Goal: Task Accomplishment & Management: Complete application form

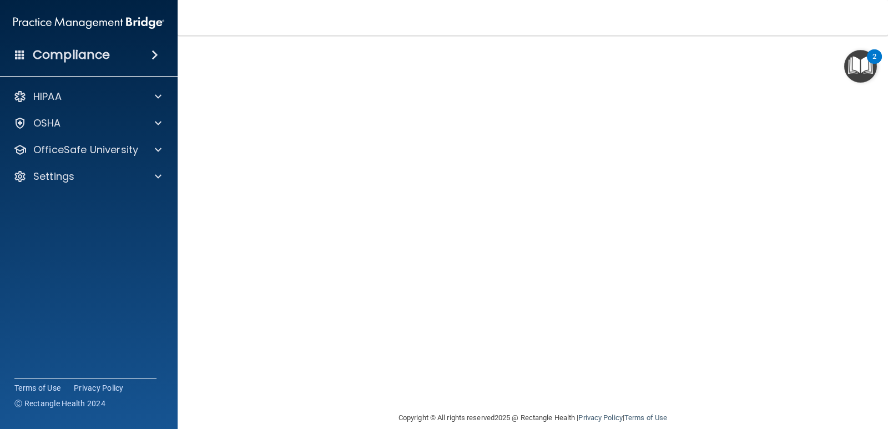
scroll to position [49, 0]
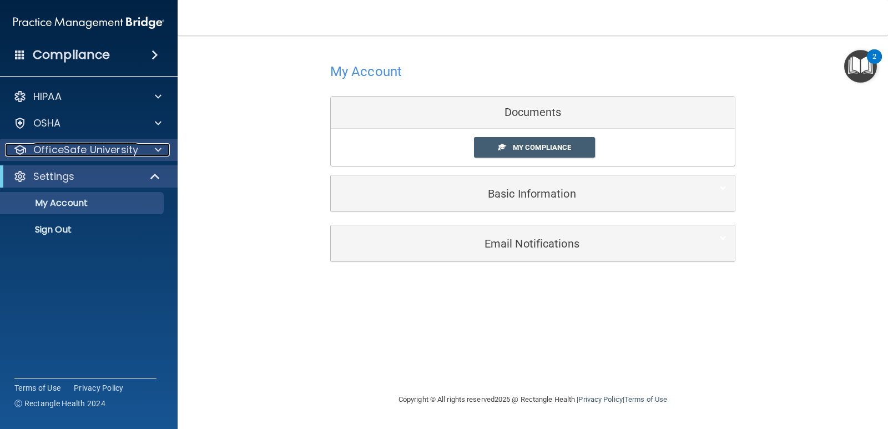
click at [160, 147] on span at bounding box center [158, 149] width 7 height 13
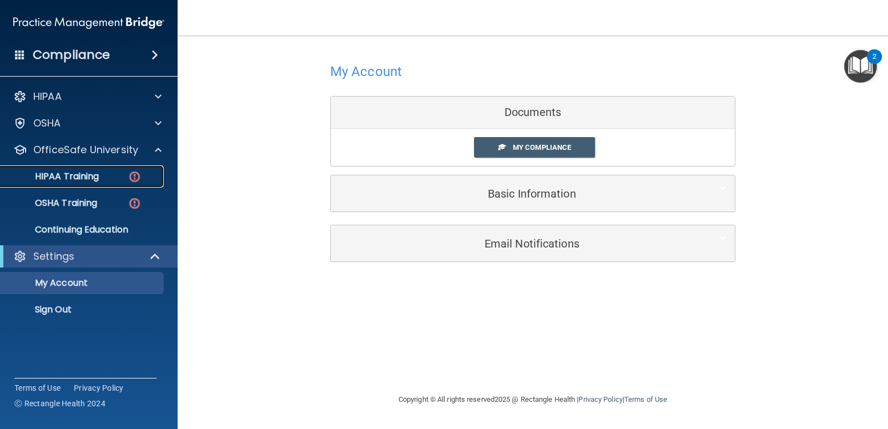
click at [136, 173] on img at bounding box center [135, 177] width 14 height 14
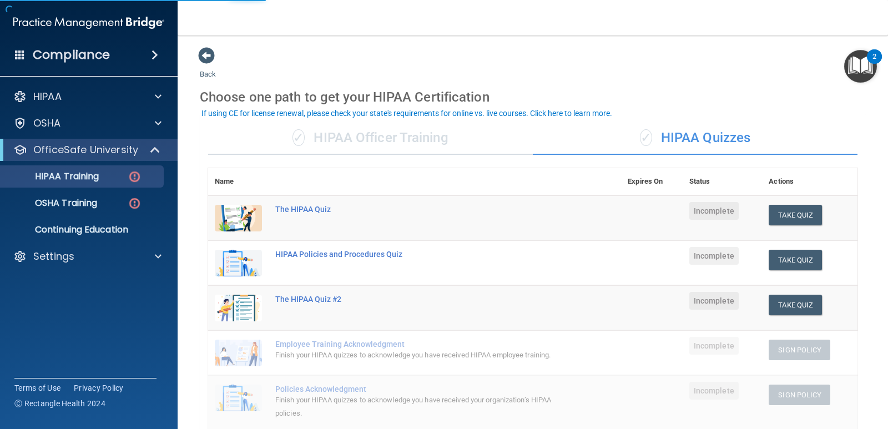
click at [390, 143] on div "✓ HIPAA Officer Training" at bounding box center [370, 138] width 325 height 33
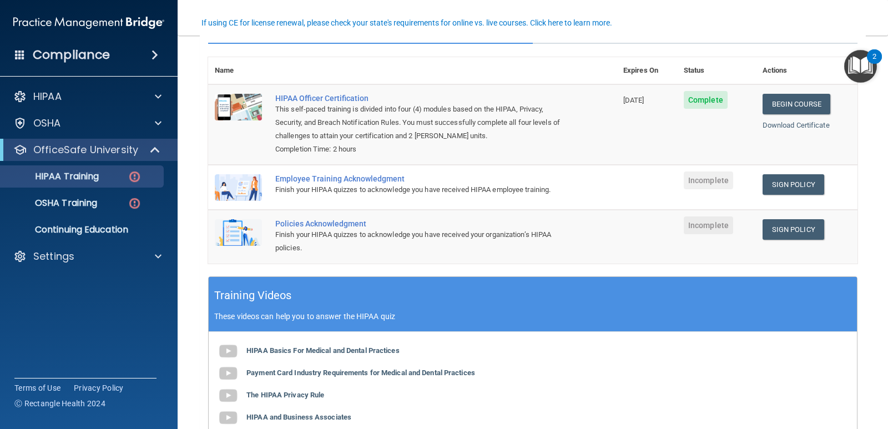
scroll to position [56, 0]
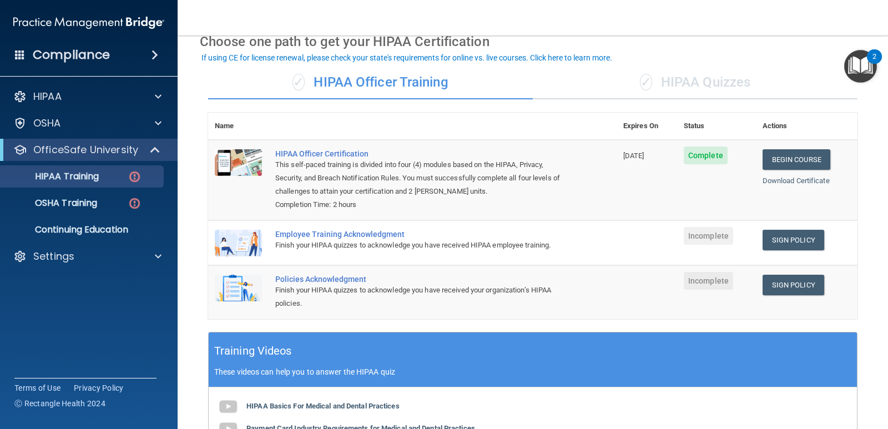
drag, startPoint x: 703, startPoint y: 74, endPoint x: 701, endPoint y: 82, distance: 7.4
click at [701, 82] on div "✓ HIPAA Quizzes" at bounding box center [695, 82] width 325 height 33
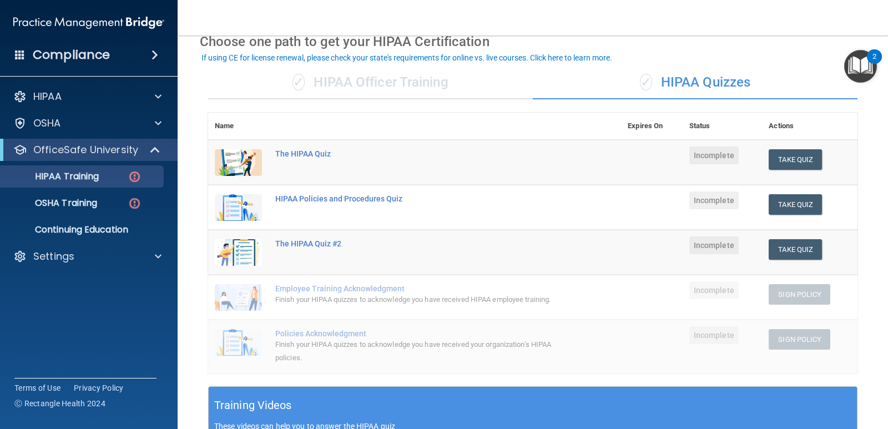
click at [433, 85] on div "✓ HIPAA Officer Training" at bounding box center [370, 82] width 325 height 33
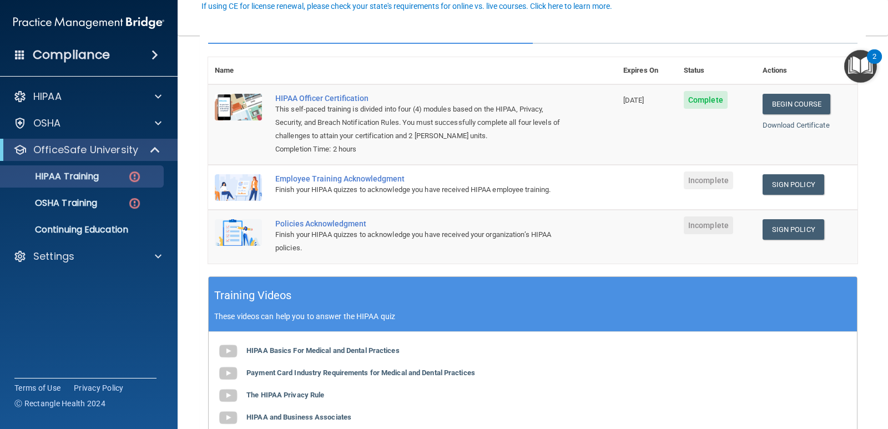
scroll to position [0, 0]
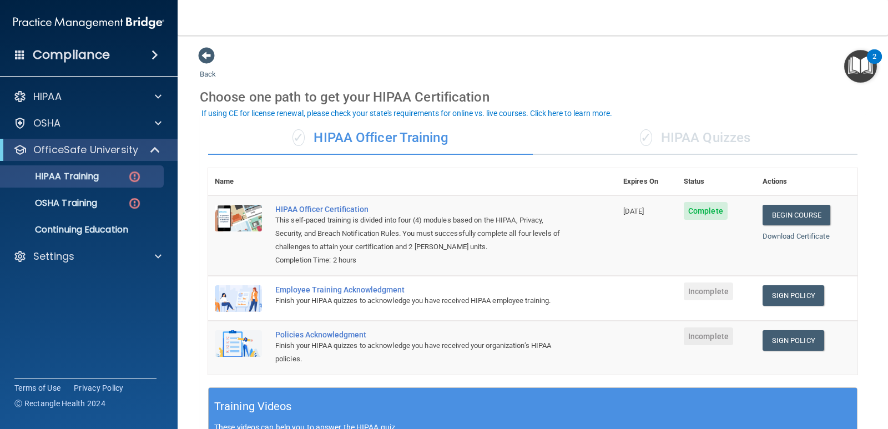
click at [740, 136] on div "✓ HIPAA Quizzes" at bounding box center [695, 138] width 325 height 33
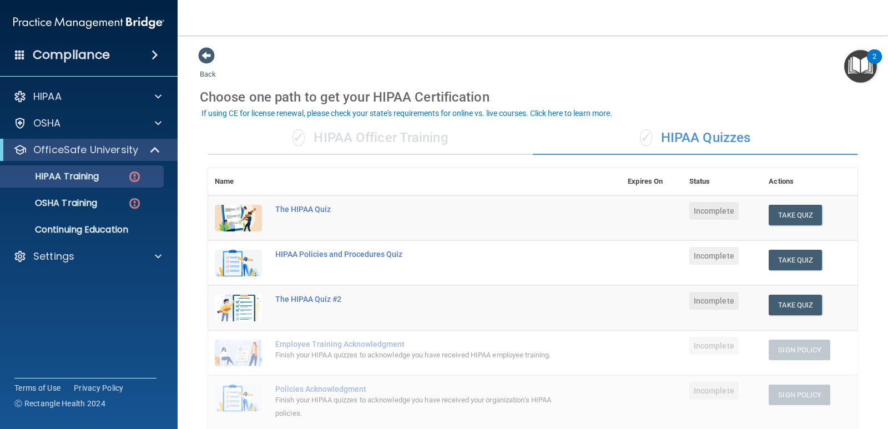
click at [451, 145] on div "✓ HIPAA Officer Training" at bounding box center [370, 138] width 325 height 33
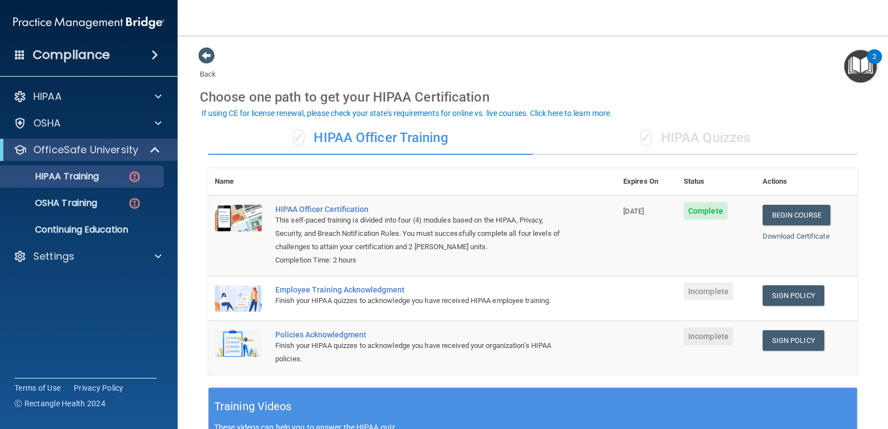
click at [717, 139] on div "✓ HIPAA Quizzes" at bounding box center [695, 138] width 325 height 33
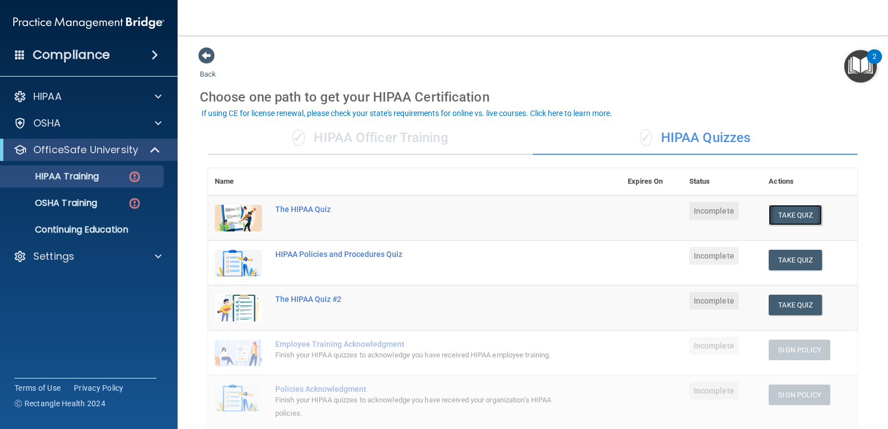
click at [796, 213] on button "Take Quiz" at bounding box center [795, 215] width 53 height 21
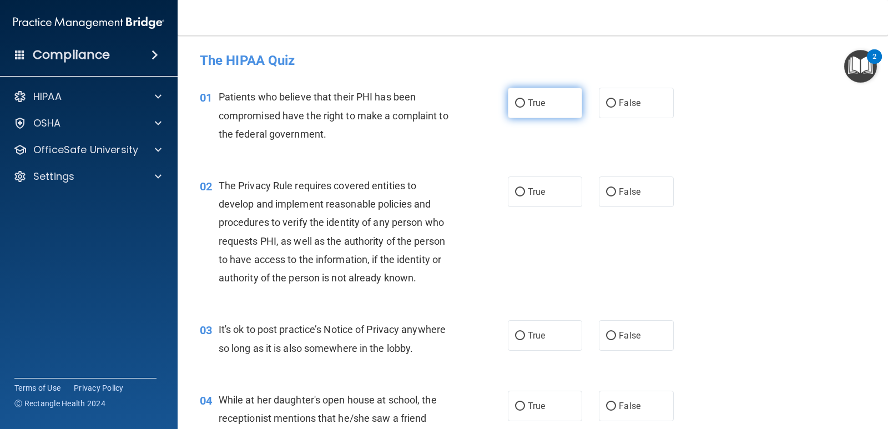
click at [524, 109] on label "True" at bounding box center [545, 103] width 74 height 31
click at [524, 108] on input "True" at bounding box center [520, 103] width 10 height 8
radio input "true"
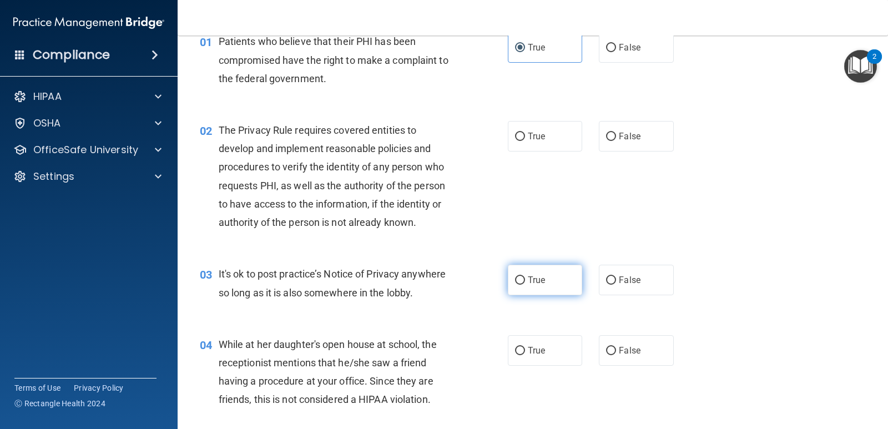
click at [522, 275] on label "True" at bounding box center [545, 280] width 74 height 31
click at [522, 276] on input "True" at bounding box center [520, 280] width 10 height 8
radio input "true"
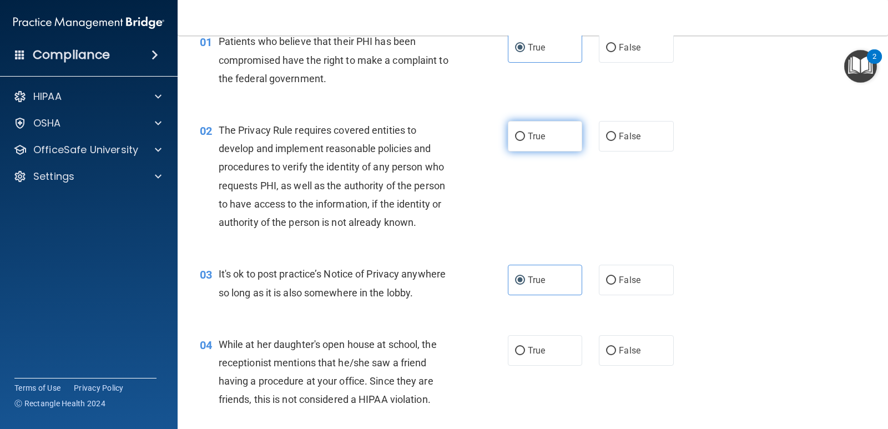
click at [543, 148] on label "True" at bounding box center [545, 136] width 74 height 31
click at [525, 141] on input "True" at bounding box center [520, 137] width 10 height 8
radio input "true"
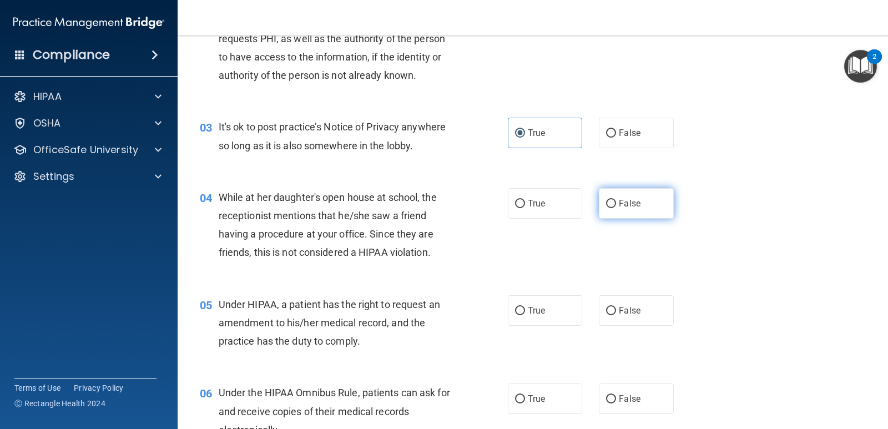
scroll to position [222, 0]
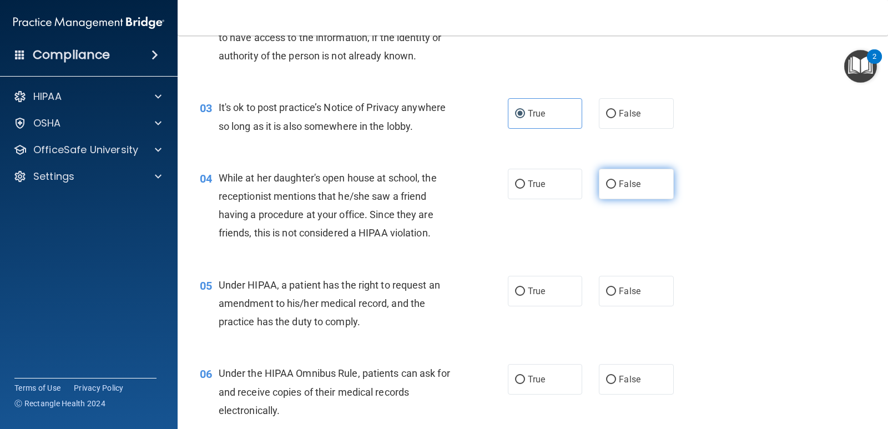
click at [622, 182] on span "False" at bounding box center [630, 184] width 22 height 11
click at [616, 182] on input "False" at bounding box center [611, 184] width 10 height 8
radio input "true"
click at [540, 286] on span "True" at bounding box center [536, 291] width 17 height 11
click at [525, 288] on input "True" at bounding box center [520, 292] width 10 height 8
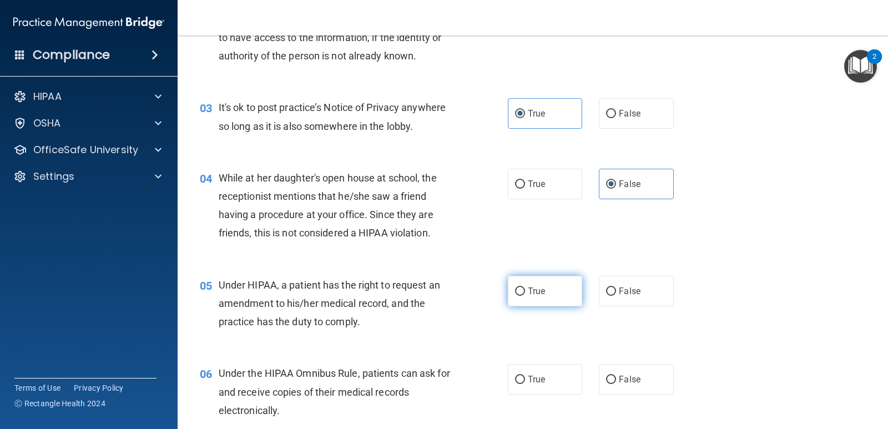
radio input "true"
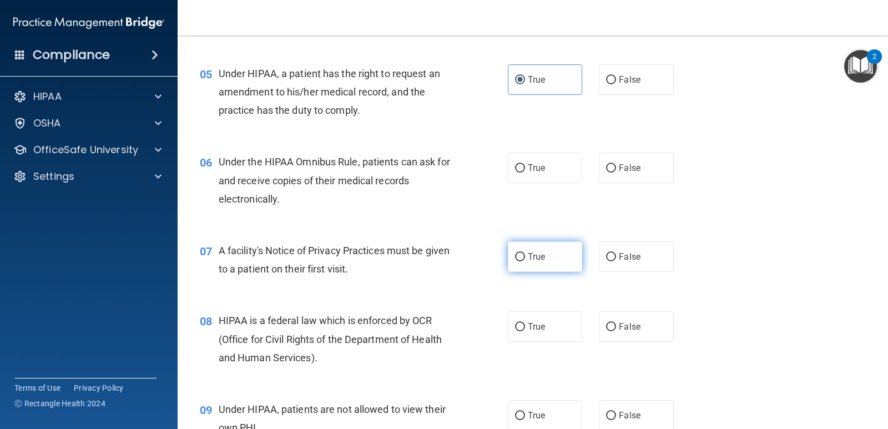
scroll to position [444, 0]
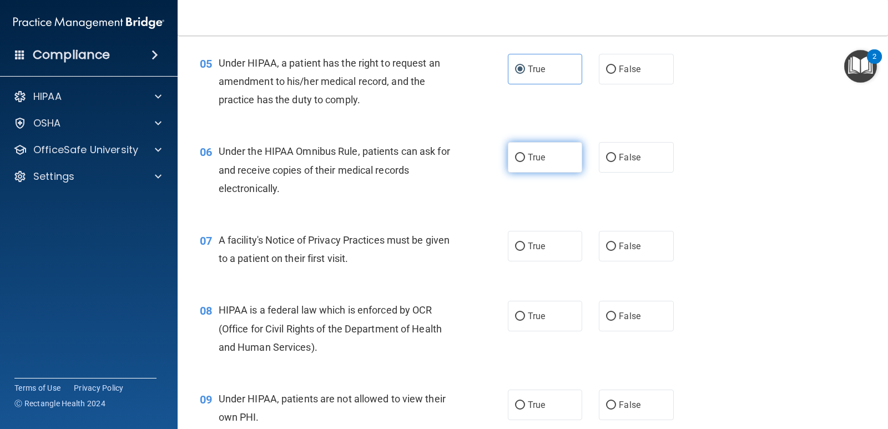
click at [528, 161] on span "True" at bounding box center [536, 157] width 17 height 11
click at [525, 161] on input "True" at bounding box center [520, 158] width 10 height 8
radio input "true"
click at [522, 249] on label "True" at bounding box center [545, 246] width 74 height 31
click at [522, 249] on input "True" at bounding box center [520, 247] width 10 height 8
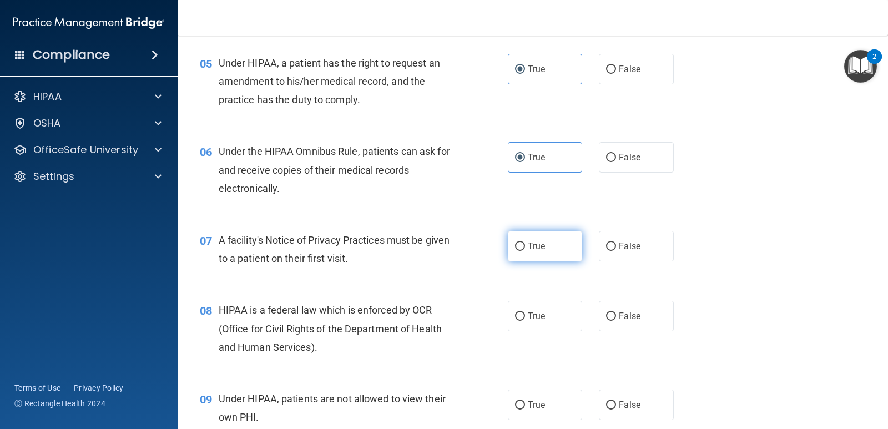
radio input "true"
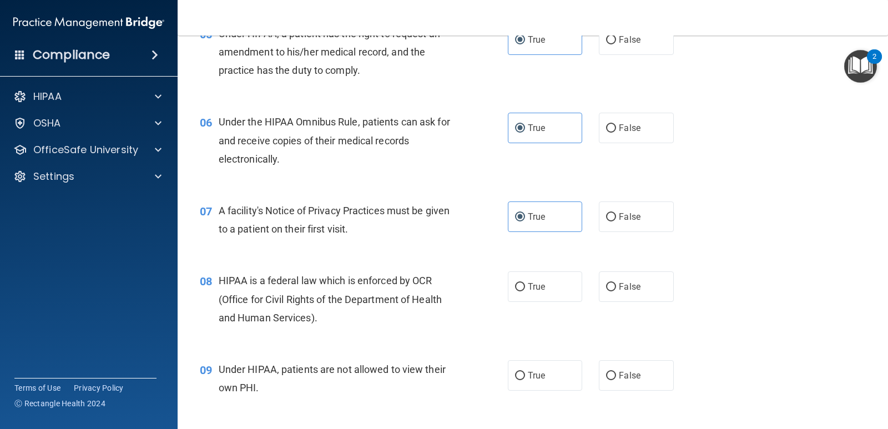
scroll to position [500, 0]
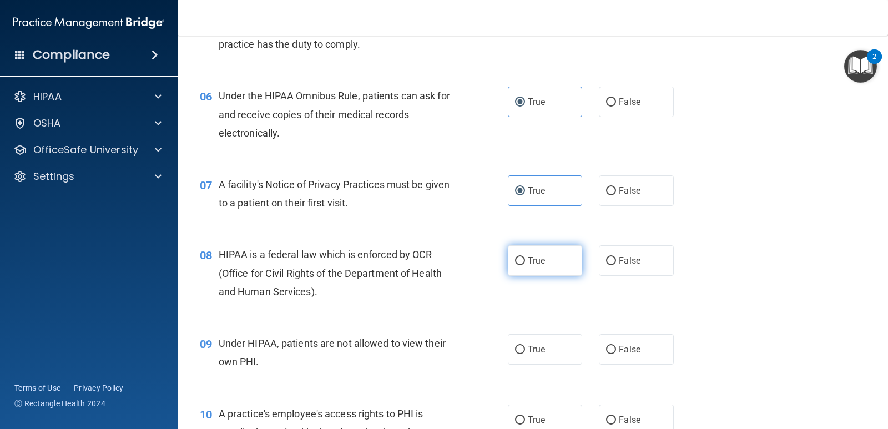
click at [540, 262] on span "True" at bounding box center [536, 260] width 17 height 11
click at [525, 262] on input "True" at bounding box center [520, 261] width 10 height 8
radio input "true"
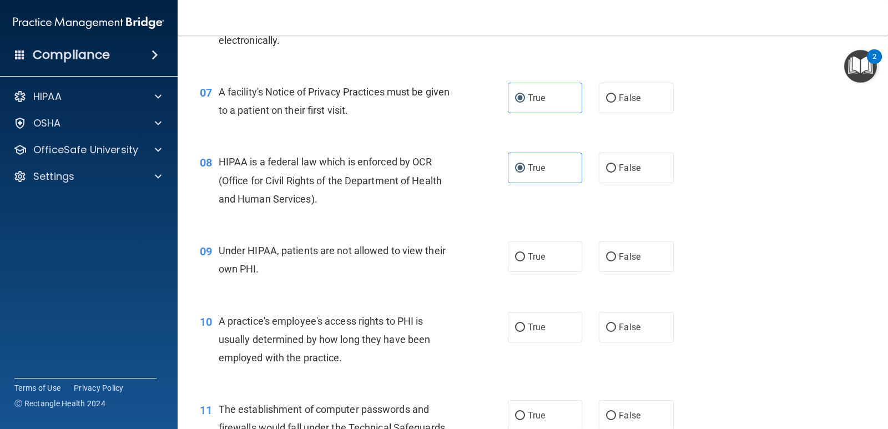
scroll to position [611, 0]
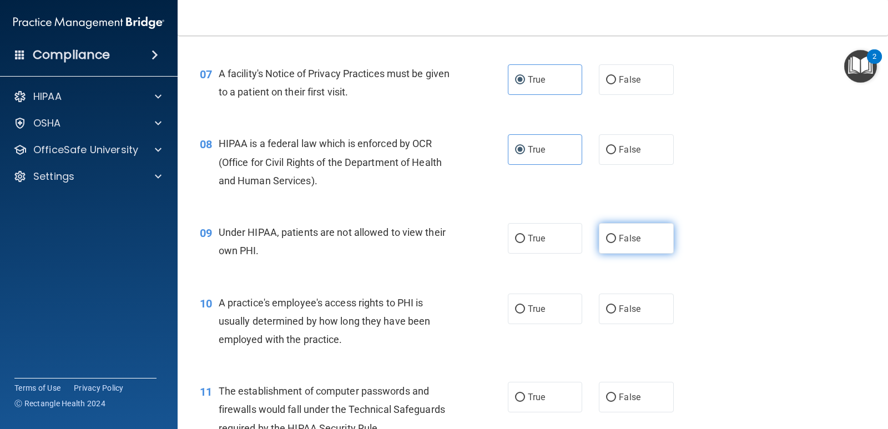
click at [620, 238] on span "False" at bounding box center [630, 238] width 22 height 11
click at [616, 238] on input "False" at bounding box center [611, 239] width 10 height 8
radio input "true"
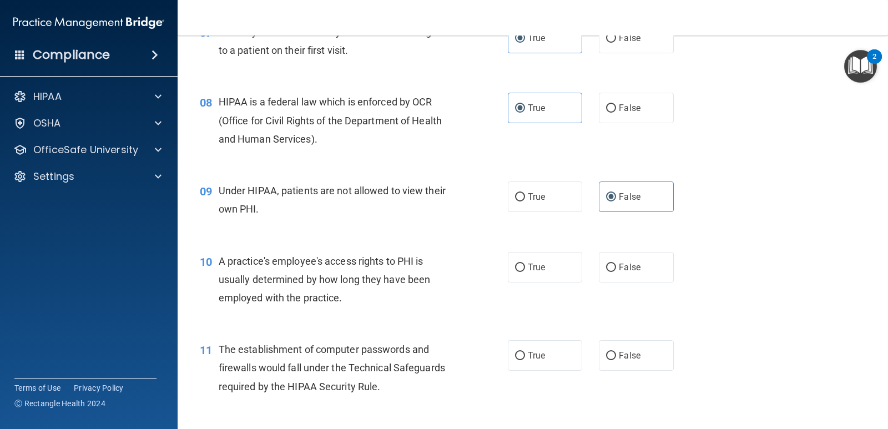
scroll to position [722, 0]
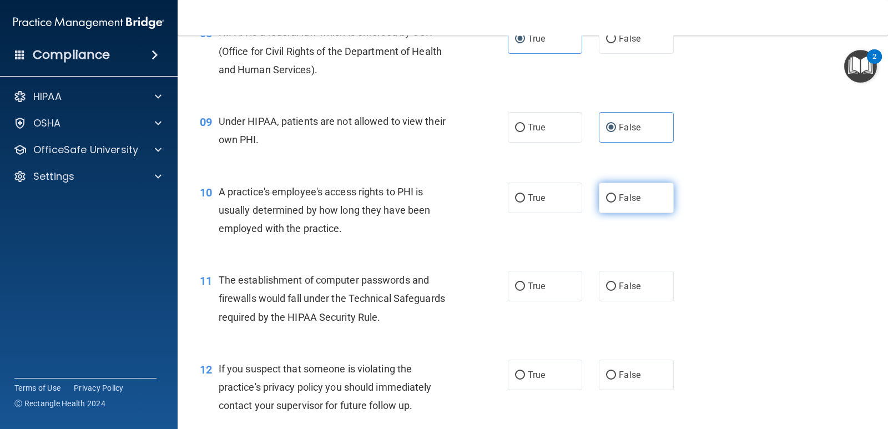
click at [666, 206] on label "False" at bounding box center [636, 198] width 74 height 31
click at [616, 203] on input "False" at bounding box center [611, 198] width 10 height 8
radio input "true"
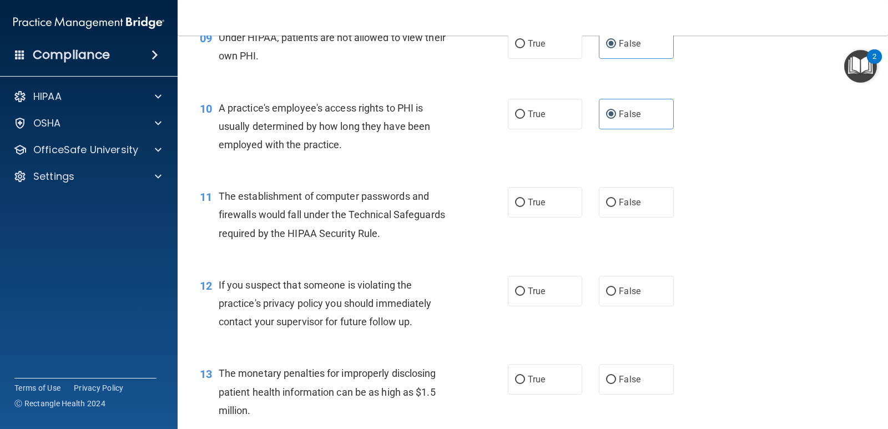
scroll to position [833, 0]
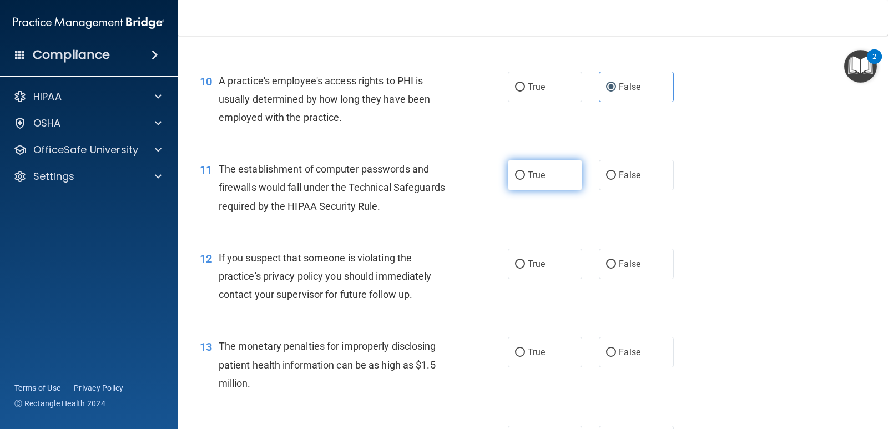
click at [516, 179] on input "True" at bounding box center [520, 176] width 10 height 8
radio input "true"
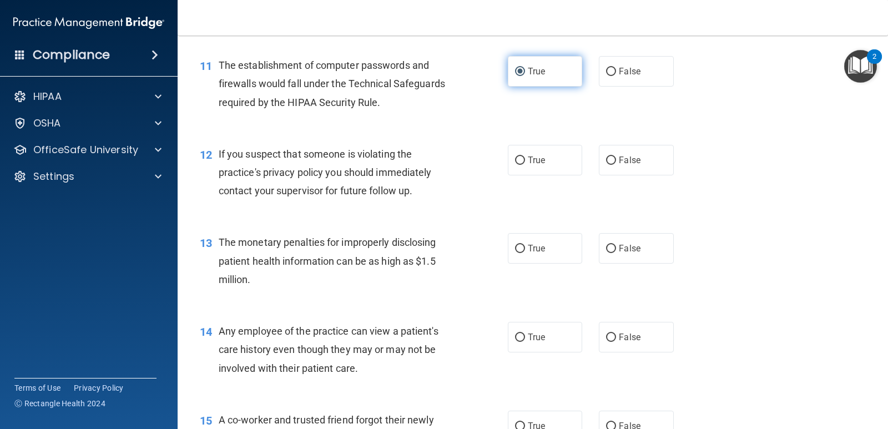
scroll to position [944, 0]
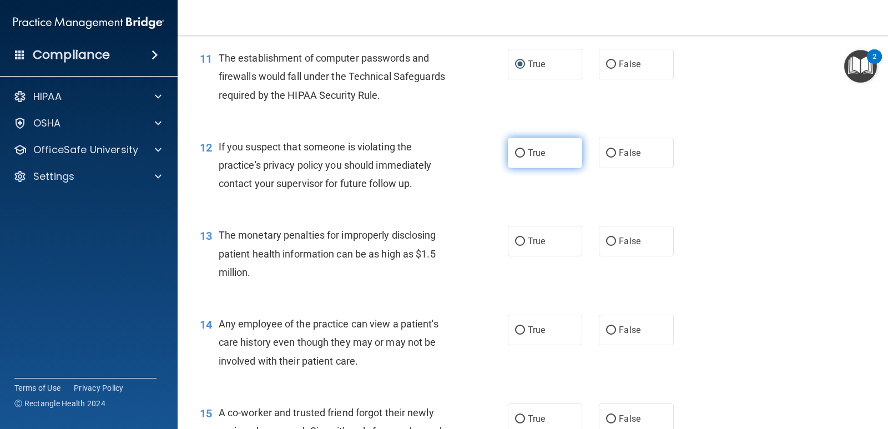
click at [528, 158] on span "True" at bounding box center [536, 153] width 17 height 11
click at [525, 158] on input "True" at bounding box center [520, 153] width 10 height 8
radio input "true"
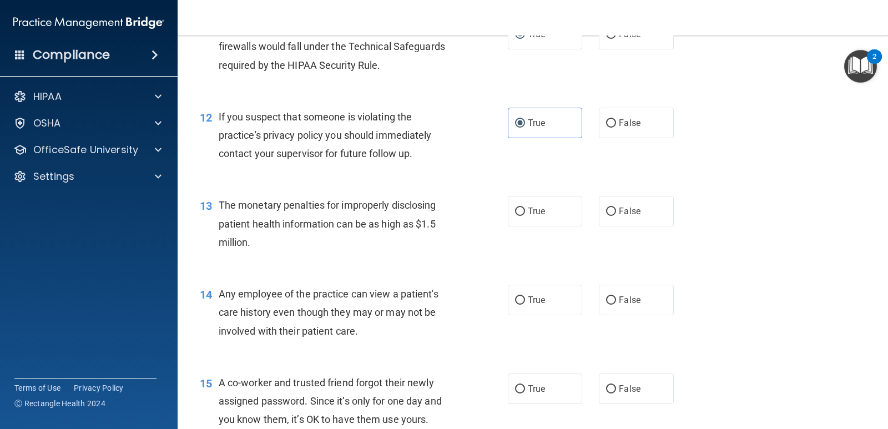
scroll to position [999, 0]
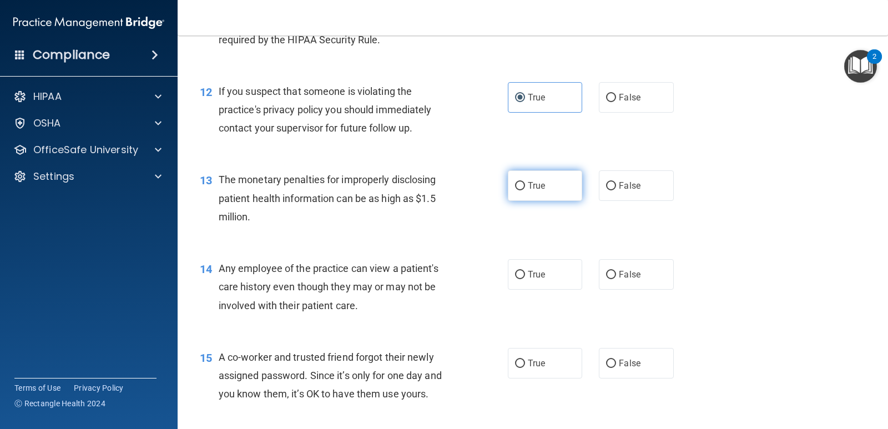
click at [545, 183] on label "True" at bounding box center [545, 185] width 74 height 31
click at [525, 183] on input "True" at bounding box center [520, 186] width 10 height 8
radio input "true"
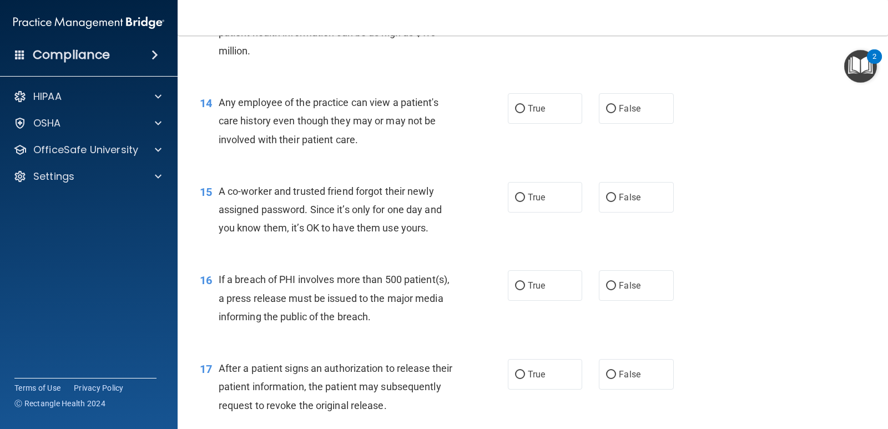
scroll to position [1166, 0]
click at [633, 105] on span "False" at bounding box center [630, 108] width 22 height 11
click at [616, 105] on input "False" at bounding box center [611, 108] width 10 height 8
radio input "true"
click at [646, 195] on label "False" at bounding box center [636, 197] width 74 height 31
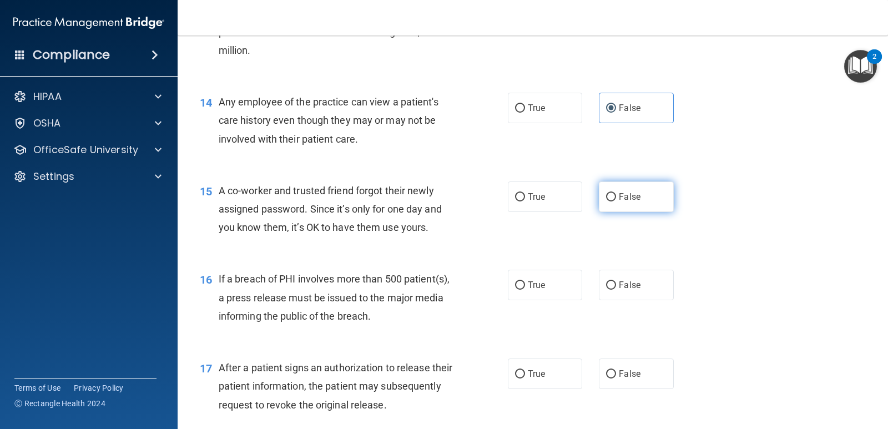
click at [616, 195] on input "False" at bounding box center [611, 197] width 10 height 8
radio input "true"
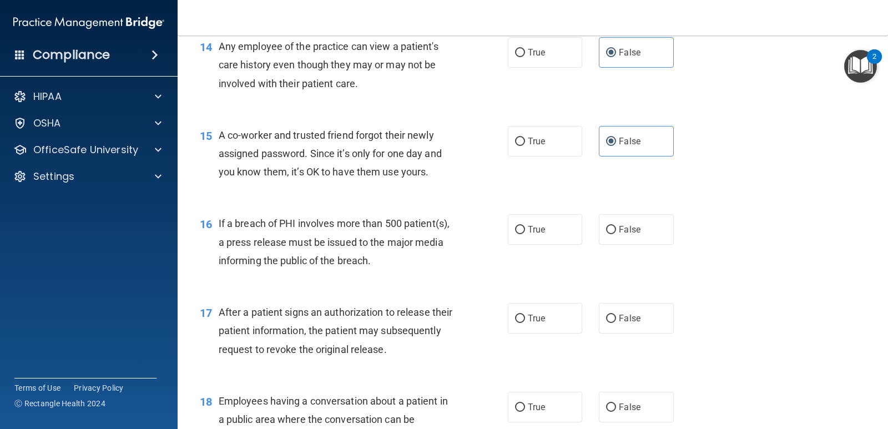
scroll to position [1277, 0]
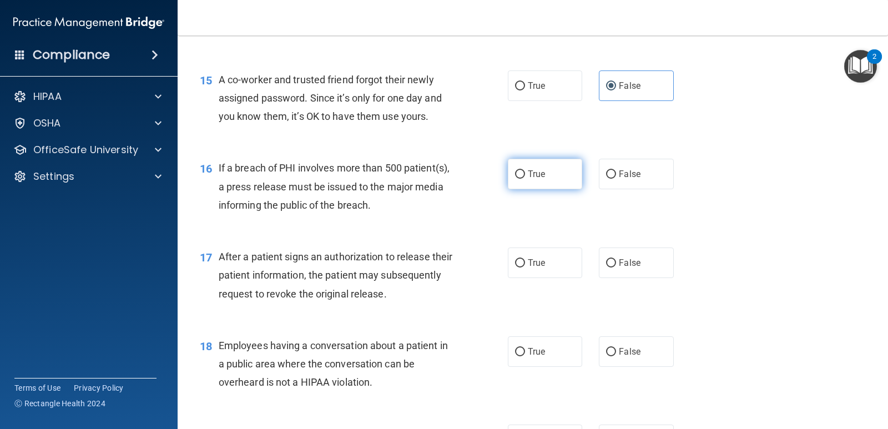
click at [518, 177] on input "True" at bounding box center [520, 174] width 10 height 8
radio input "true"
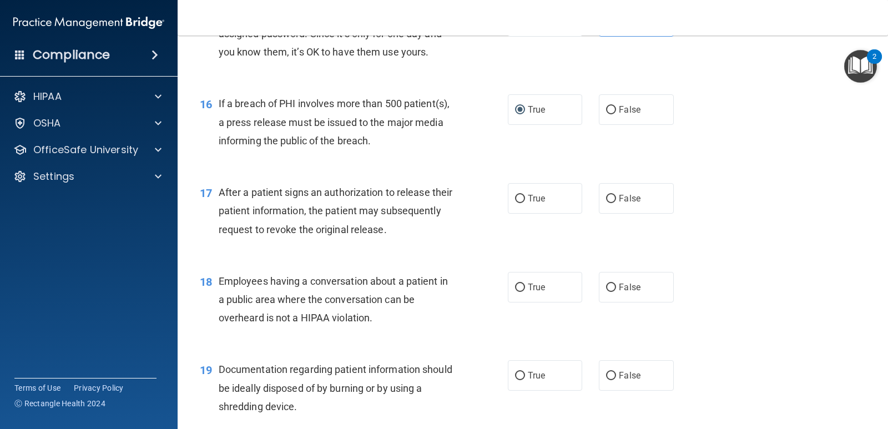
scroll to position [1443, 0]
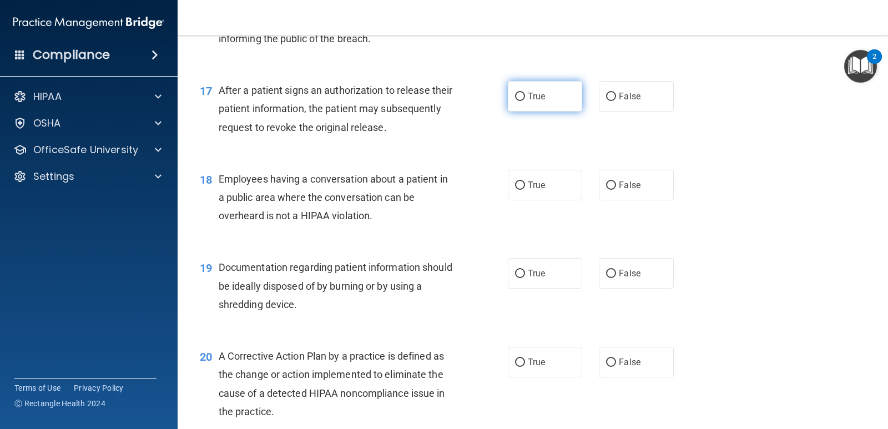
click at [567, 100] on label "True" at bounding box center [545, 96] width 74 height 31
click at [525, 100] on input "True" at bounding box center [520, 97] width 10 height 8
radio input "true"
click at [623, 198] on label "False" at bounding box center [636, 185] width 74 height 31
click at [616, 190] on input "False" at bounding box center [611, 186] width 10 height 8
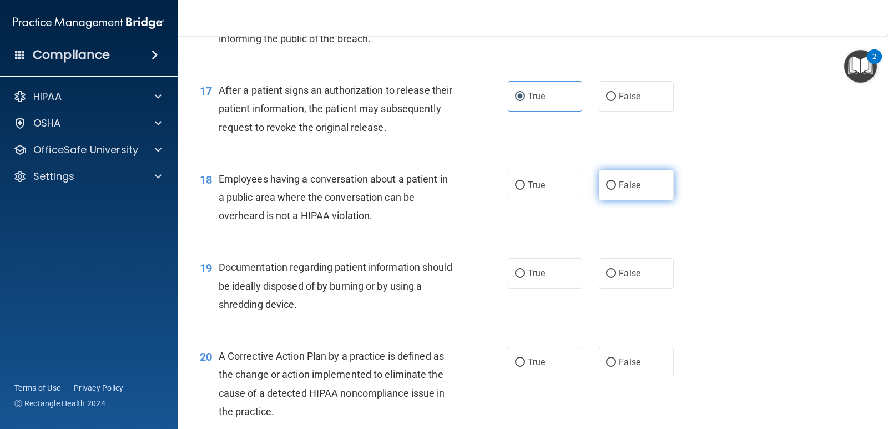
radio input "true"
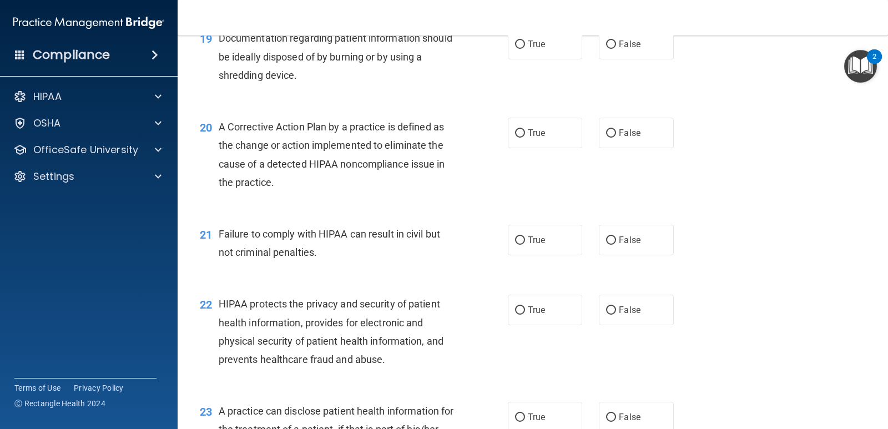
scroll to position [1617, 0]
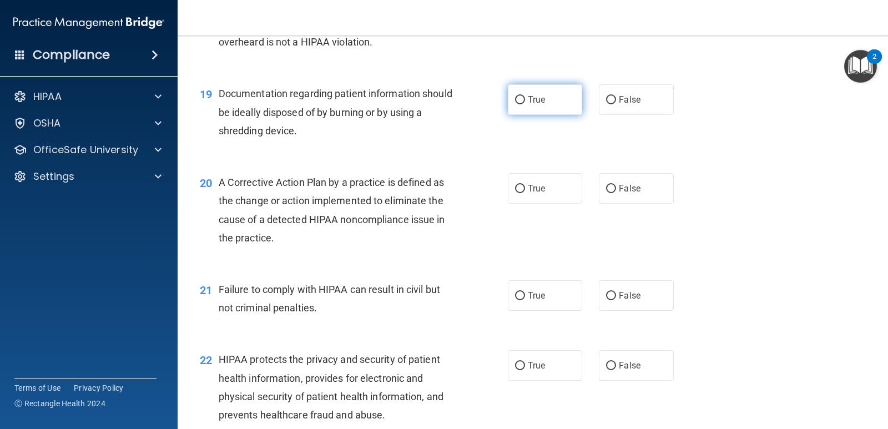
click at [566, 90] on label "True" at bounding box center [545, 99] width 74 height 31
click at [525, 96] on input "True" at bounding box center [520, 100] width 10 height 8
radio input "true"
click at [647, 299] on label "False" at bounding box center [636, 295] width 74 height 31
click at [616, 299] on input "False" at bounding box center [611, 296] width 10 height 8
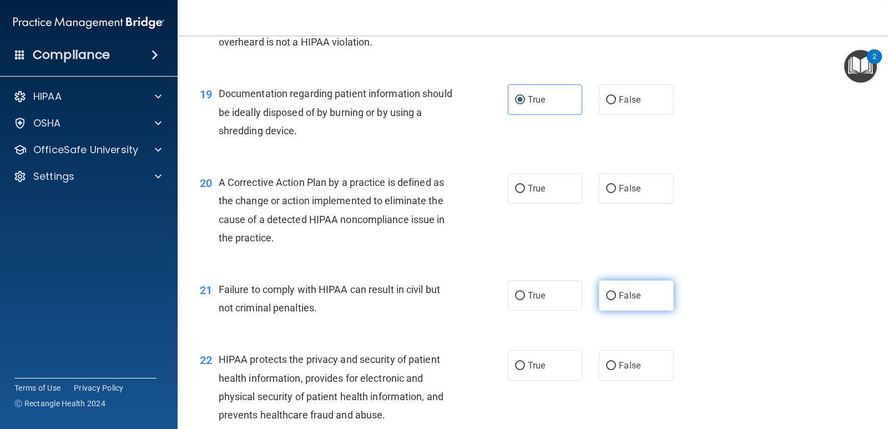
radio input "true"
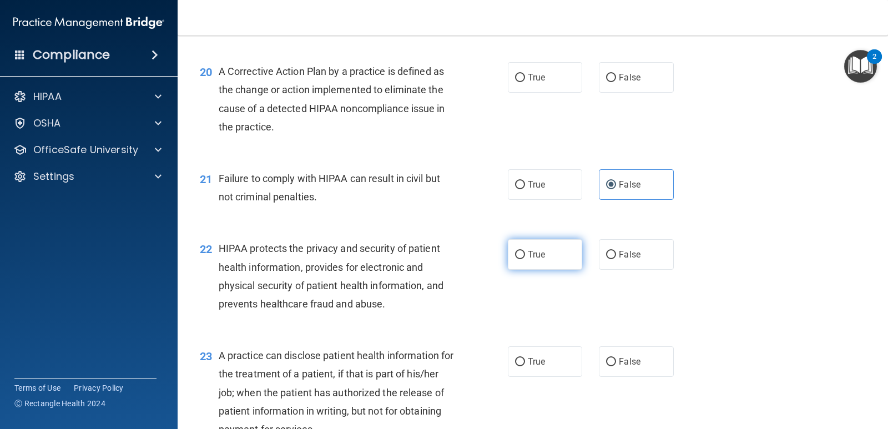
click at [536, 265] on label "True" at bounding box center [545, 254] width 74 height 31
click at [525, 259] on input "True" at bounding box center [520, 255] width 10 height 8
radio input "true"
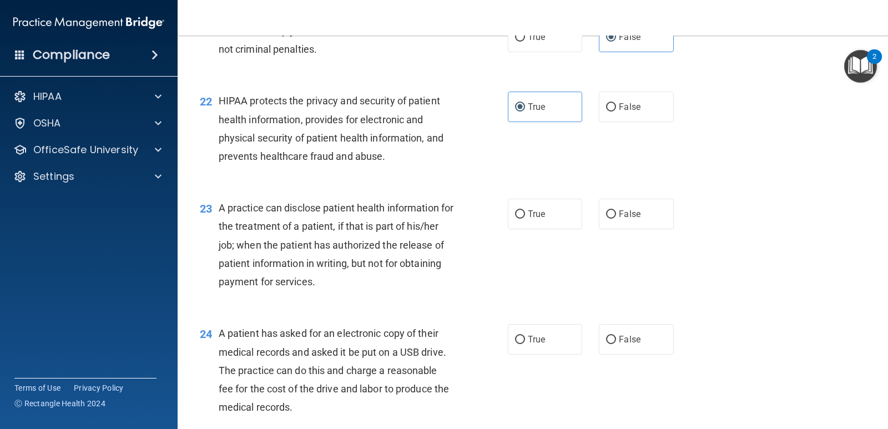
scroll to position [1950, 0]
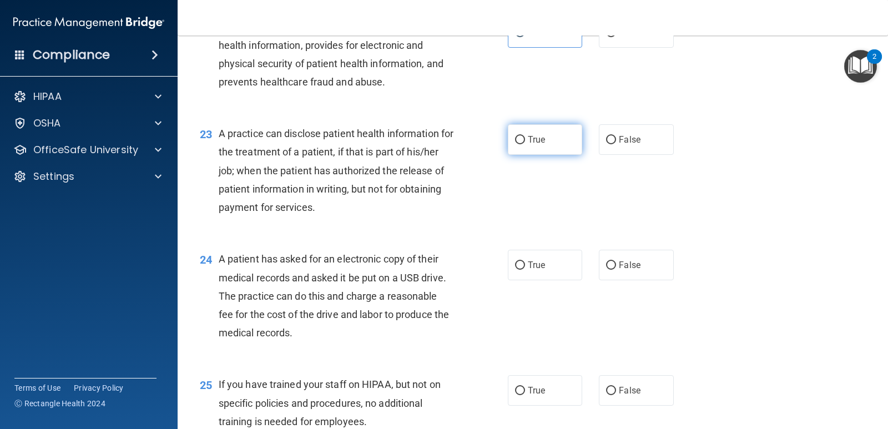
click at [543, 145] on label "True" at bounding box center [545, 139] width 74 height 31
click at [525, 144] on input "True" at bounding box center [520, 140] width 10 height 8
radio input "true"
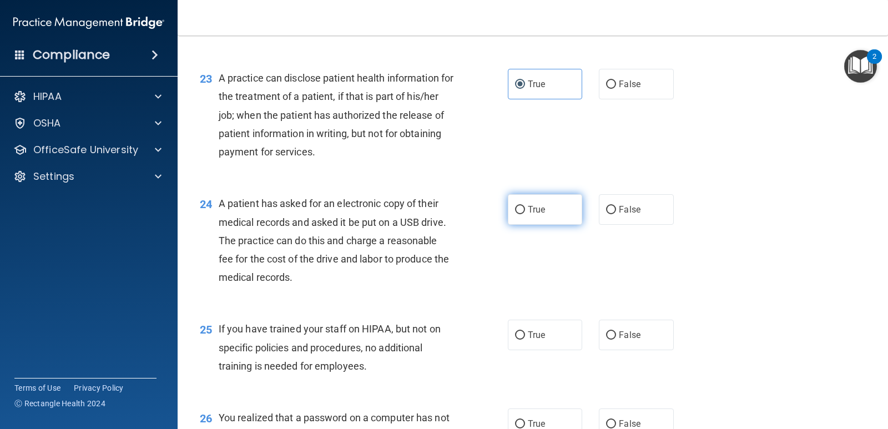
click at [546, 220] on label "True" at bounding box center [545, 209] width 74 height 31
click at [525, 214] on input "True" at bounding box center [520, 210] width 10 height 8
radio input "true"
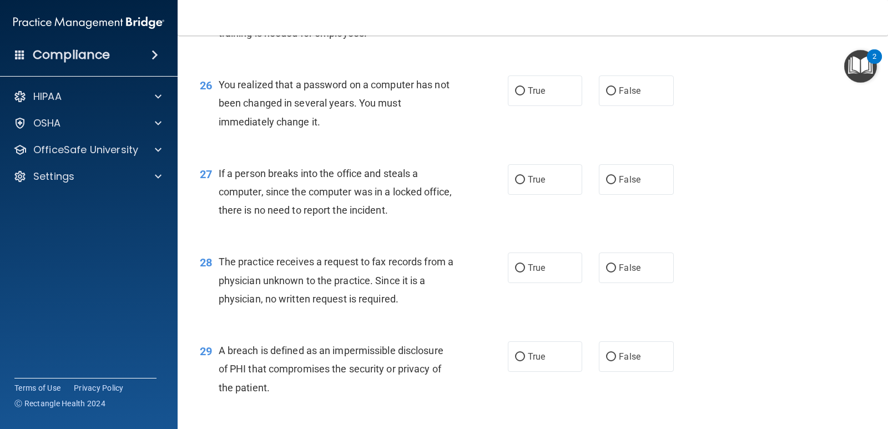
scroll to position [2505, 0]
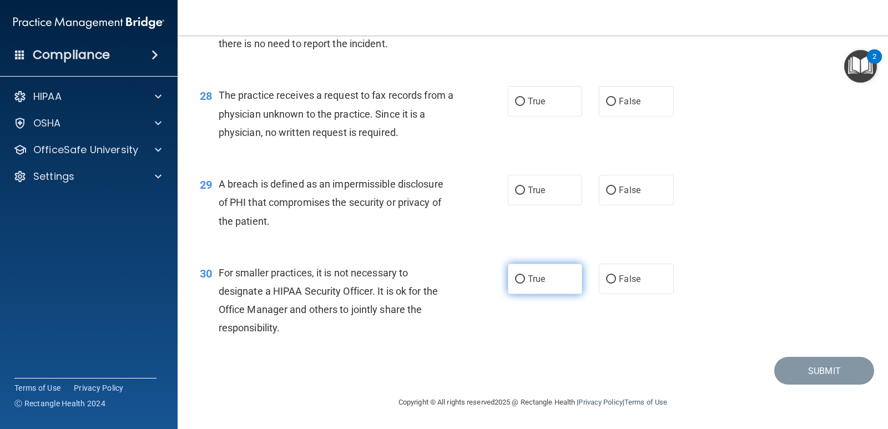
click at [529, 280] on span "True" at bounding box center [536, 279] width 17 height 11
click at [525, 280] on input "True" at bounding box center [520, 279] width 10 height 8
radio input "true"
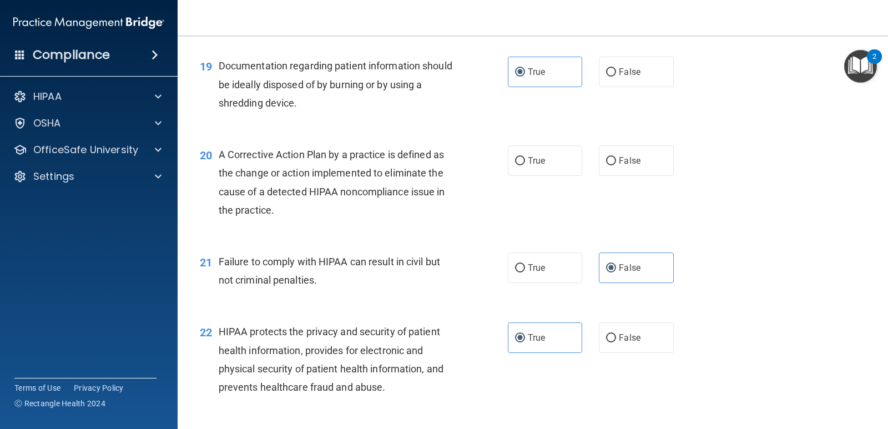
scroll to position [1562, 0]
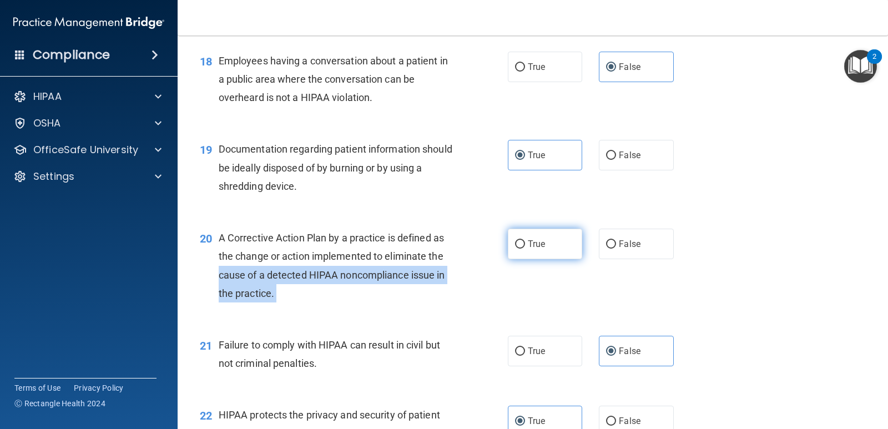
click at [687, 229] on ng-form "20 A Corrective Action Plan by a practice is defined as the change or action im…" at bounding box center [687, 229] width 0 height 0
click at [520, 249] on label "True" at bounding box center [545, 244] width 74 height 31
click at [520, 249] on input "True" at bounding box center [520, 244] width 10 height 8
radio input "true"
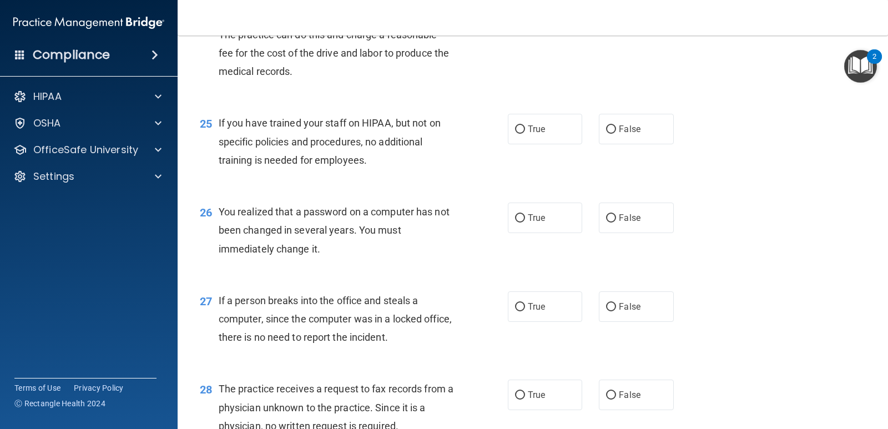
scroll to position [2228, 0]
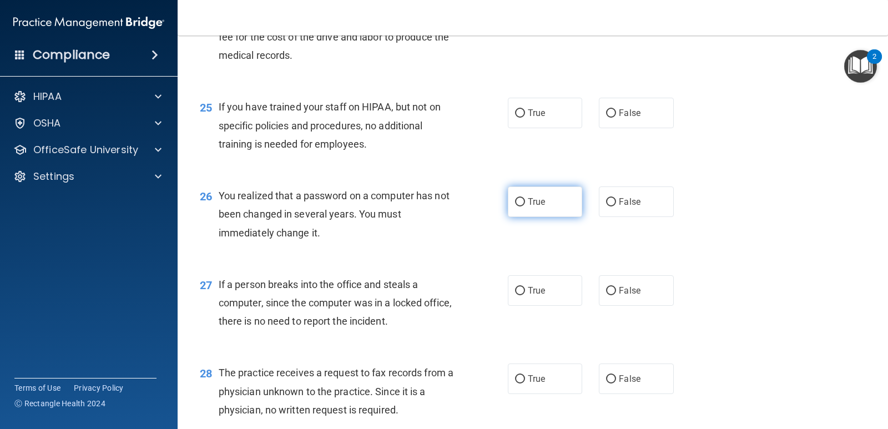
click at [558, 214] on label "True" at bounding box center [545, 202] width 74 height 31
click at [525, 207] on input "True" at bounding box center [520, 202] width 10 height 8
radio input "true"
click at [621, 110] on span "False" at bounding box center [630, 113] width 22 height 11
click at [616, 110] on input "False" at bounding box center [611, 113] width 10 height 8
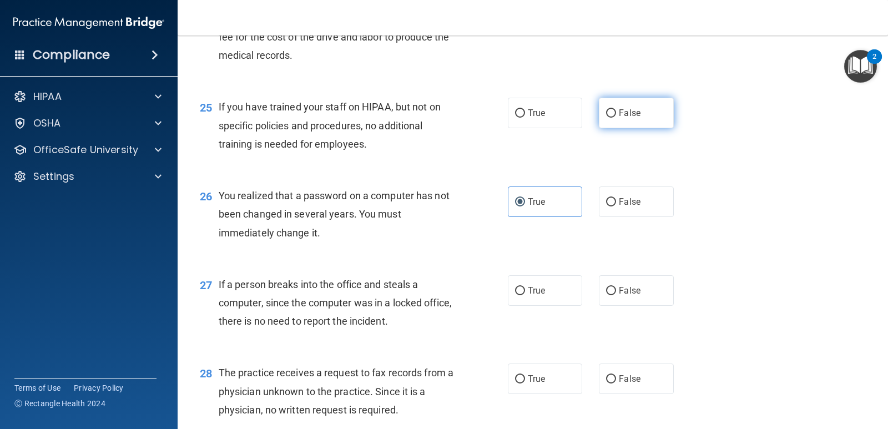
radio input "true"
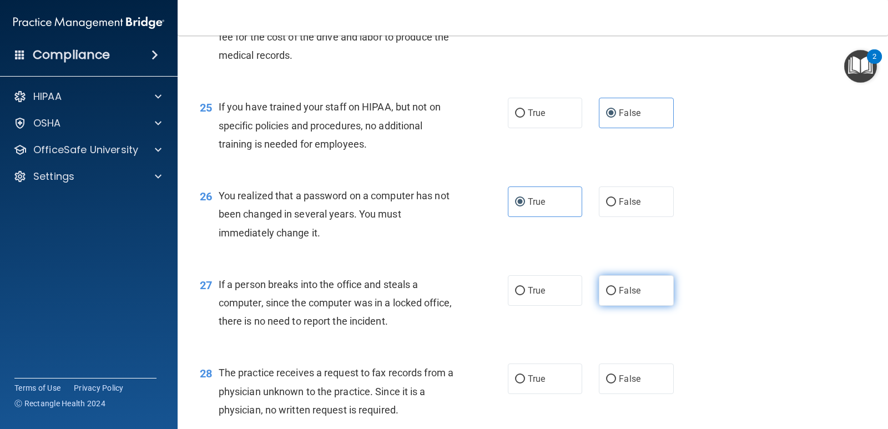
click at [667, 298] on label "False" at bounding box center [636, 290] width 74 height 31
click at [616, 295] on input "False" at bounding box center [611, 291] width 10 height 8
radio input "true"
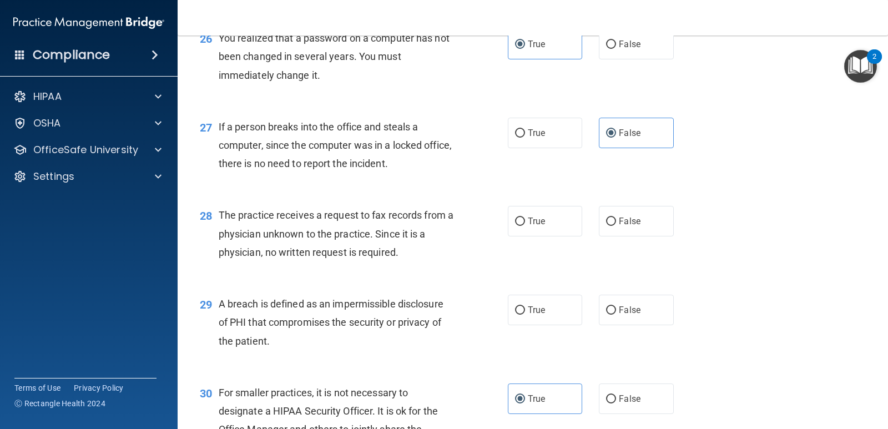
scroll to position [2450, 0]
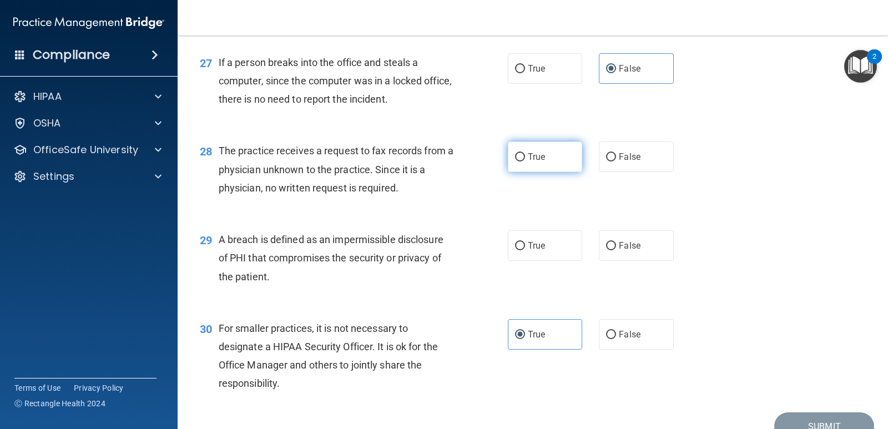
click at [541, 166] on label "True" at bounding box center [545, 157] width 74 height 31
click at [525, 162] on input "True" at bounding box center [520, 157] width 10 height 8
radio input "true"
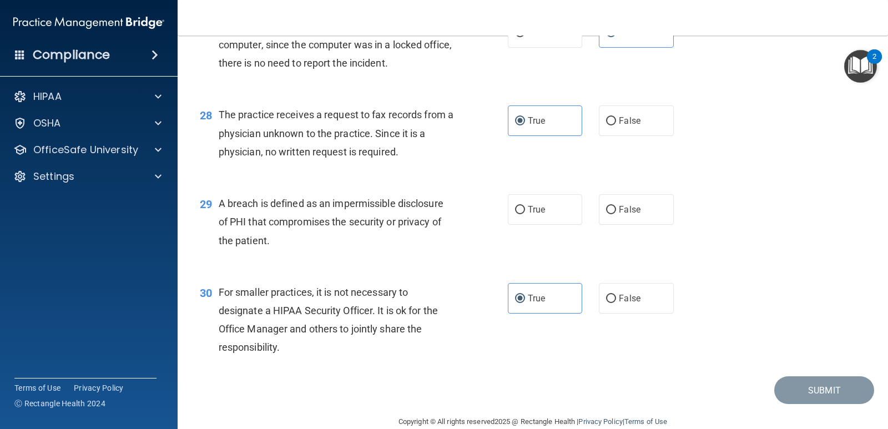
scroll to position [2505, 0]
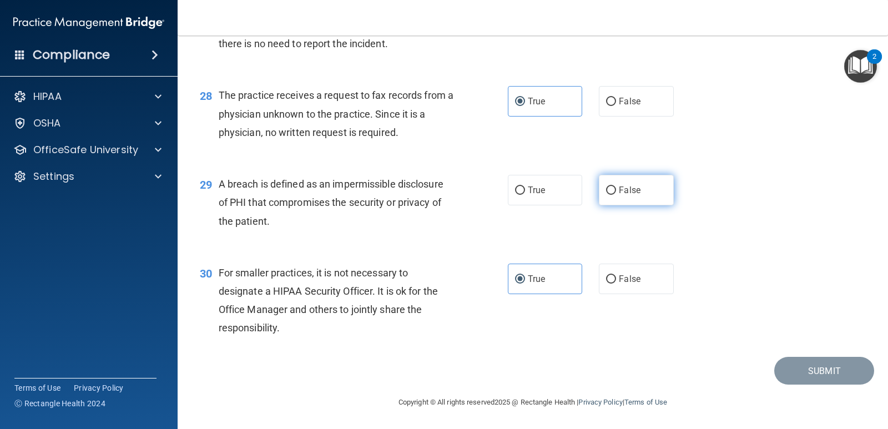
click at [625, 199] on label "False" at bounding box center [636, 190] width 74 height 31
click at [616, 195] on input "False" at bounding box center [611, 191] width 10 height 8
radio input "true"
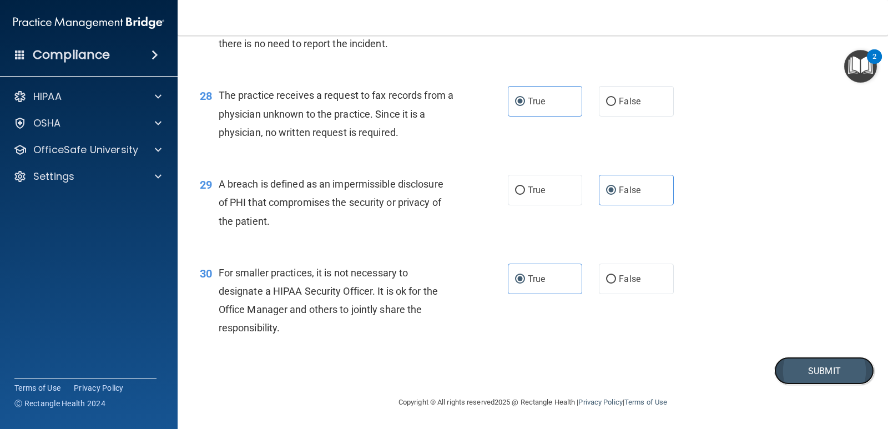
click at [830, 365] on button "Submit" at bounding box center [824, 371] width 100 height 28
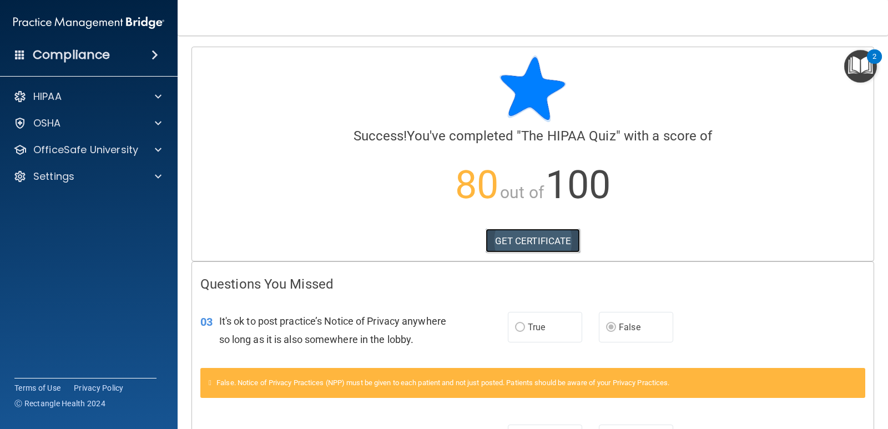
click at [555, 245] on link "GET CERTIFICATE" at bounding box center [533, 241] width 95 height 24
click at [133, 167] on div "Settings" at bounding box center [89, 176] width 178 height 22
click at [143, 151] on div at bounding box center [157, 149] width 28 height 13
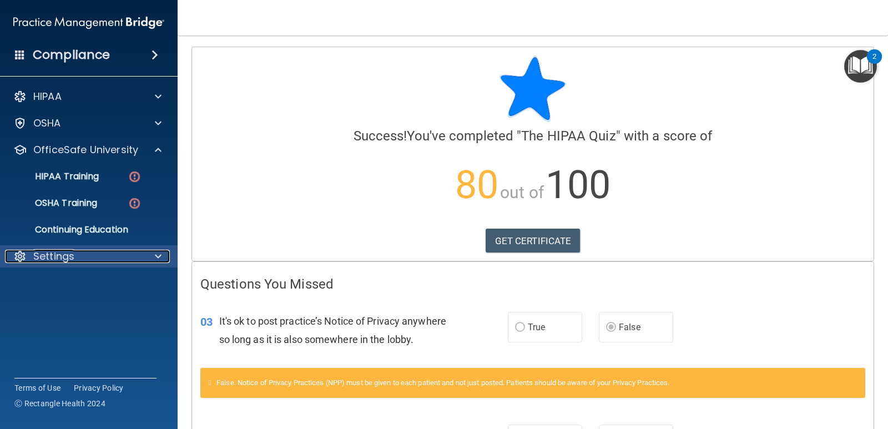
click at [130, 252] on div "Settings" at bounding box center [74, 256] width 138 height 13
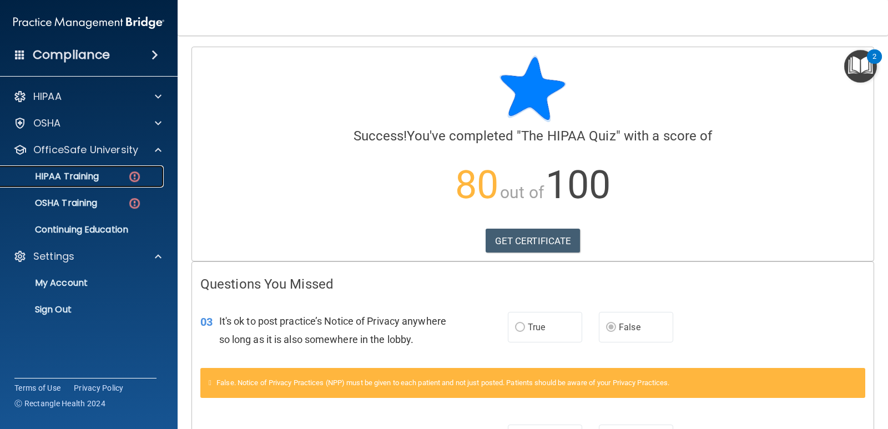
click at [132, 177] on img at bounding box center [135, 177] width 14 height 14
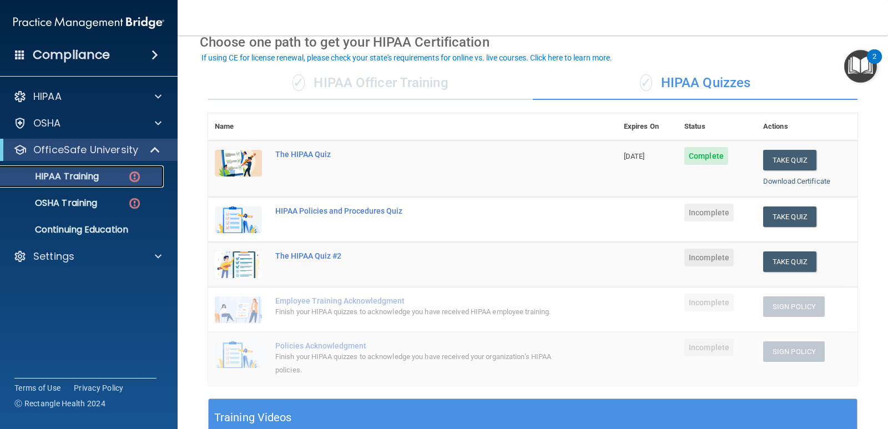
scroll to position [56, 0]
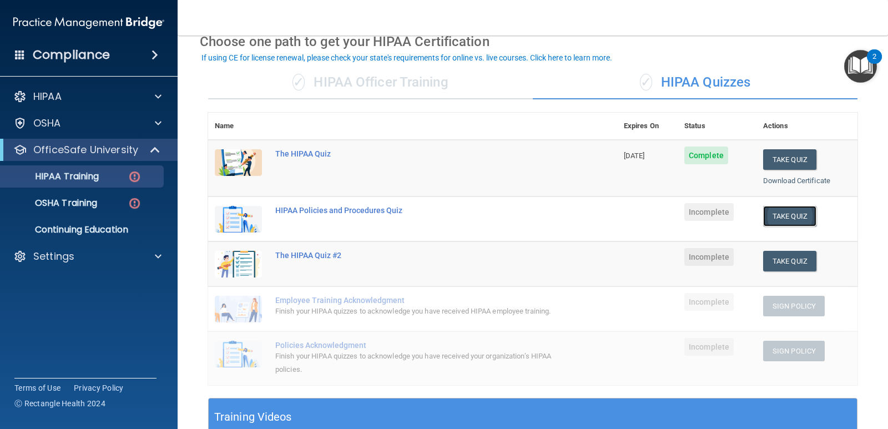
click at [784, 217] on button "Take Quiz" at bounding box center [789, 216] width 53 height 21
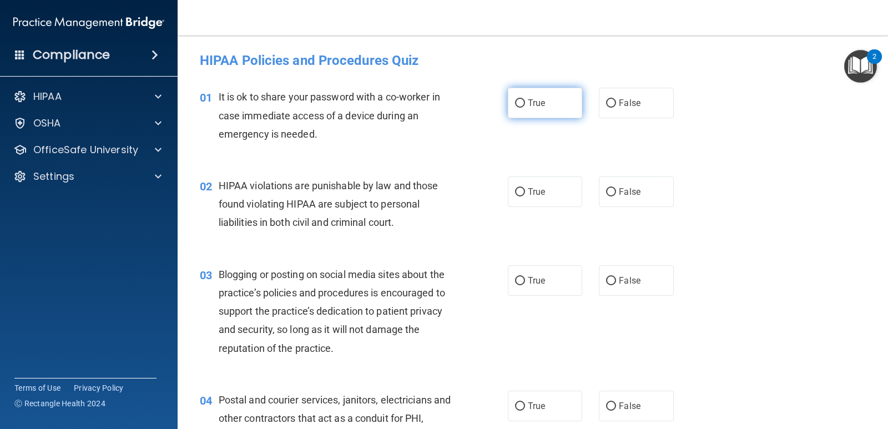
click at [517, 103] on input "True" at bounding box center [520, 103] width 10 height 8
radio input "true"
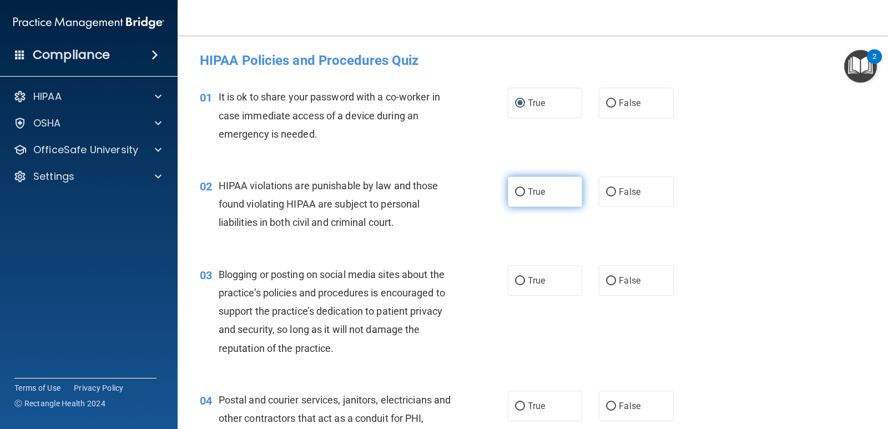
click at [515, 193] on input "True" at bounding box center [520, 192] width 10 height 8
radio input "true"
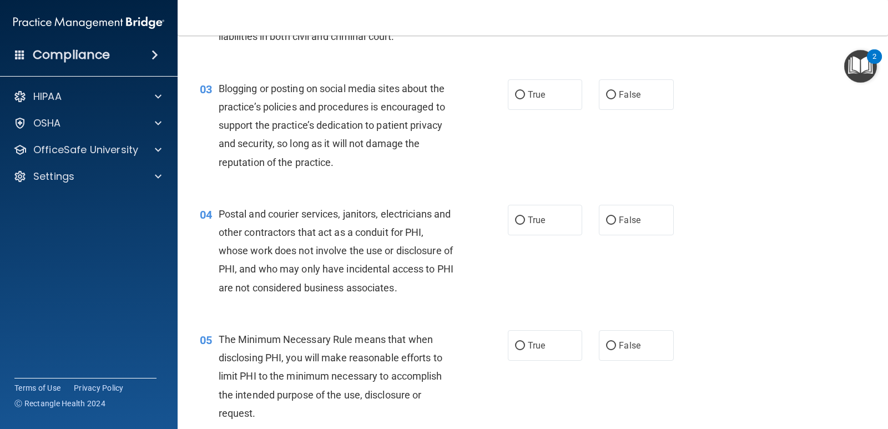
scroll to position [167, 0]
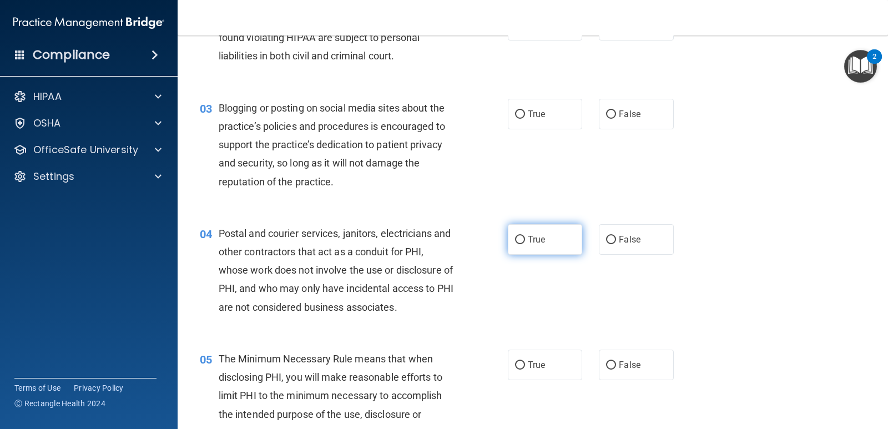
click at [532, 238] on span "True" at bounding box center [536, 239] width 17 height 11
click at [525, 238] on input "True" at bounding box center [520, 240] width 10 height 8
radio input "true"
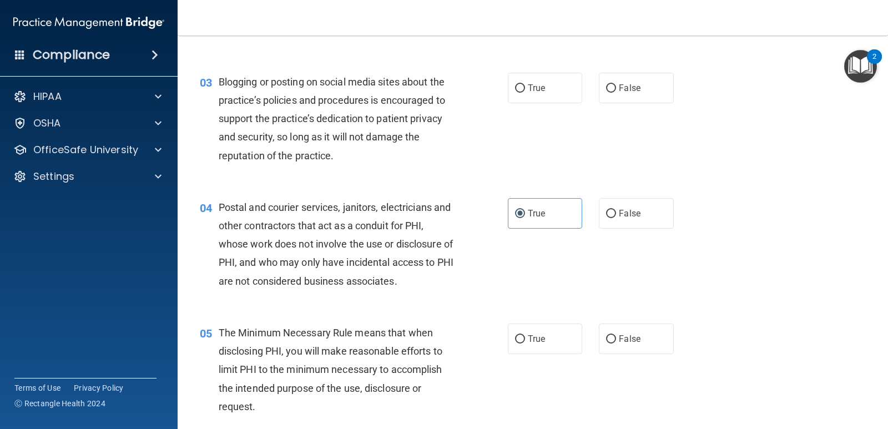
scroll to position [278, 0]
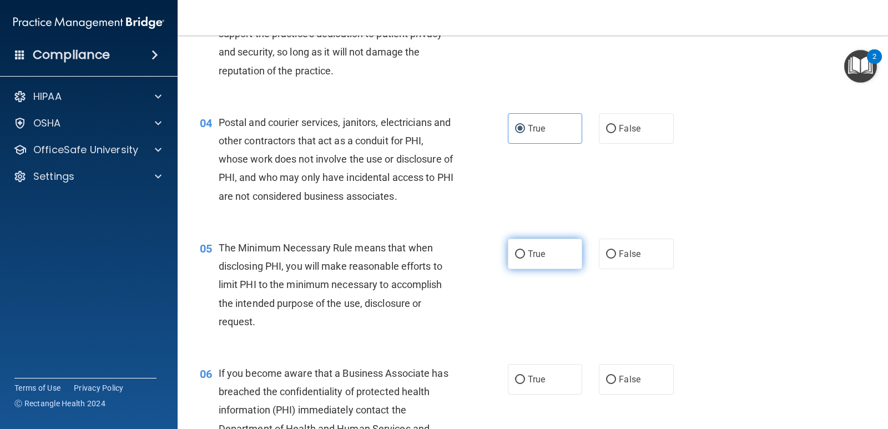
click at [545, 259] on label "True" at bounding box center [545, 254] width 74 height 31
click at [525, 259] on input "True" at bounding box center [520, 254] width 10 height 8
radio input "true"
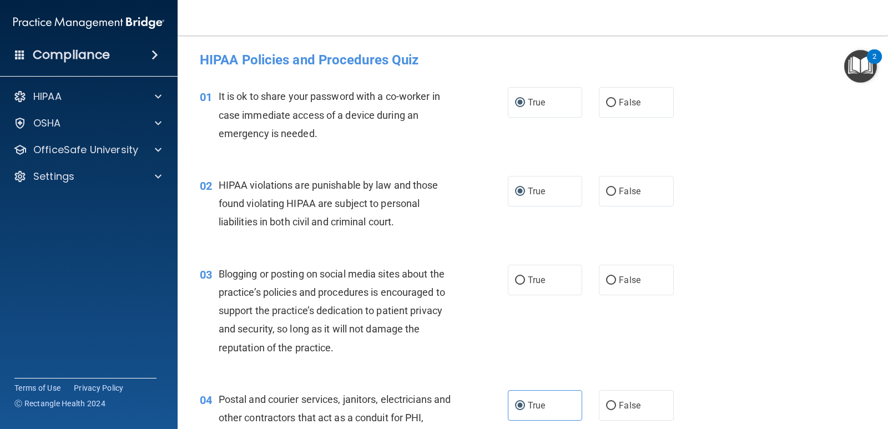
scroll to position [0, 0]
click at [536, 190] on span "True" at bounding box center [536, 192] width 17 height 11
click at [525, 190] on input "True" at bounding box center [520, 192] width 10 height 8
click at [516, 192] on input "True" at bounding box center [520, 192] width 10 height 8
click at [865, 68] on img "Open Resource Center, 2 new notifications" at bounding box center [860, 66] width 33 height 33
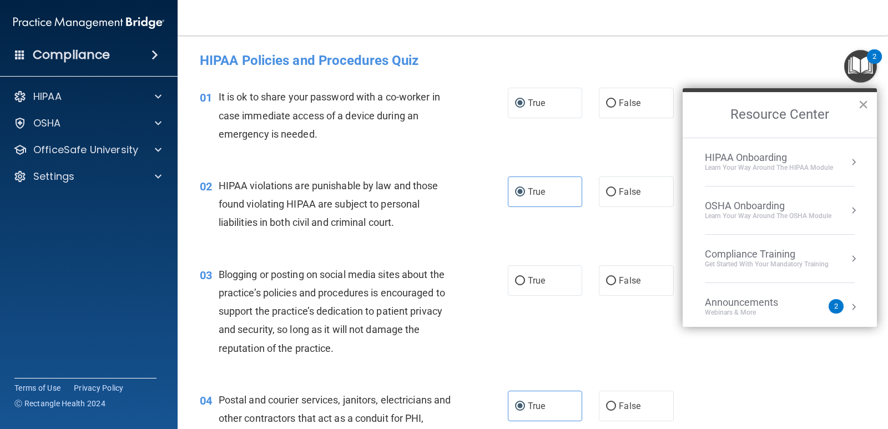
click at [861, 106] on button "×" at bounding box center [863, 104] width 11 height 18
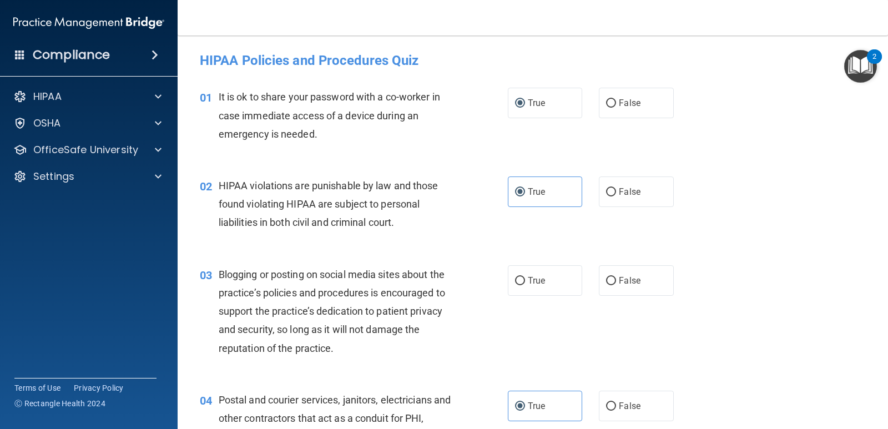
click at [533, 301] on div "03 Blogging or posting on social media sites about the practice’s policies and …" at bounding box center [533, 313] width 683 height 125
click at [543, 288] on label "True" at bounding box center [545, 280] width 74 height 31
click at [525, 285] on input "True" at bounding box center [520, 281] width 10 height 8
radio input "true"
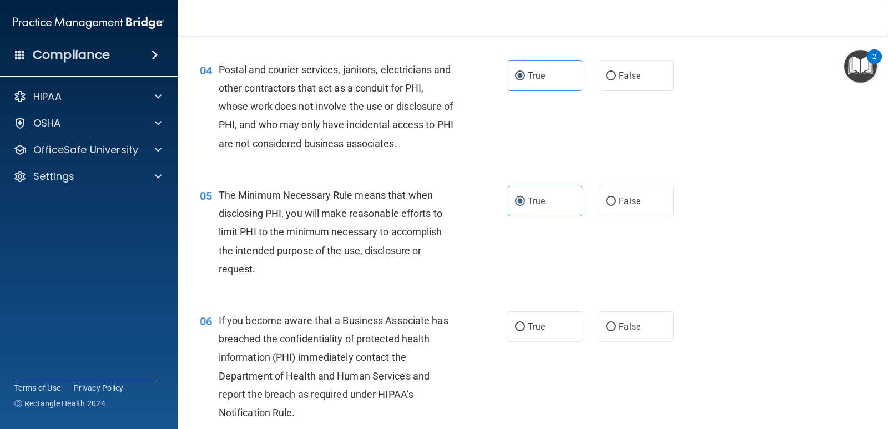
scroll to position [444, 0]
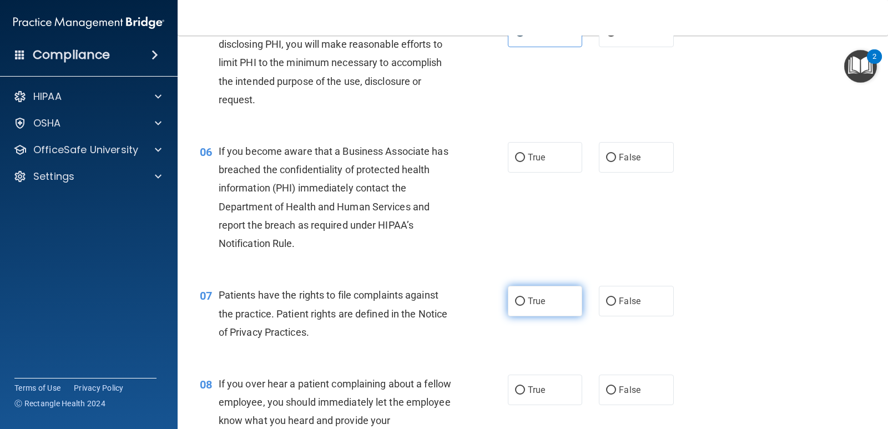
click at [546, 301] on label "True" at bounding box center [545, 301] width 74 height 31
click at [525, 301] on input "True" at bounding box center [520, 302] width 10 height 8
radio input "true"
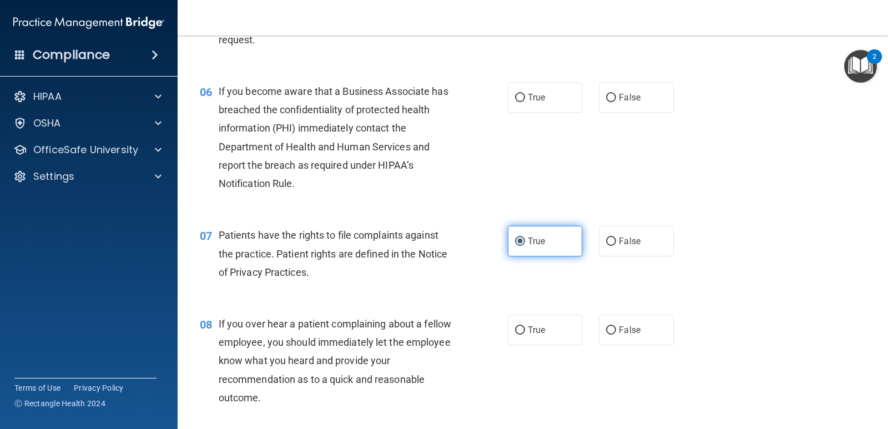
scroll to position [666, 0]
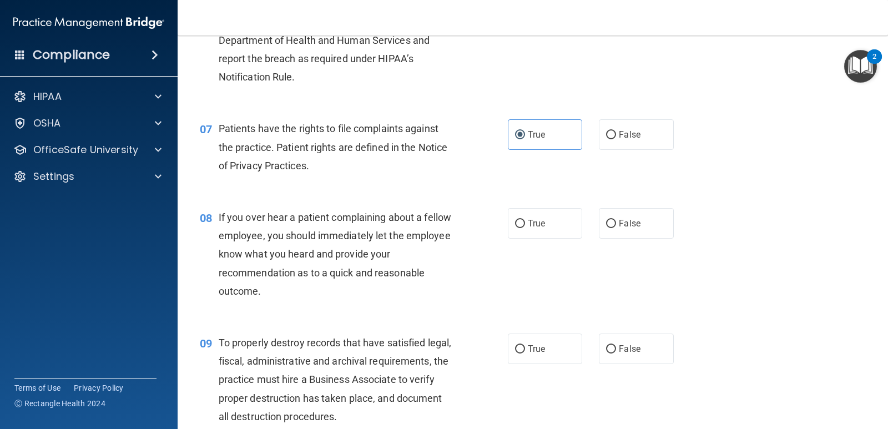
click at [583, 230] on div "True False" at bounding box center [597, 223] width 179 height 31
click at [572, 230] on label "True" at bounding box center [545, 223] width 74 height 31
click at [525, 228] on input "True" at bounding box center [520, 224] width 10 height 8
radio input "true"
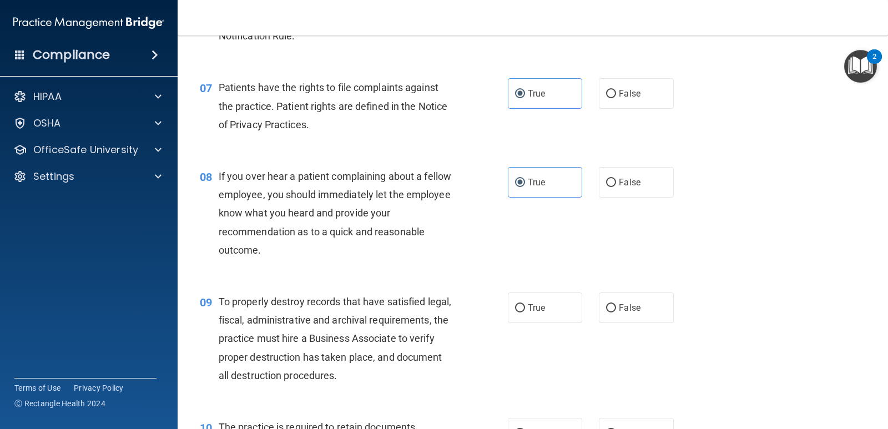
scroll to position [777, 0]
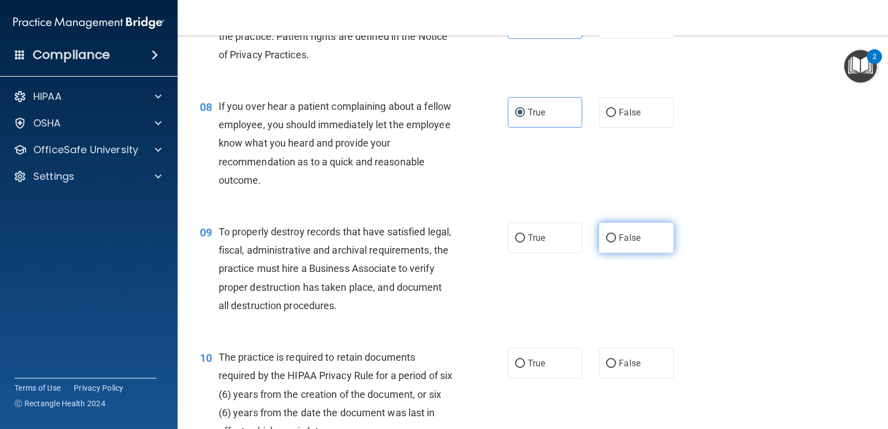
click at [603, 248] on label "False" at bounding box center [636, 238] width 74 height 31
click at [606, 243] on input "False" at bounding box center [611, 238] width 10 height 8
radio input "true"
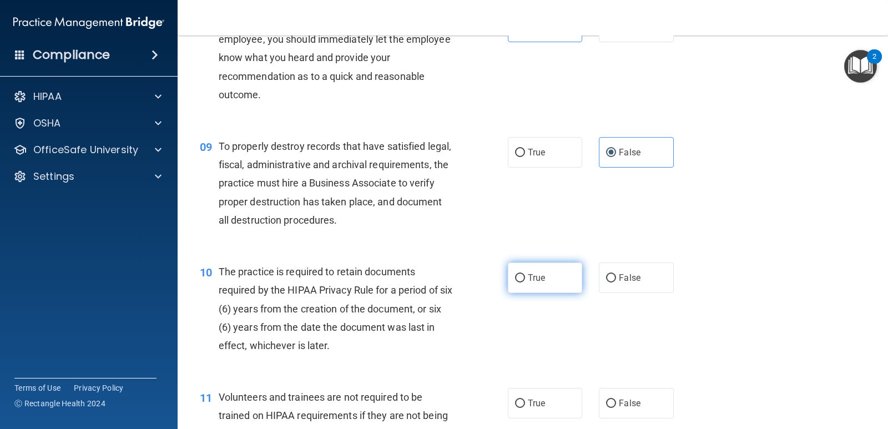
scroll to position [888, 0]
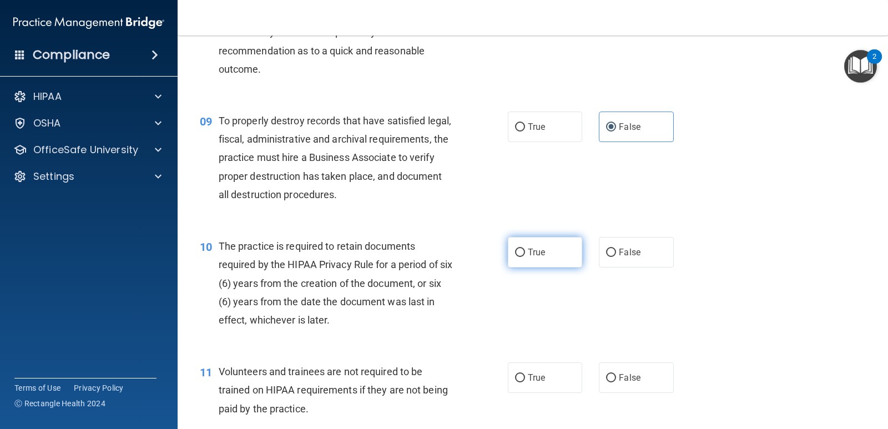
click at [566, 260] on label "True" at bounding box center [545, 252] width 74 height 31
click at [525, 257] on input "True" at bounding box center [520, 253] width 10 height 8
radio input "true"
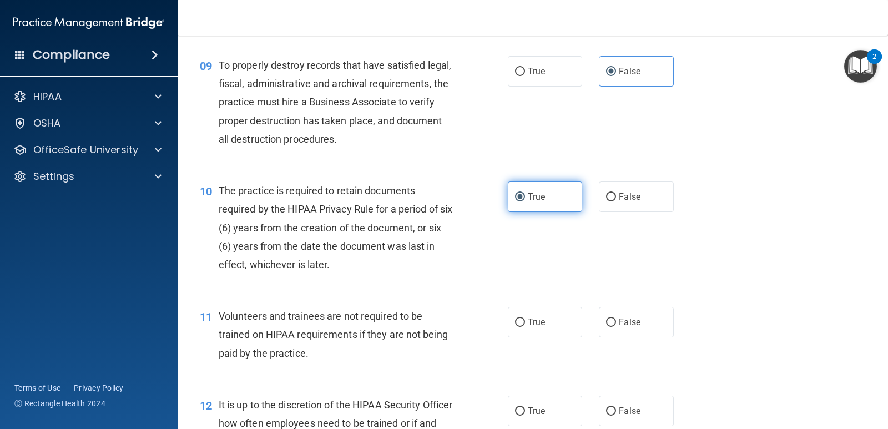
scroll to position [999, 0]
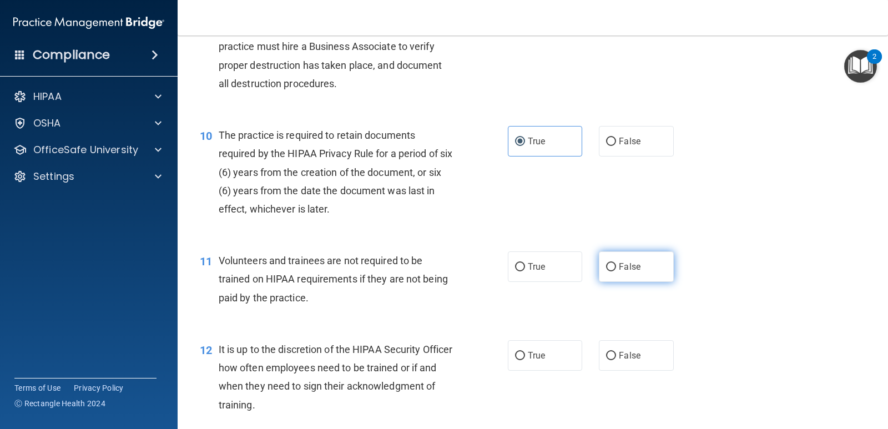
click at [664, 269] on label "False" at bounding box center [636, 266] width 74 height 31
click at [616, 269] on input "False" at bounding box center [611, 267] width 10 height 8
radio input "true"
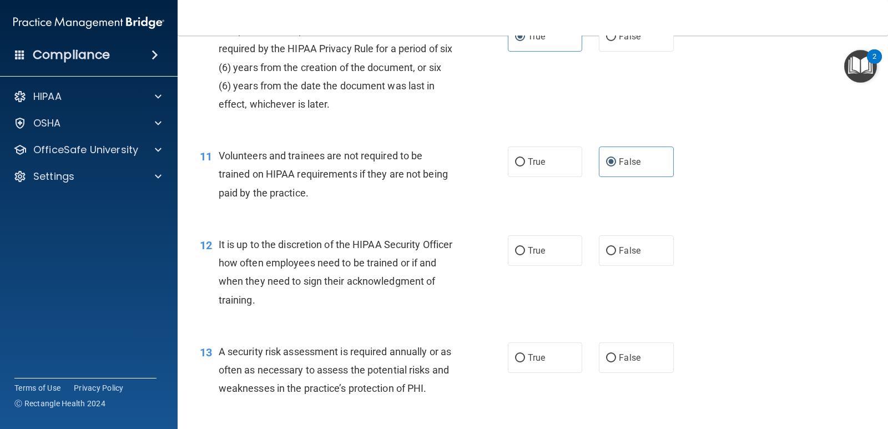
scroll to position [1110, 0]
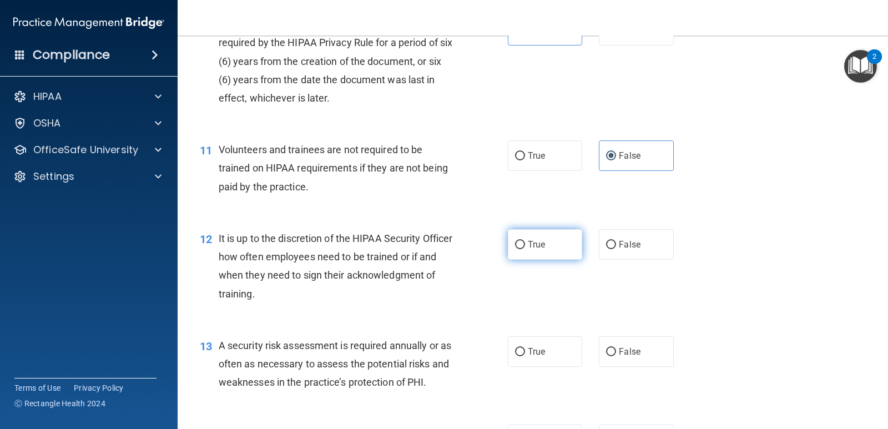
click at [558, 245] on label "True" at bounding box center [545, 244] width 74 height 31
click at [525, 245] on input "True" at bounding box center [520, 245] width 10 height 8
radio input "true"
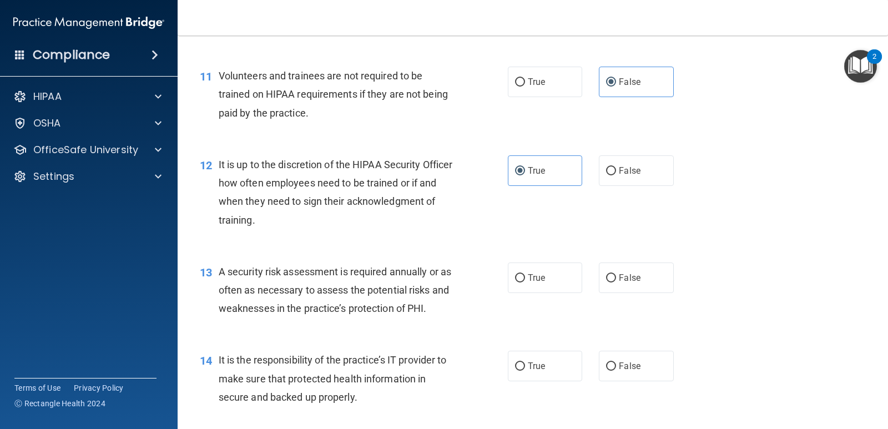
scroll to position [1277, 0]
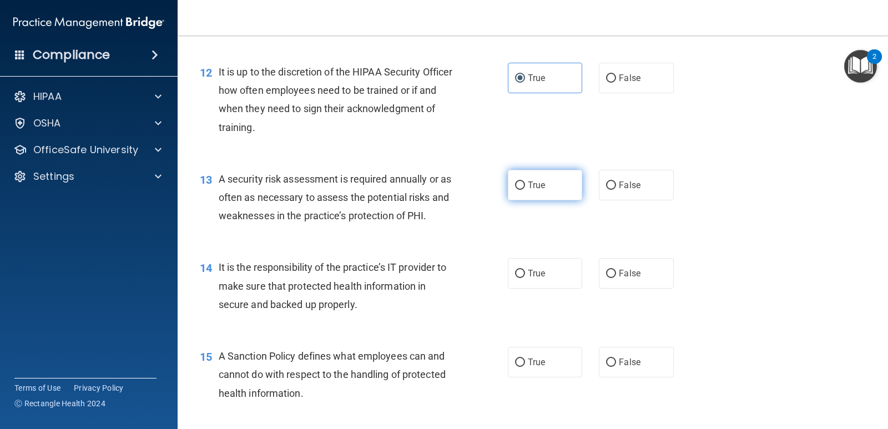
click at [528, 183] on span "True" at bounding box center [536, 185] width 17 height 11
click at [525, 183] on input "True" at bounding box center [520, 186] width 10 height 8
radio input "true"
click at [527, 280] on label "True" at bounding box center [545, 273] width 74 height 31
click at [525, 278] on input "True" at bounding box center [520, 274] width 10 height 8
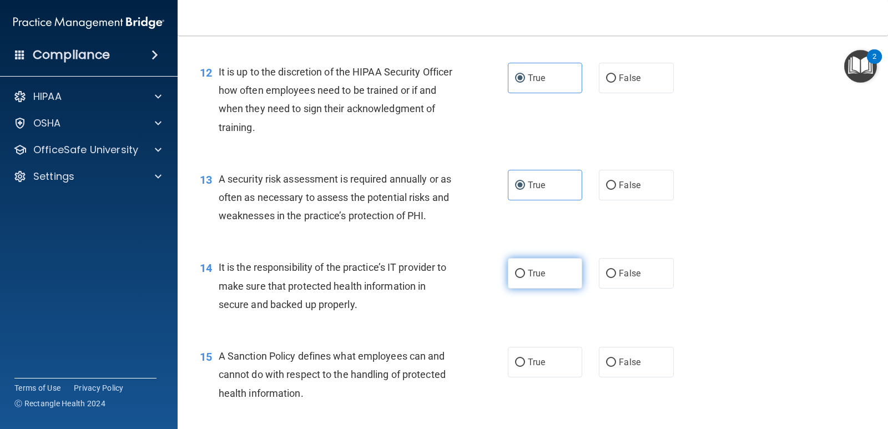
radio input "true"
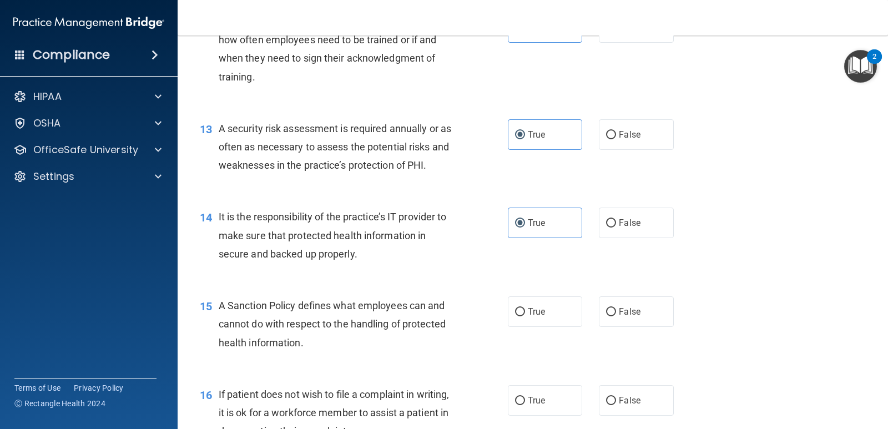
scroll to position [1388, 0]
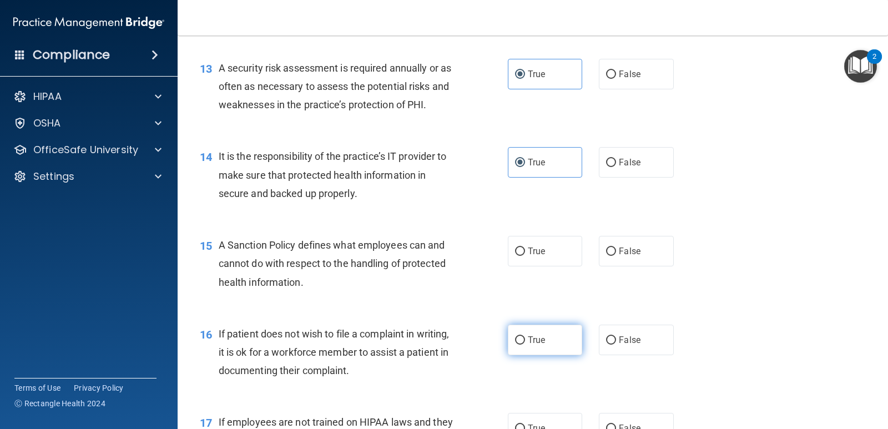
click at [558, 330] on label "True" at bounding box center [545, 340] width 74 height 31
click at [525, 336] on input "True" at bounding box center [520, 340] width 10 height 8
radio input "true"
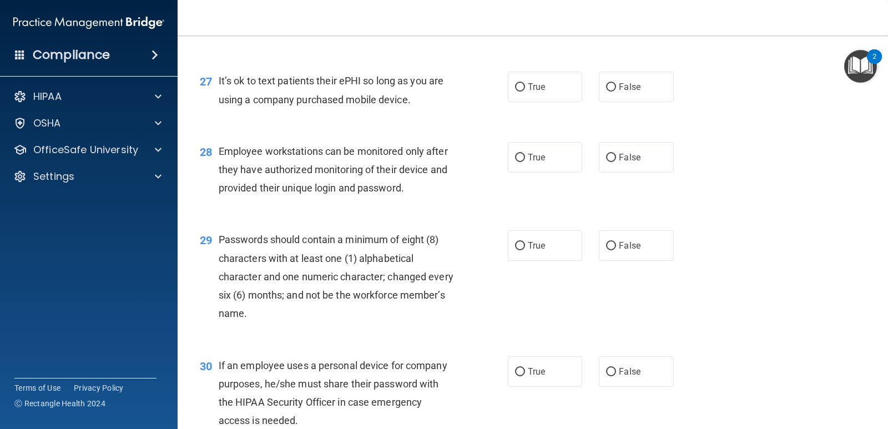
scroll to position [2763, 0]
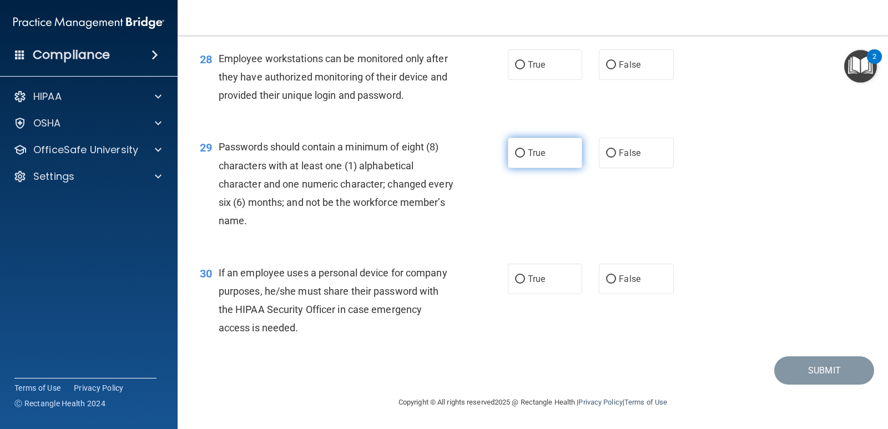
click at [521, 155] on input "True" at bounding box center [520, 153] width 10 height 8
radio input "true"
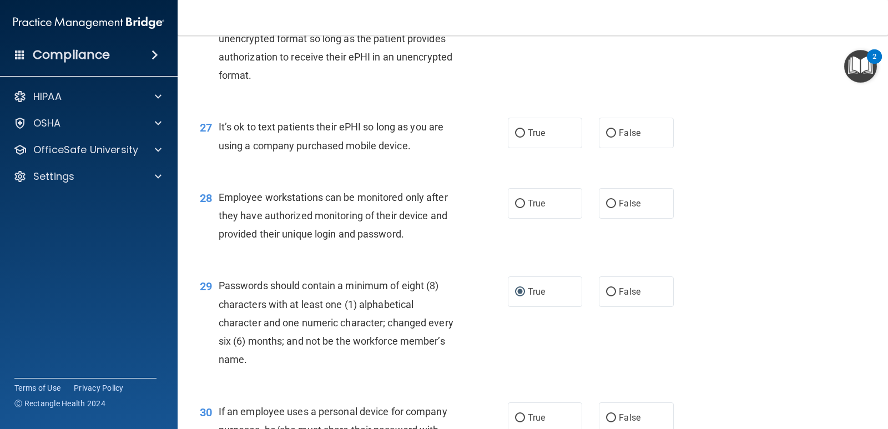
scroll to position [2597, 0]
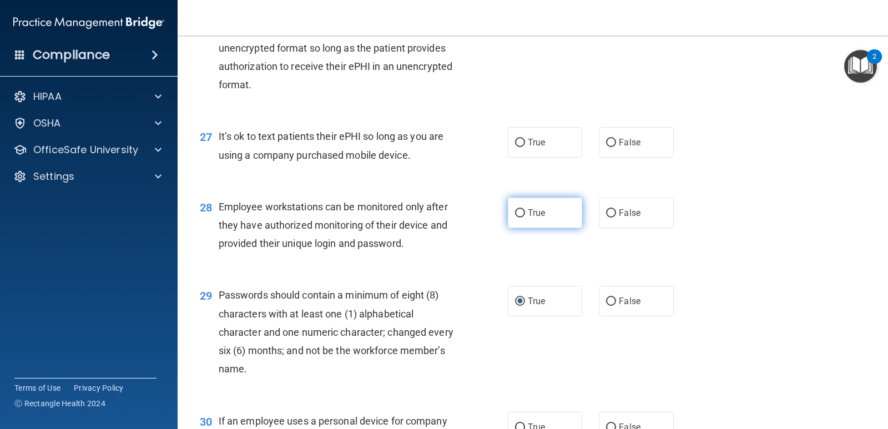
click at [538, 218] on span "True" at bounding box center [536, 213] width 17 height 11
click at [525, 218] on input "True" at bounding box center [520, 213] width 10 height 8
radio input "true"
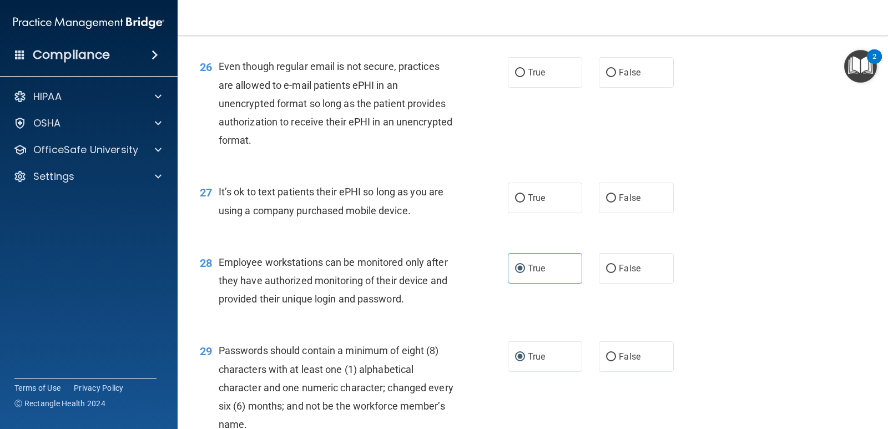
scroll to position [2486, 0]
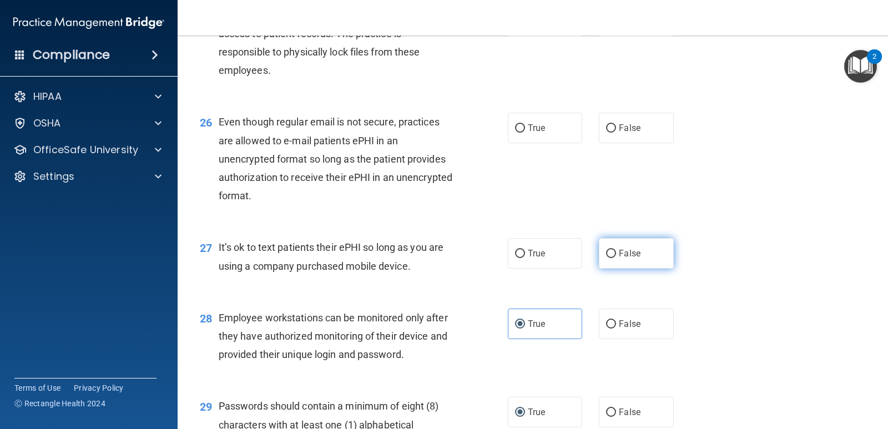
click at [637, 264] on label "False" at bounding box center [636, 253] width 74 height 31
click at [616, 258] on input "False" at bounding box center [611, 254] width 10 height 8
radio input "true"
click at [666, 143] on div "True False" at bounding box center [597, 128] width 179 height 31
click at [656, 143] on label "False" at bounding box center [636, 128] width 74 height 31
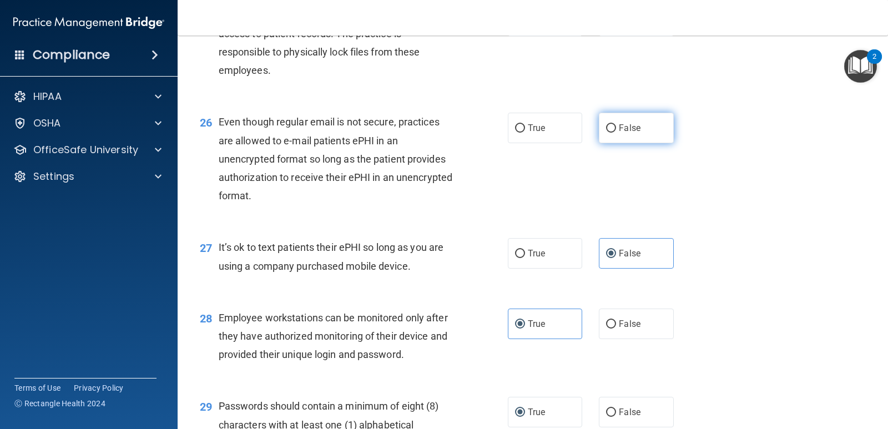
click at [616, 133] on input "False" at bounding box center [611, 128] width 10 height 8
radio input "true"
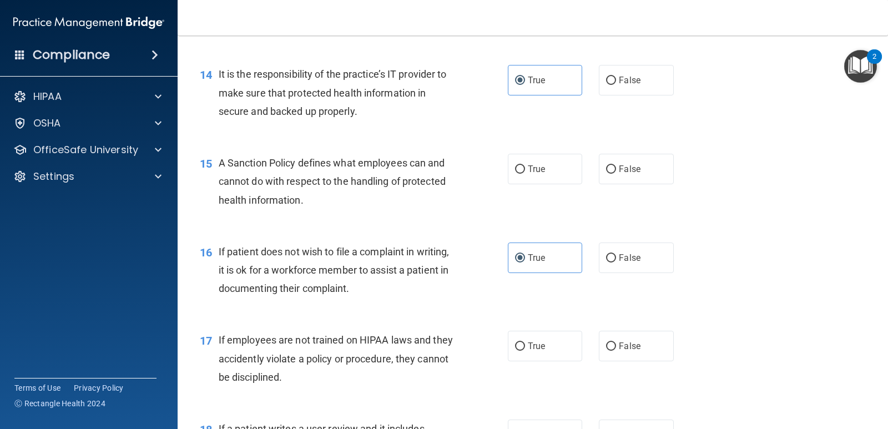
scroll to position [1554, 0]
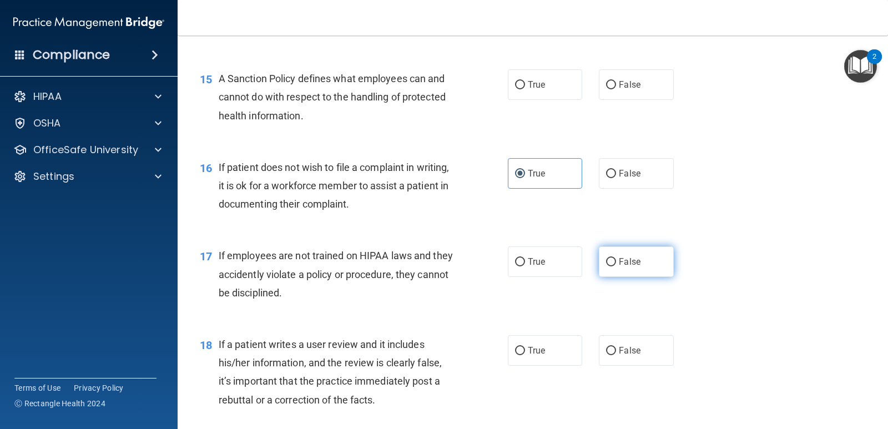
click at [607, 269] on label "False" at bounding box center [636, 261] width 74 height 31
click at [607, 266] on input "False" at bounding box center [611, 262] width 10 height 8
radio input "true"
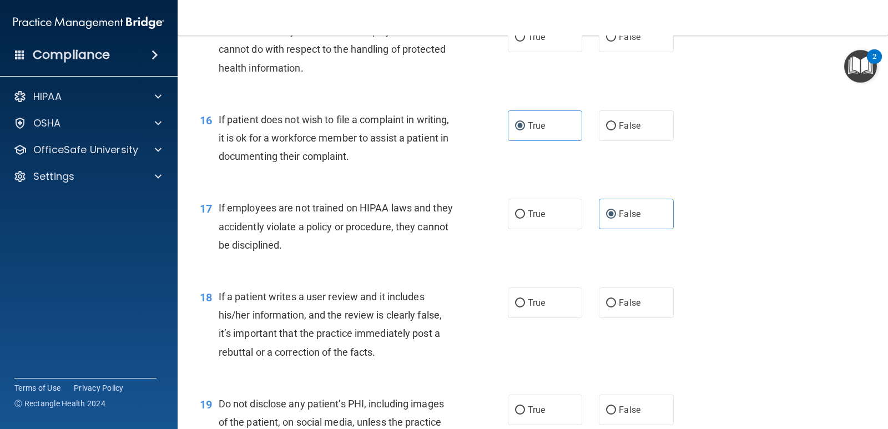
scroll to position [1665, 0]
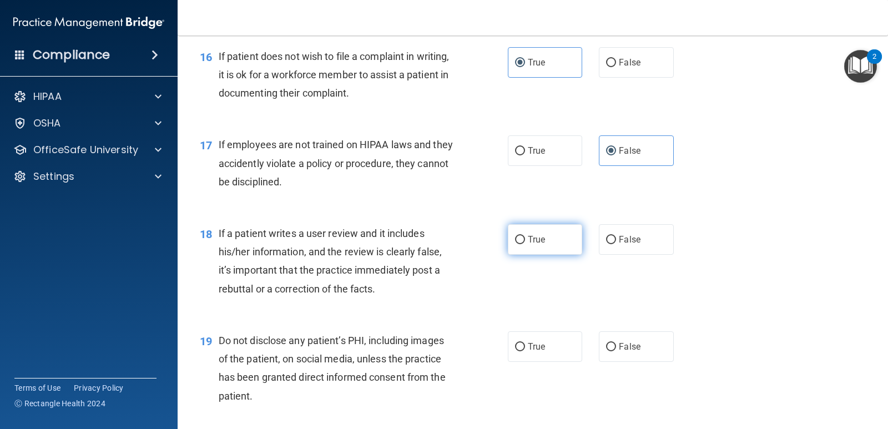
click at [556, 231] on label "True" at bounding box center [545, 239] width 74 height 31
click at [525, 236] on input "True" at bounding box center [520, 240] width 10 height 8
radio input "true"
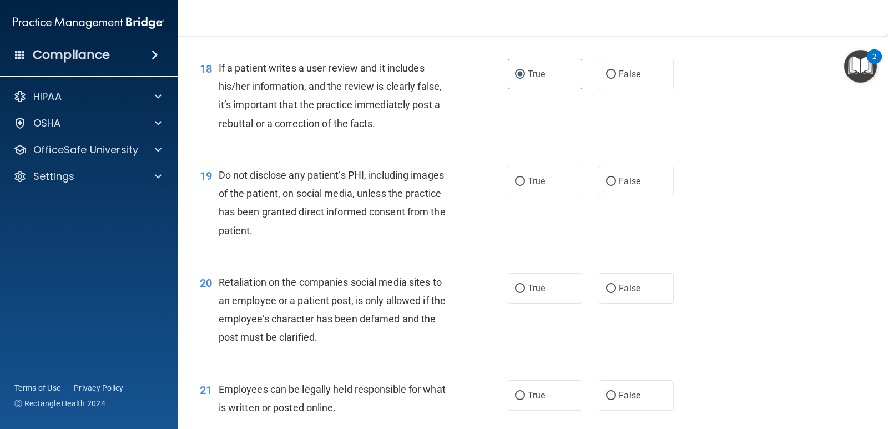
scroll to position [1832, 0]
drag, startPoint x: 676, startPoint y: 315, endPoint x: 644, endPoint y: 303, distance: 34.4
click at [661, 316] on div "20 Retaliation on the companies social media sites to an employee or a patient …" at bounding box center [533, 311] width 683 height 107
click at [639, 296] on label "False" at bounding box center [636, 287] width 74 height 31
click at [616, 292] on input "False" at bounding box center [611, 288] width 10 height 8
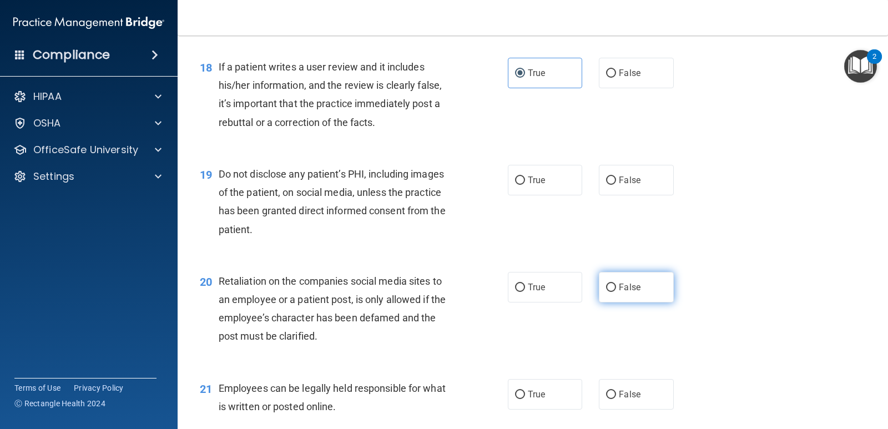
radio input "true"
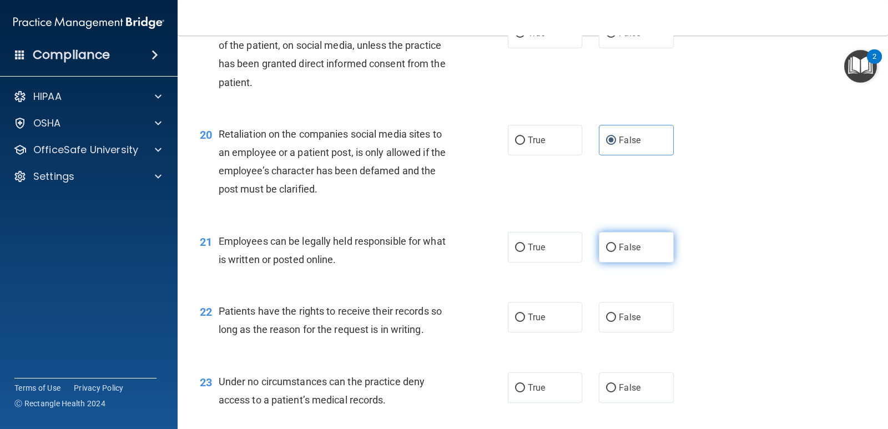
scroll to position [1998, 0]
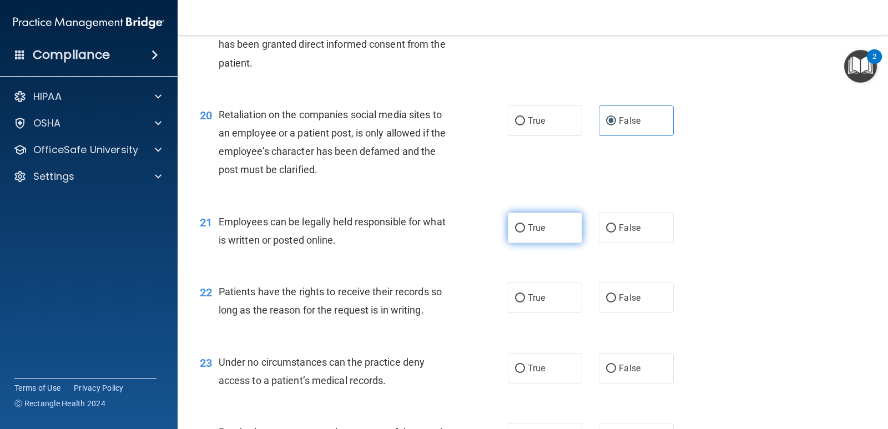
click at [566, 231] on label "True" at bounding box center [545, 228] width 74 height 31
click at [525, 231] on input "True" at bounding box center [520, 228] width 10 height 8
radio input "true"
click at [619, 293] on span "False" at bounding box center [630, 298] width 22 height 11
click at [616, 294] on input "False" at bounding box center [611, 298] width 10 height 8
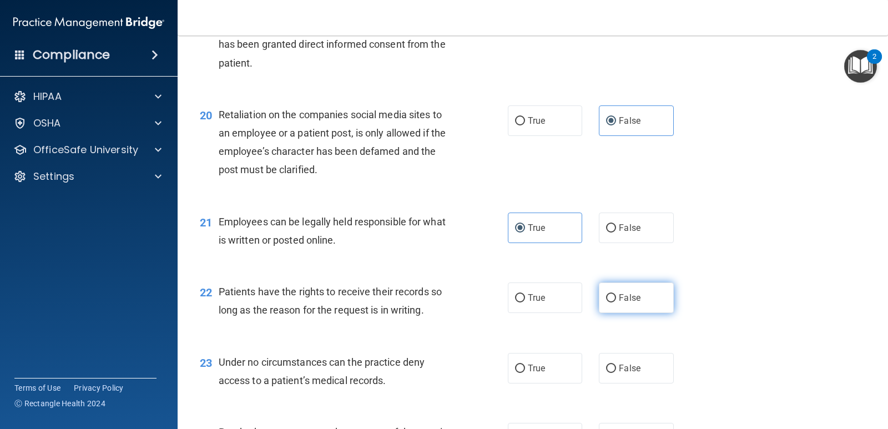
radio input "true"
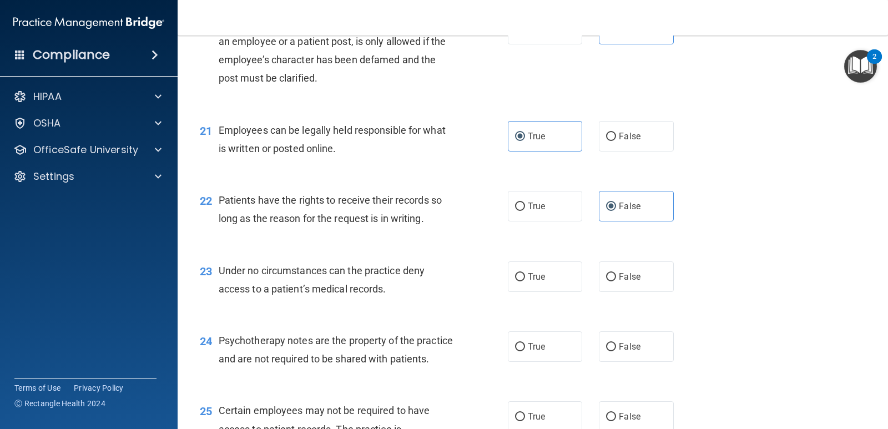
scroll to position [2110, 0]
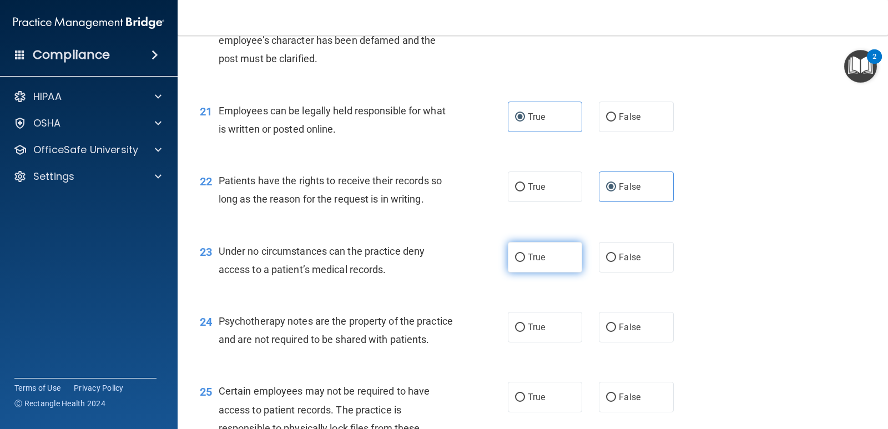
click at [573, 260] on label "True" at bounding box center [545, 257] width 74 height 31
click at [525, 260] on input "True" at bounding box center [520, 258] width 10 height 8
radio input "true"
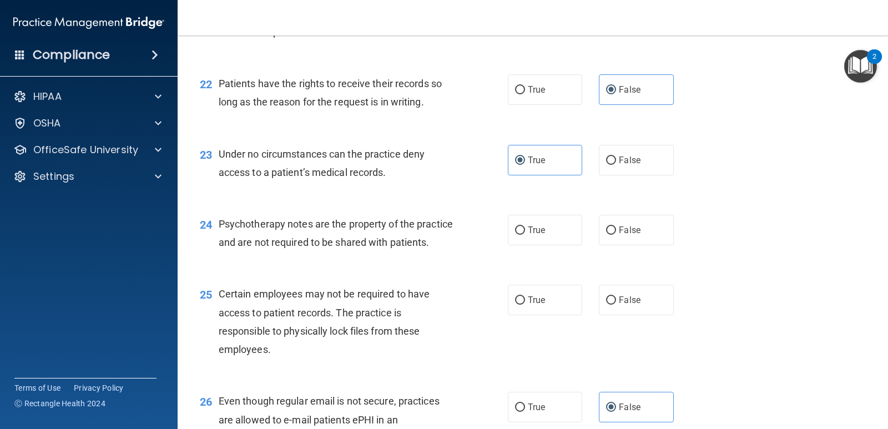
scroll to position [2221, 0]
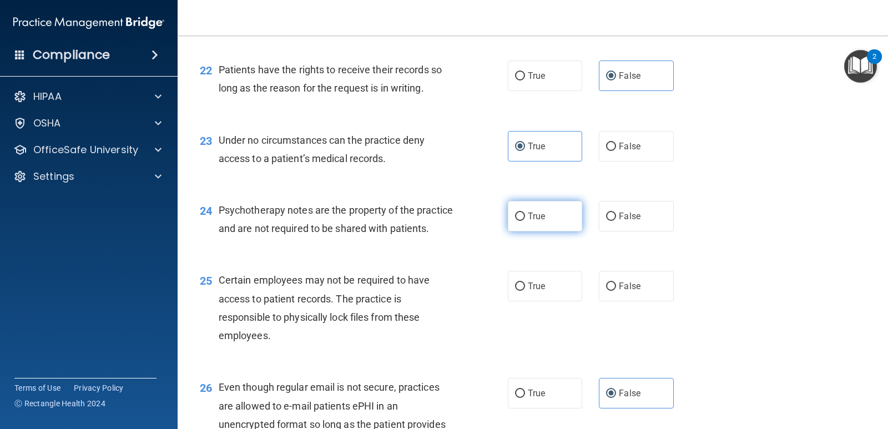
click at [527, 236] on div "24 Psychotherapy notes are the property of the practice and are not required to…" at bounding box center [533, 222] width 683 height 70
click at [543, 208] on label "True" at bounding box center [545, 216] width 74 height 31
click at [525, 213] on input "True" at bounding box center [520, 217] width 10 height 8
radio input "true"
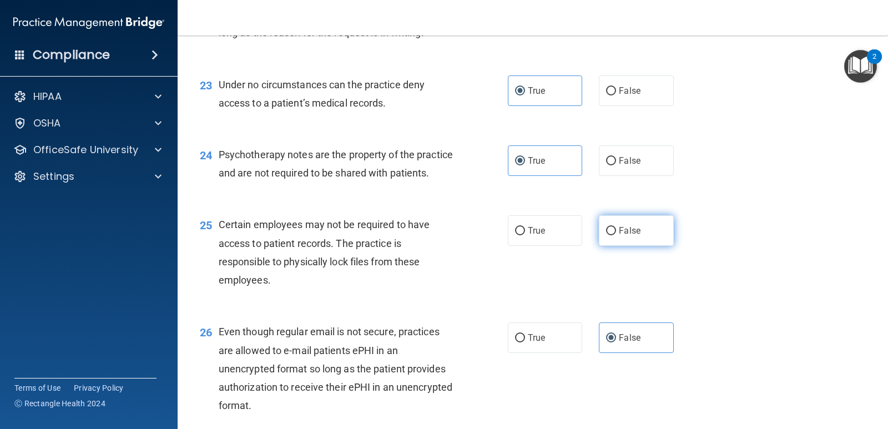
click at [617, 243] on label "False" at bounding box center [636, 230] width 74 height 31
click at [616, 235] on input "False" at bounding box center [611, 231] width 10 height 8
radio input "true"
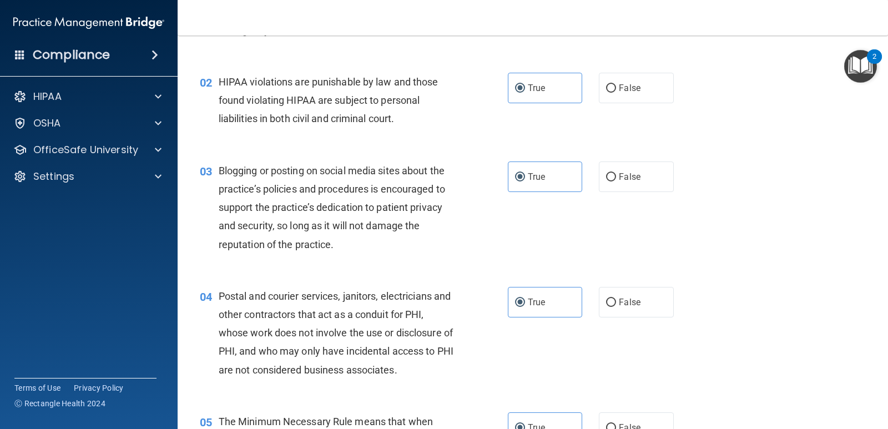
scroll to position [0, 0]
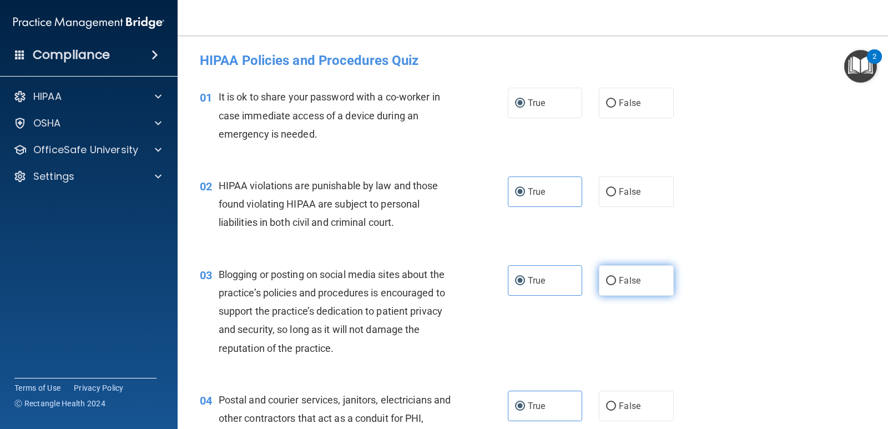
click at [664, 280] on label "False" at bounding box center [636, 280] width 74 height 31
click at [616, 280] on input "False" at bounding box center [611, 281] width 10 height 8
radio input "true"
radio input "false"
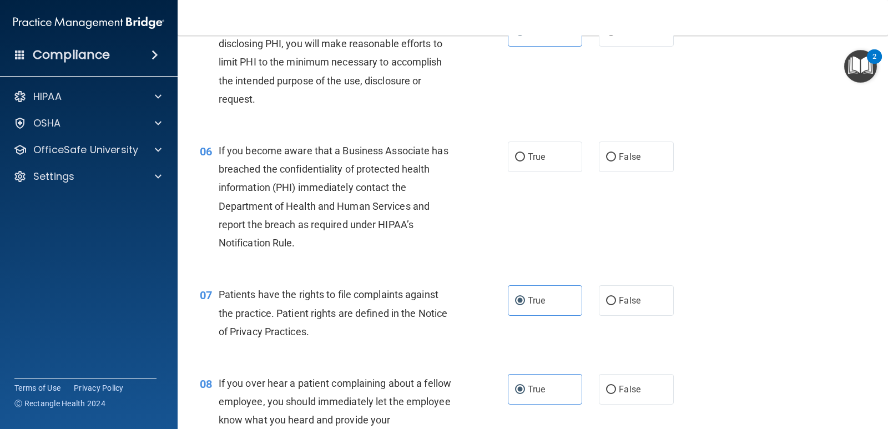
scroll to position [500, 0]
click at [547, 163] on label "True" at bounding box center [545, 157] width 74 height 31
click at [525, 162] on input "True" at bounding box center [520, 158] width 10 height 8
radio input "true"
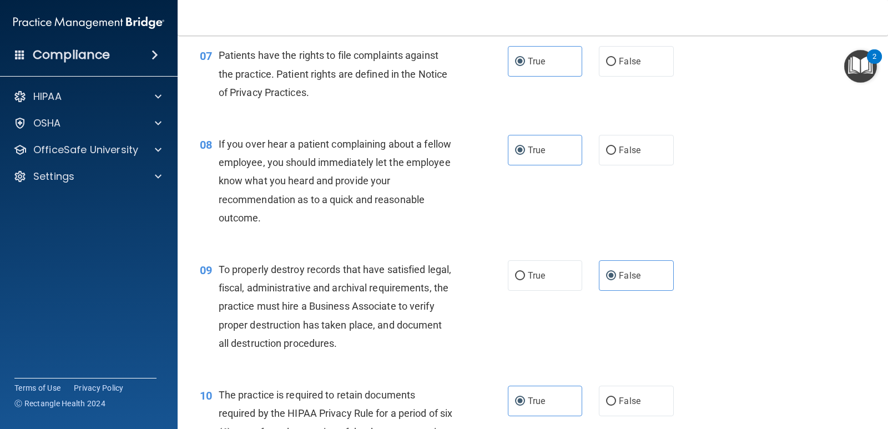
scroll to position [666, 0]
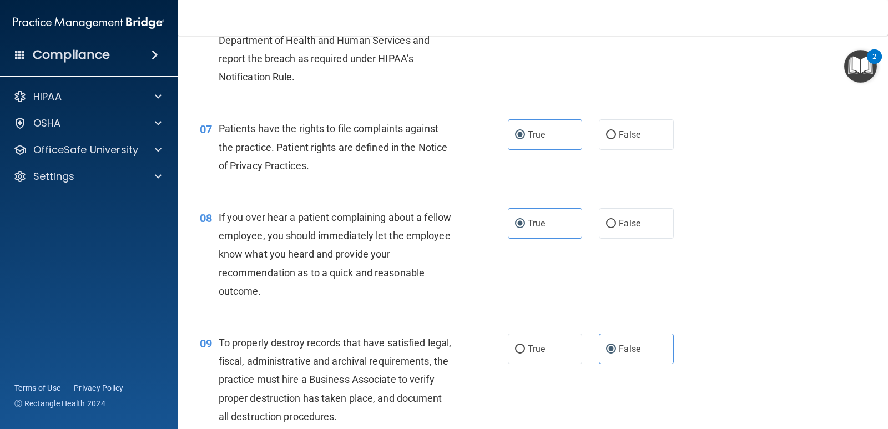
click at [670, 218] on div "True False" at bounding box center [597, 223] width 179 height 31
click at [664, 220] on label "False" at bounding box center [636, 223] width 74 height 31
click at [616, 220] on input "False" at bounding box center [611, 224] width 10 height 8
radio input "true"
radio input "false"
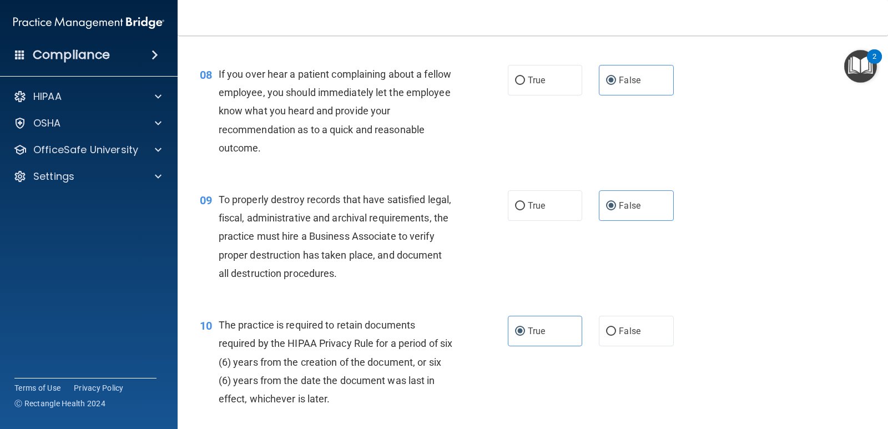
scroll to position [833, 0]
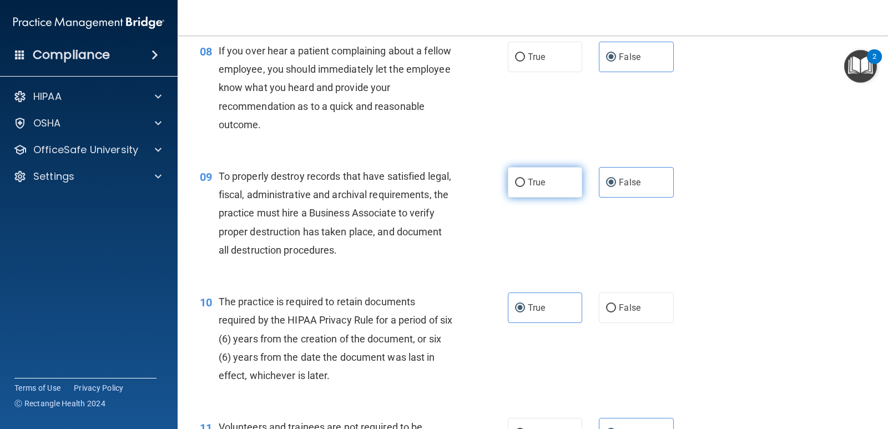
click at [553, 189] on label "True" at bounding box center [545, 182] width 74 height 31
click at [525, 187] on input "True" at bounding box center [520, 183] width 10 height 8
radio input "true"
radio input "false"
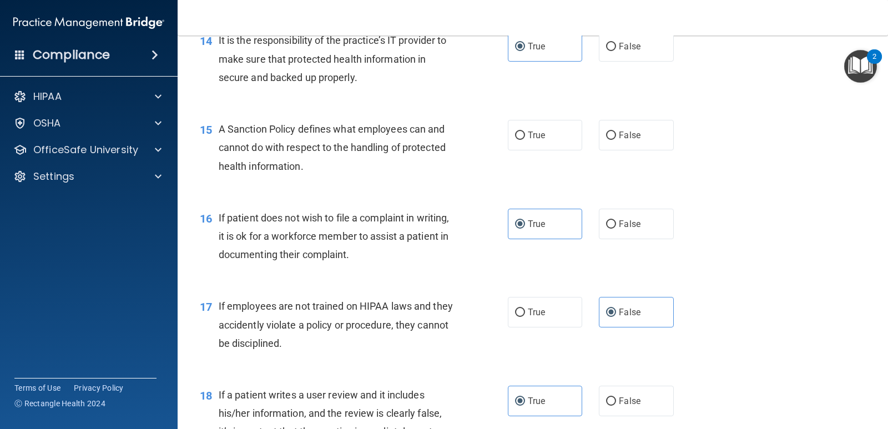
scroll to position [1499, 0]
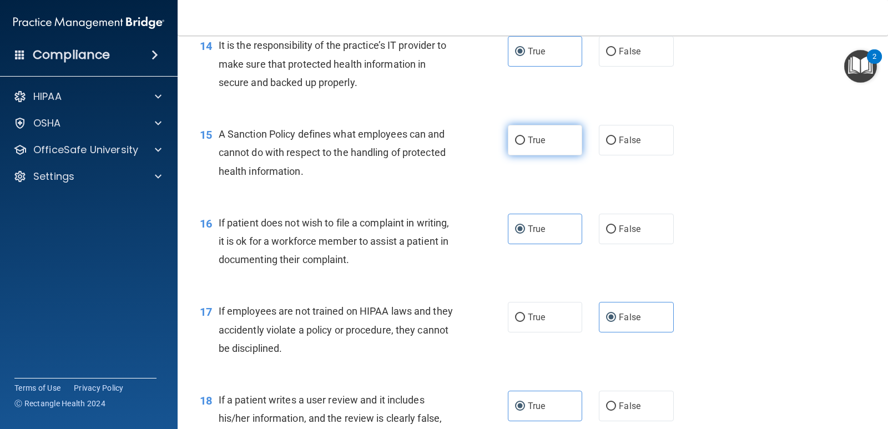
click at [528, 135] on span "True" at bounding box center [536, 140] width 17 height 11
click at [525, 137] on input "True" at bounding box center [520, 141] width 10 height 8
radio input "true"
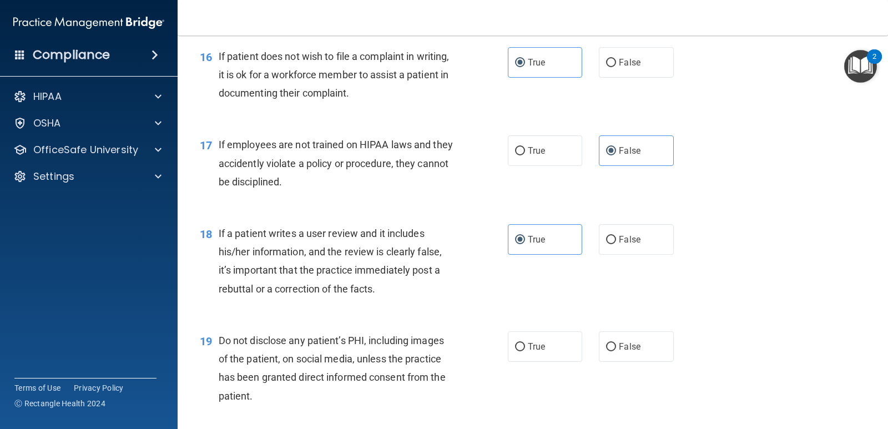
scroll to position [1721, 0]
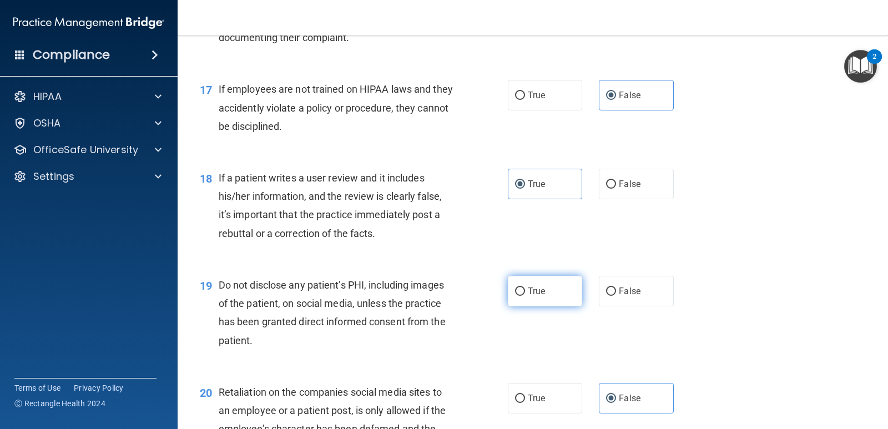
click at [546, 286] on label "True" at bounding box center [545, 291] width 74 height 31
click at [525, 288] on input "True" at bounding box center [520, 292] width 10 height 8
radio input "true"
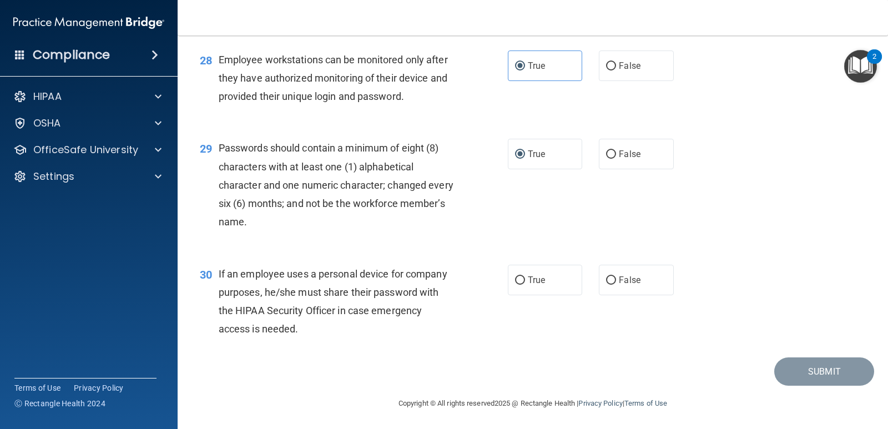
scroll to position [2763, 0]
click at [521, 289] on label "True" at bounding box center [545, 279] width 74 height 31
click at [521, 284] on input "True" at bounding box center [520, 279] width 10 height 8
radio input "true"
click at [849, 371] on button "Submit" at bounding box center [824, 370] width 100 height 28
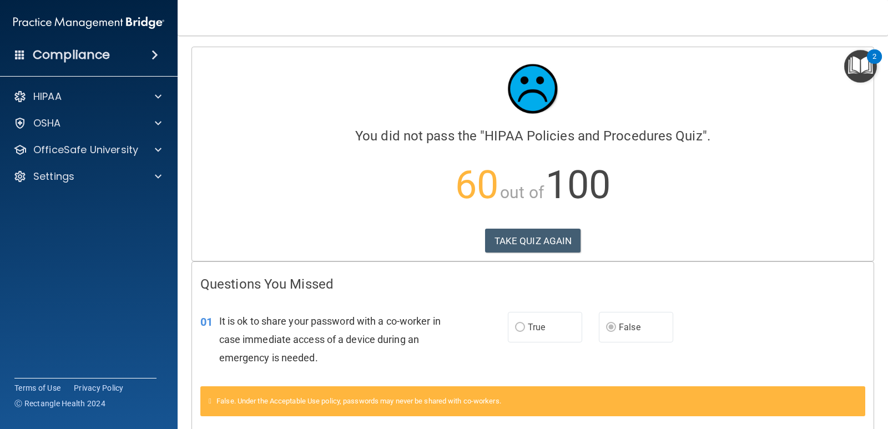
scroll to position [56, 0]
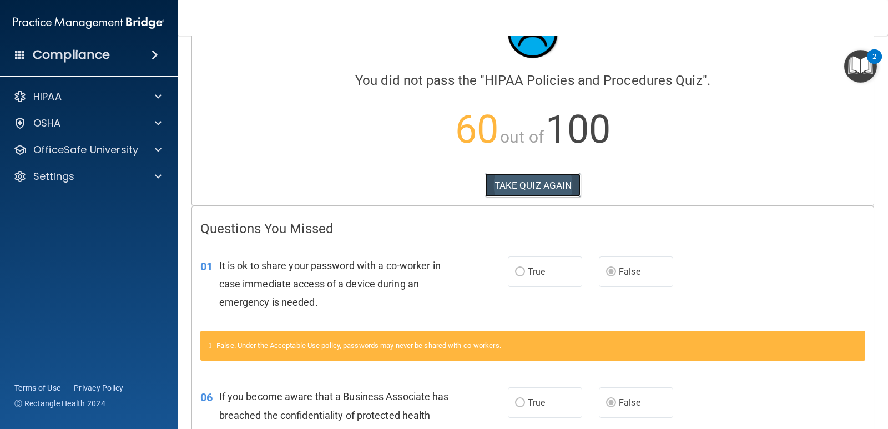
click at [521, 192] on button "TAKE QUIZ AGAIN" at bounding box center [533, 185] width 96 height 24
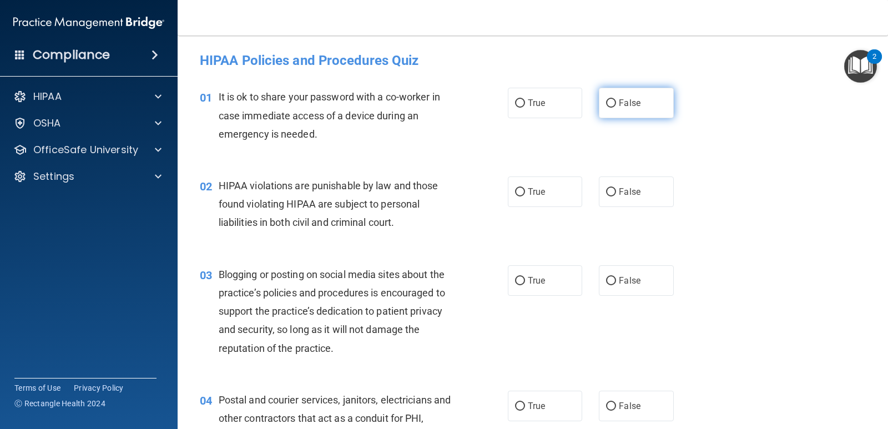
click at [606, 100] on input "False" at bounding box center [611, 103] width 10 height 8
radio input "true"
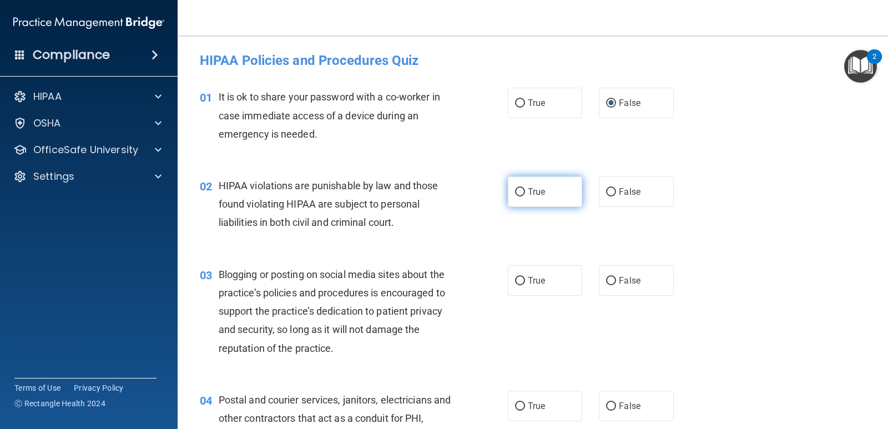
click at [551, 187] on label "True" at bounding box center [545, 192] width 74 height 31
click at [525, 188] on input "True" at bounding box center [520, 192] width 10 height 8
radio input "true"
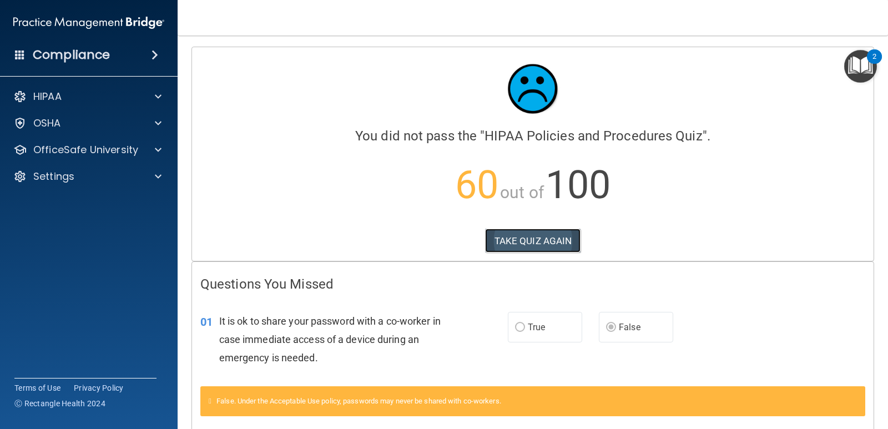
click at [551, 246] on button "TAKE QUIZ AGAIN" at bounding box center [533, 241] width 96 height 24
click at [528, 241] on button "TAKE QUIZ AGAIN" at bounding box center [533, 241] width 96 height 24
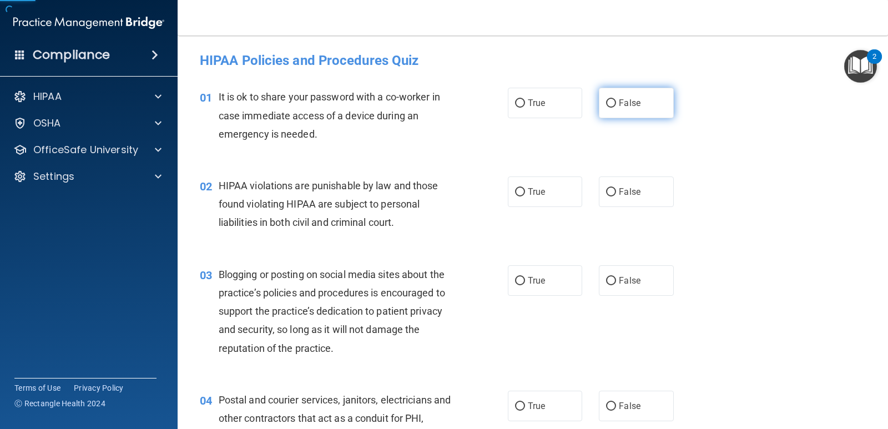
click at [623, 102] on span "False" at bounding box center [630, 103] width 22 height 11
click at [616, 102] on input "False" at bounding box center [611, 103] width 10 height 8
radio input "true"
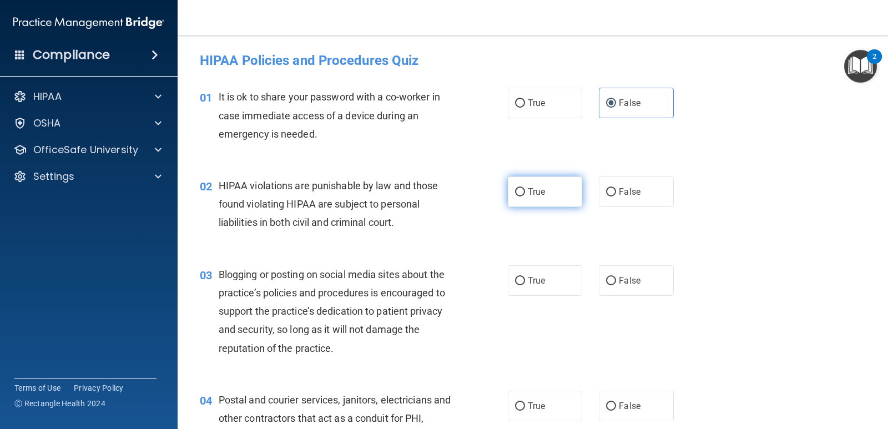
click at [523, 185] on label "True" at bounding box center [545, 192] width 74 height 31
click at [523, 188] on input "True" at bounding box center [520, 192] width 10 height 8
radio input "true"
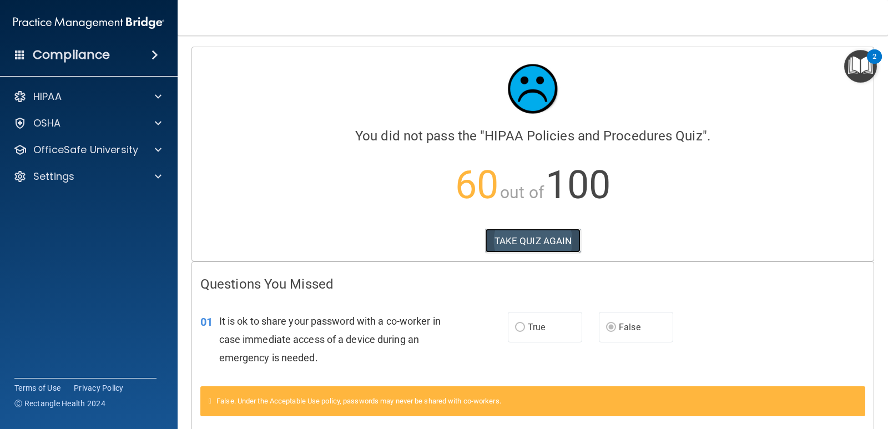
click at [546, 245] on button "TAKE QUIZ AGAIN" at bounding box center [533, 241] width 96 height 24
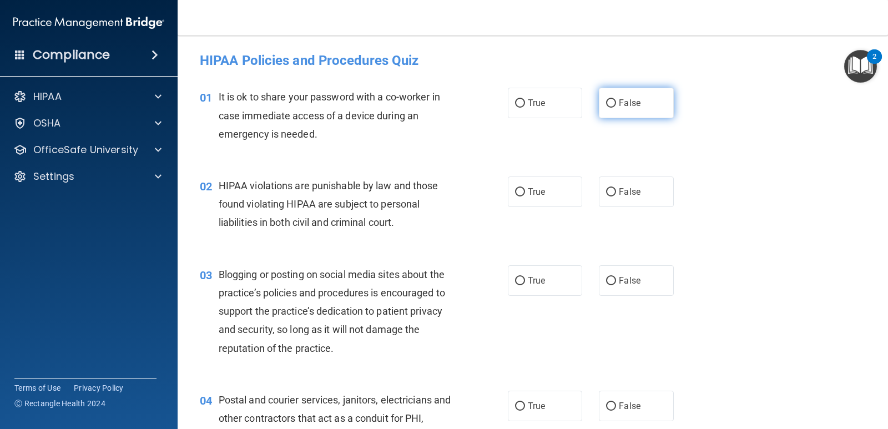
click at [606, 108] on input "False" at bounding box center [611, 103] width 10 height 8
radio input "true"
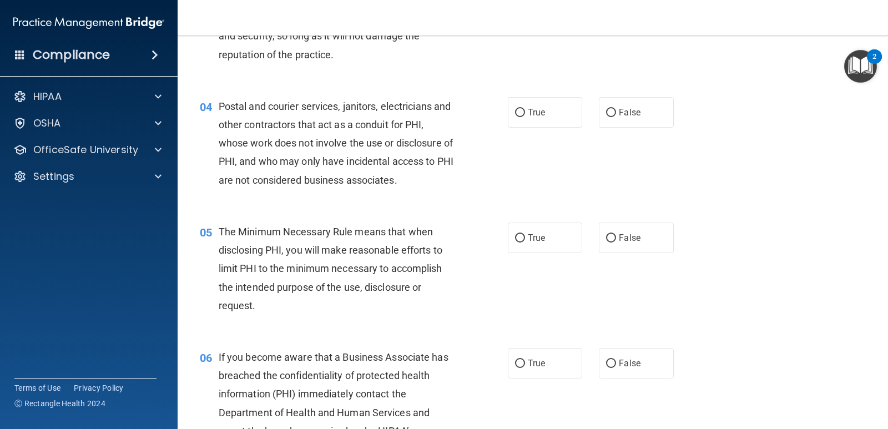
scroll to position [389, 0]
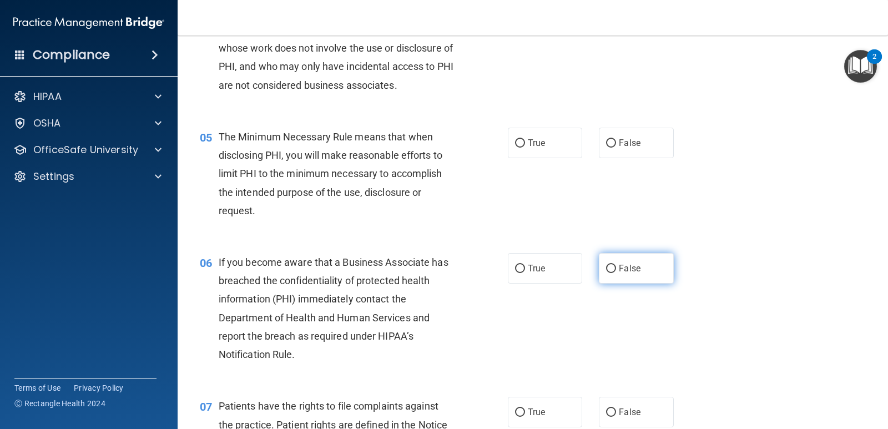
click at [622, 268] on span "False" at bounding box center [630, 268] width 22 height 11
click at [616, 268] on input "False" at bounding box center [611, 269] width 10 height 8
radio input "true"
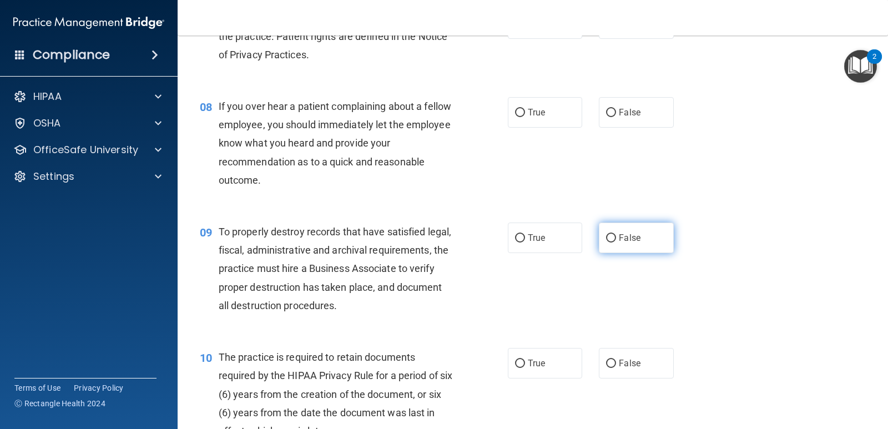
click at [620, 247] on label "False" at bounding box center [636, 238] width 74 height 31
click at [616, 243] on input "False" at bounding box center [611, 238] width 10 height 8
radio input "true"
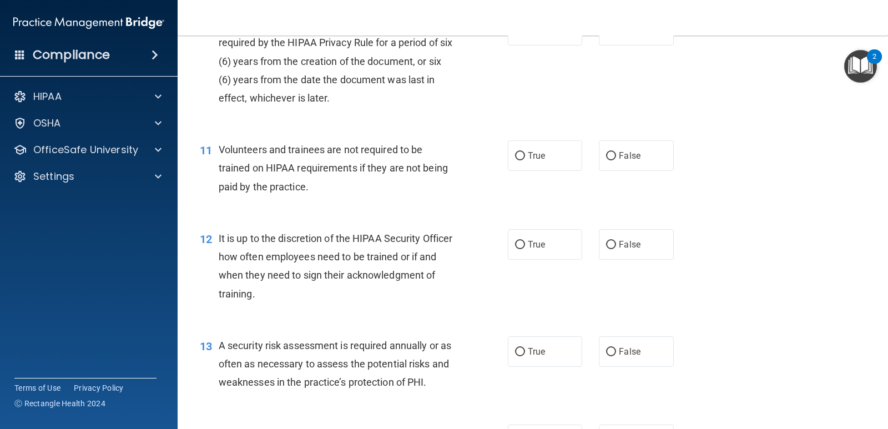
click at [622, 247] on span "False" at bounding box center [630, 244] width 22 height 11
click at [616, 247] on input "False" at bounding box center [611, 245] width 10 height 8
radio input "true"
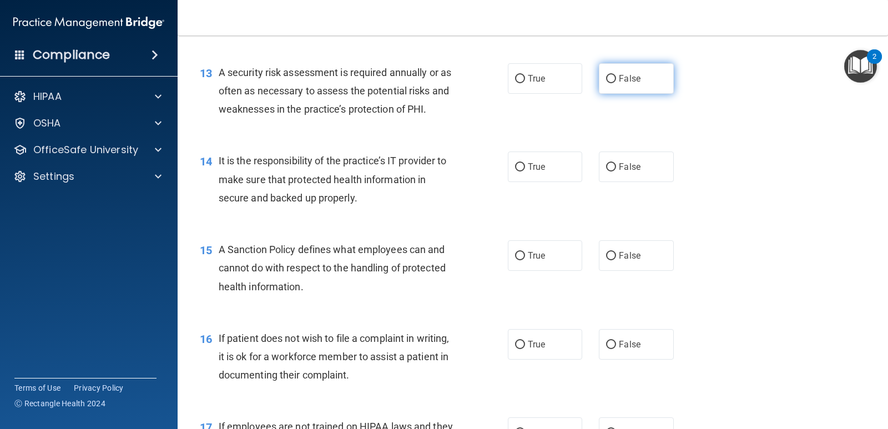
scroll to position [1388, 0]
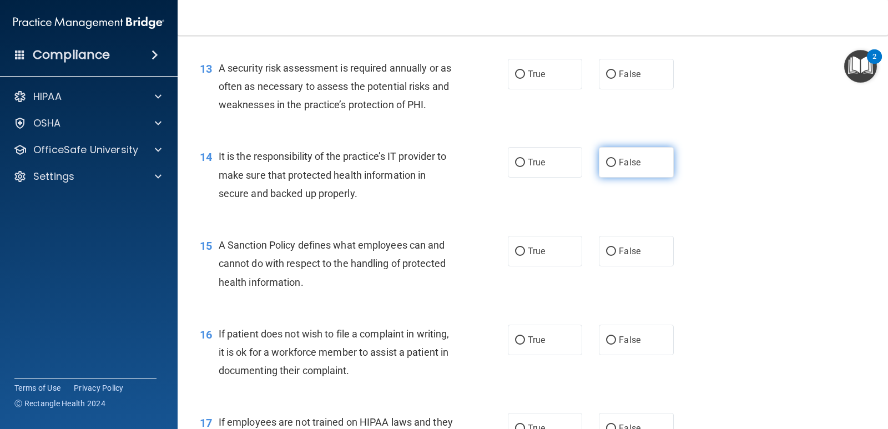
drag, startPoint x: 614, startPoint y: 169, endPoint x: 627, endPoint y: 168, distance: 12.8
click at [615, 169] on label "False" at bounding box center [636, 162] width 74 height 31
click at [615, 167] on input "False" at bounding box center [611, 163] width 10 height 8
radio input "true"
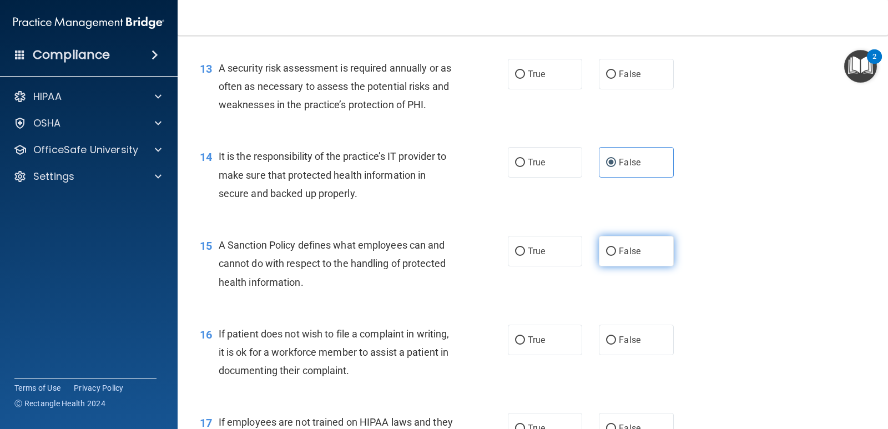
click at [629, 247] on span "False" at bounding box center [630, 251] width 22 height 11
click at [616, 248] on input "False" at bounding box center [611, 252] width 10 height 8
radio input "true"
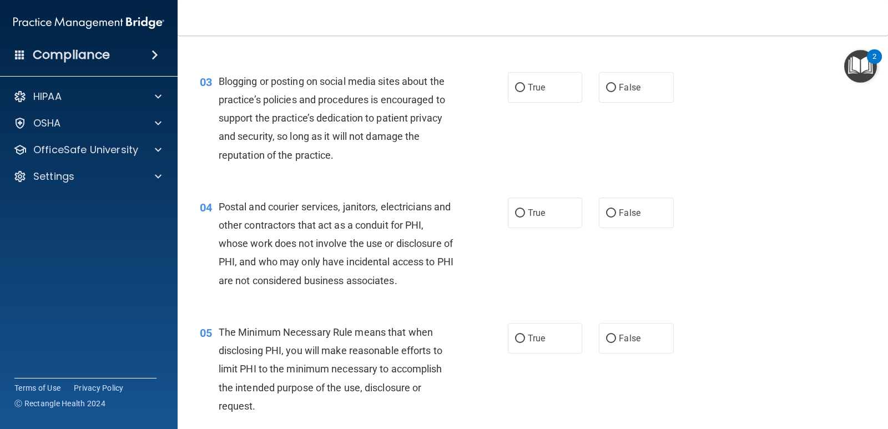
scroll to position [0, 0]
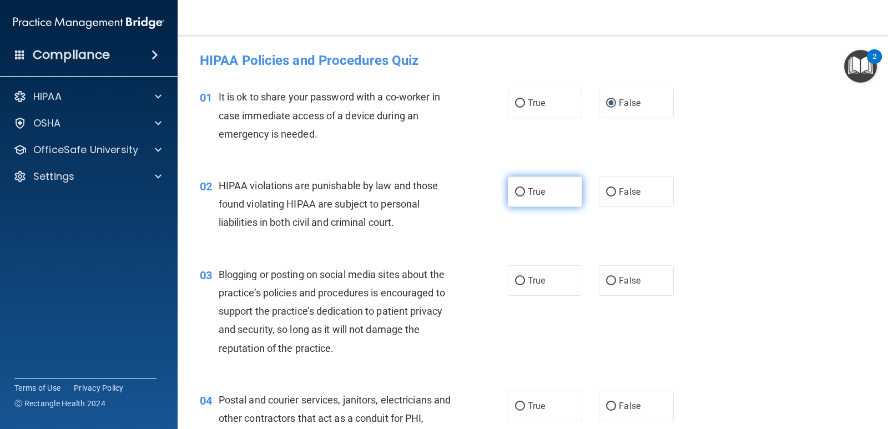
click at [556, 189] on label "True" at bounding box center [545, 192] width 74 height 31
click at [525, 189] on input "True" at bounding box center [520, 192] width 10 height 8
radio input "true"
click at [639, 291] on label "False" at bounding box center [636, 280] width 74 height 31
click at [616, 285] on input "False" at bounding box center [611, 281] width 10 height 8
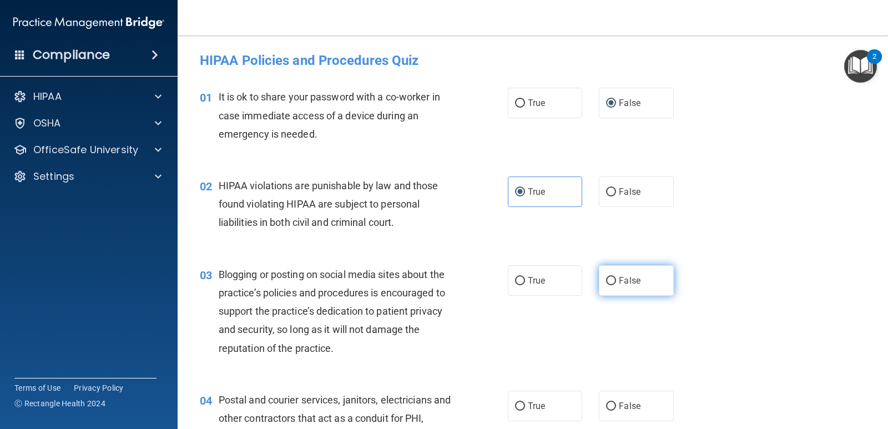
radio input "true"
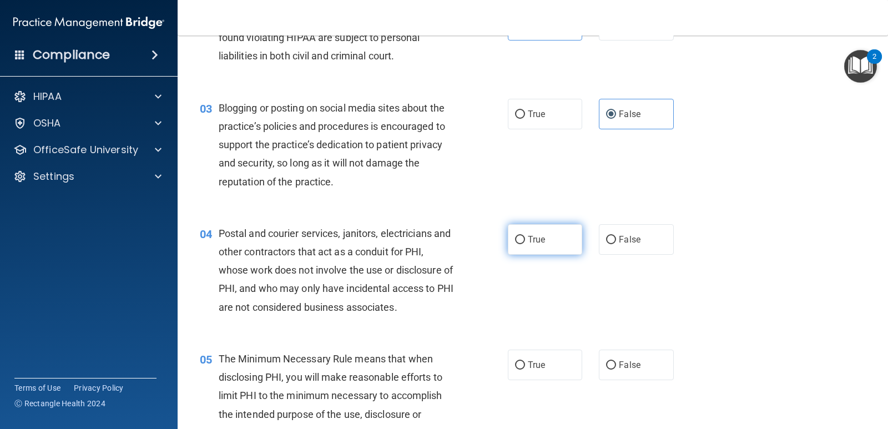
click at [528, 237] on span "True" at bounding box center [536, 239] width 17 height 11
click at [525, 237] on input "True" at bounding box center [520, 240] width 10 height 8
radio input "true"
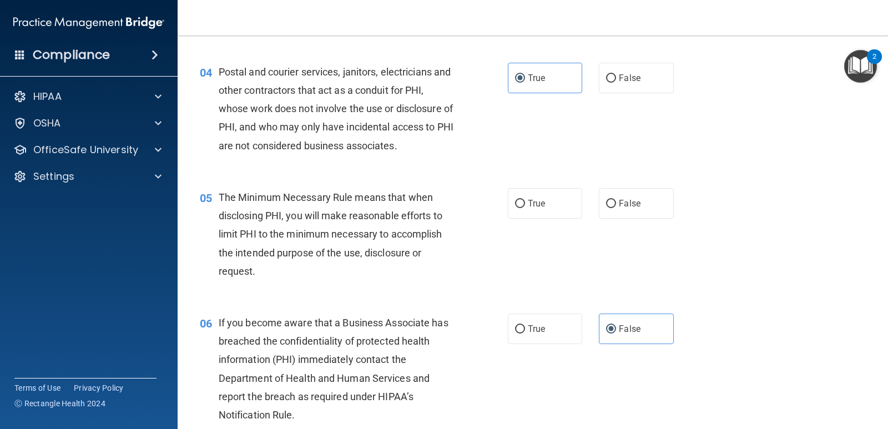
scroll to position [333, 0]
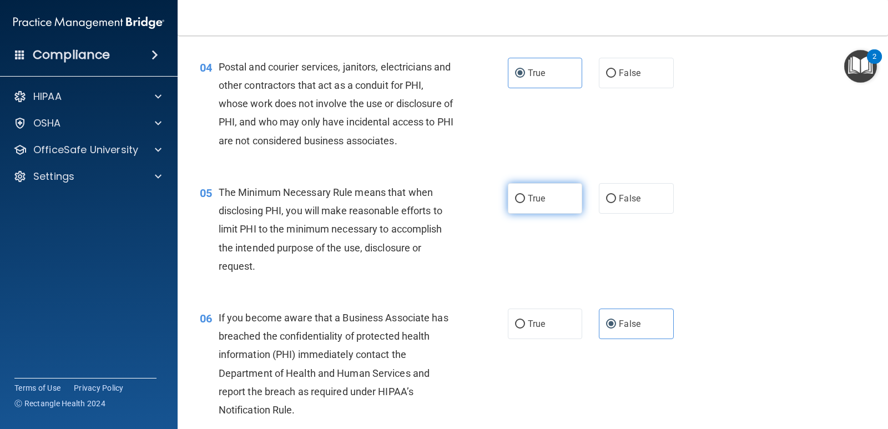
click at [546, 200] on label "True" at bounding box center [545, 198] width 74 height 31
click at [525, 200] on input "True" at bounding box center [520, 199] width 10 height 8
radio input "true"
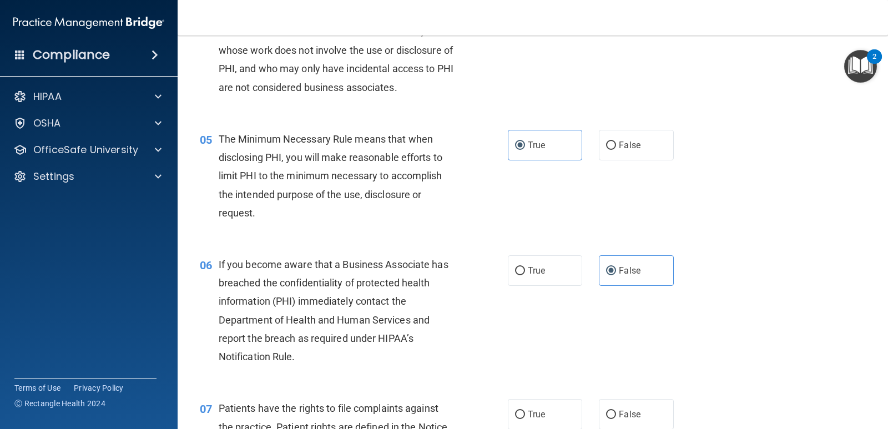
scroll to position [555, 0]
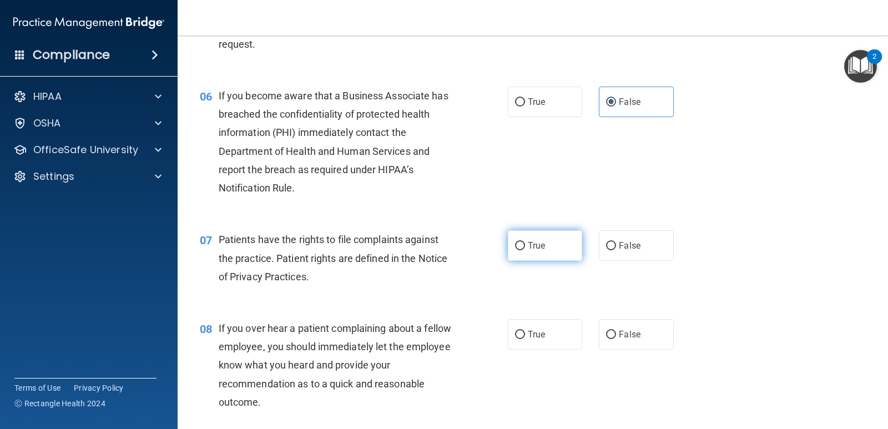
click at [555, 249] on label "True" at bounding box center [545, 245] width 74 height 31
click at [525, 249] on input "True" at bounding box center [520, 246] width 10 height 8
radio input "true"
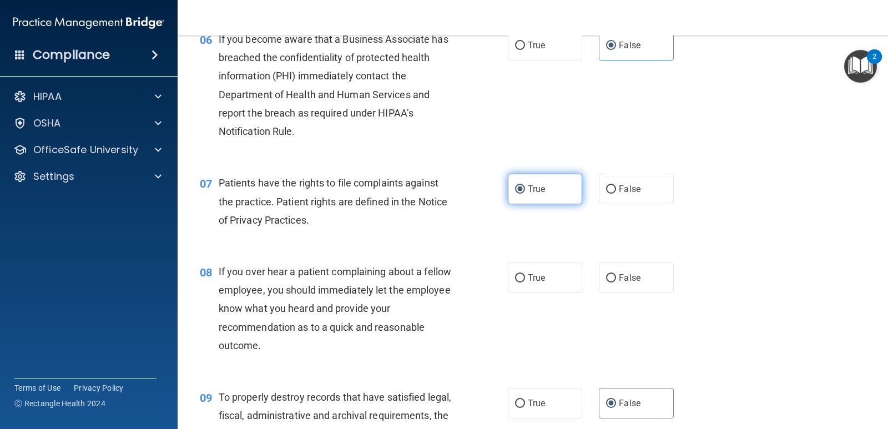
scroll to position [666, 0]
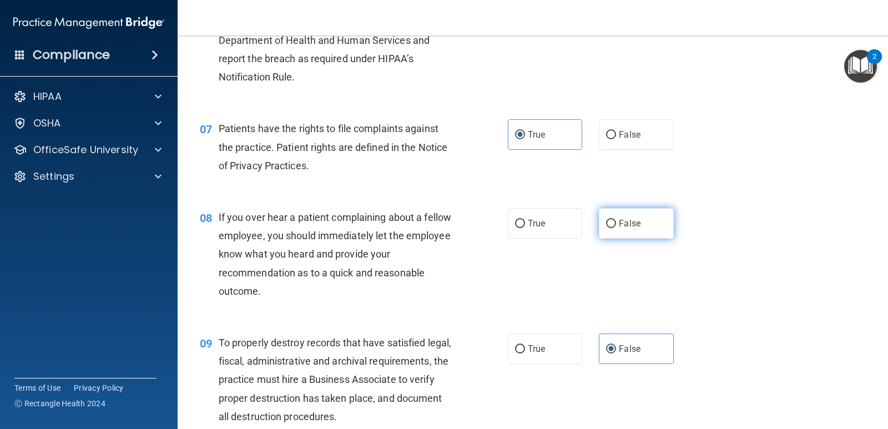
click at [616, 230] on label "False" at bounding box center [636, 223] width 74 height 31
click at [616, 228] on input "False" at bounding box center [611, 224] width 10 height 8
radio input "true"
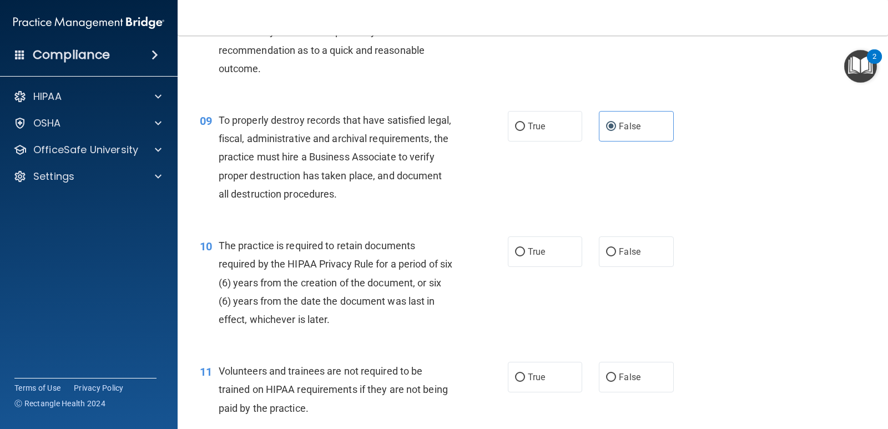
scroll to position [999, 0]
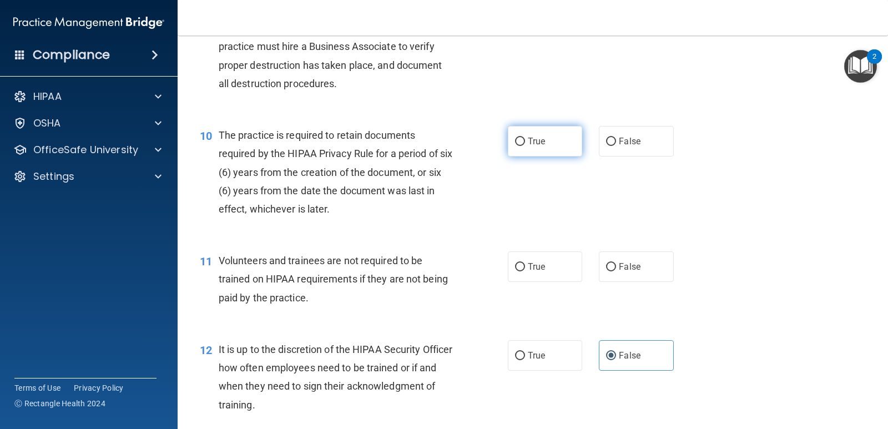
click at [520, 148] on label "True" at bounding box center [545, 141] width 74 height 31
click at [520, 146] on input "True" at bounding box center [520, 142] width 10 height 8
radio input "true"
click at [677, 273] on div "True False" at bounding box center [597, 266] width 179 height 31
click at [652, 268] on label "False" at bounding box center [636, 266] width 74 height 31
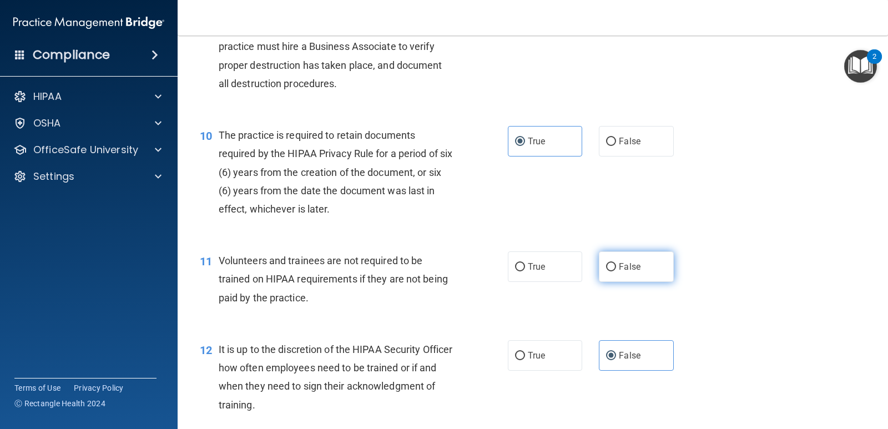
click at [616, 268] on input "False" at bounding box center [611, 267] width 10 height 8
radio input "true"
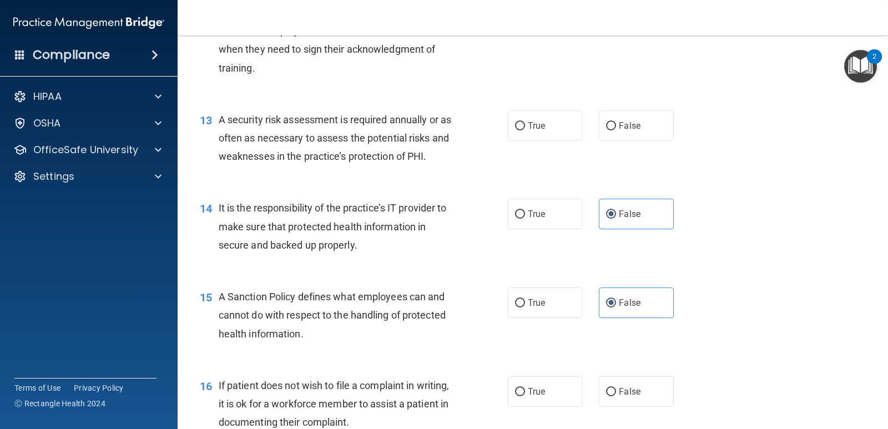
scroll to position [1277, 0]
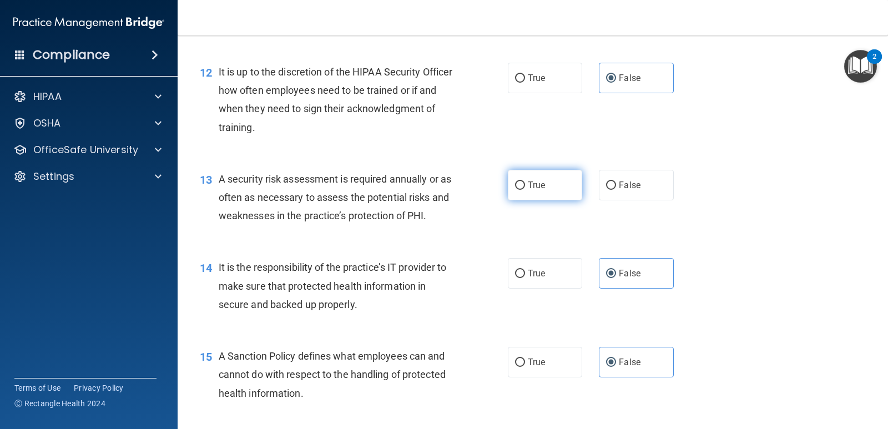
click at [532, 194] on label "True" at bounding box center [545, 185] width 74 height 31
click at [525, 190] on input "True" at bounding box center [520, 186] width 10 height 8
radio input "true"
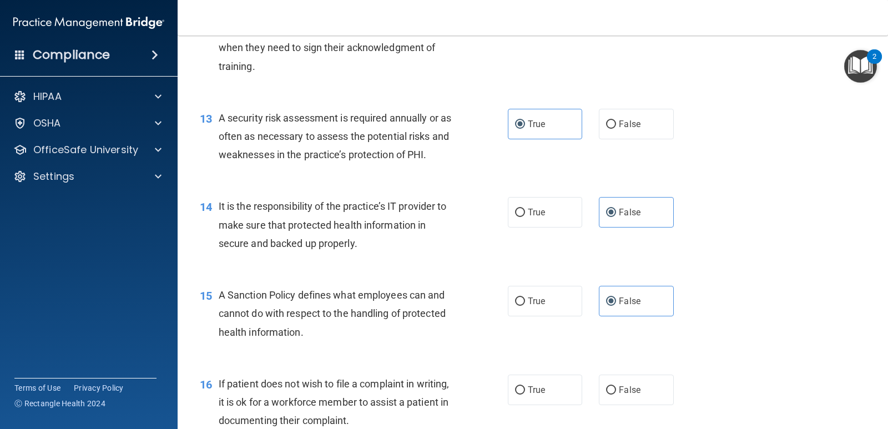
scroll to position [1443, 0]
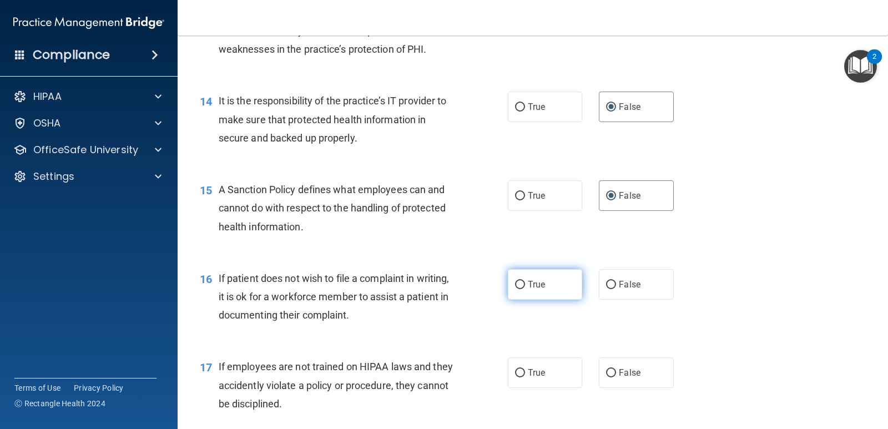
click at [558, 276] on label "True" at bounding box center [545, 284] width 74 height 31
click at [525, 281] on input "True" at bounding box center [520, 285] width 10 height 8
radio input "true"
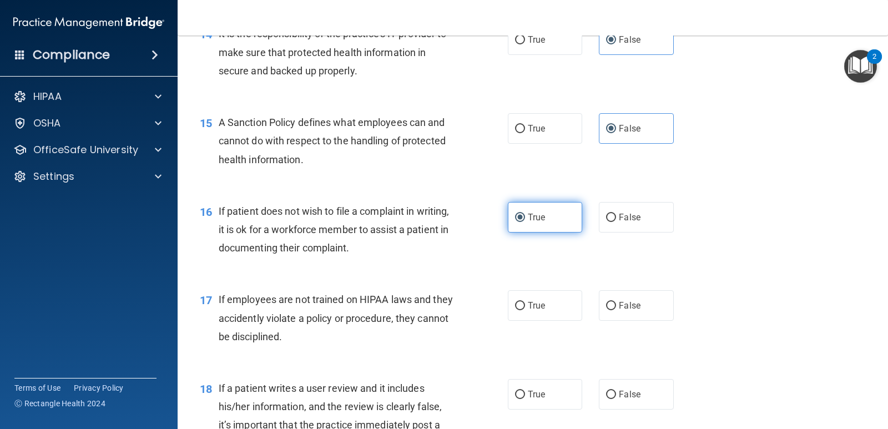
scroll to position [1610, 0]
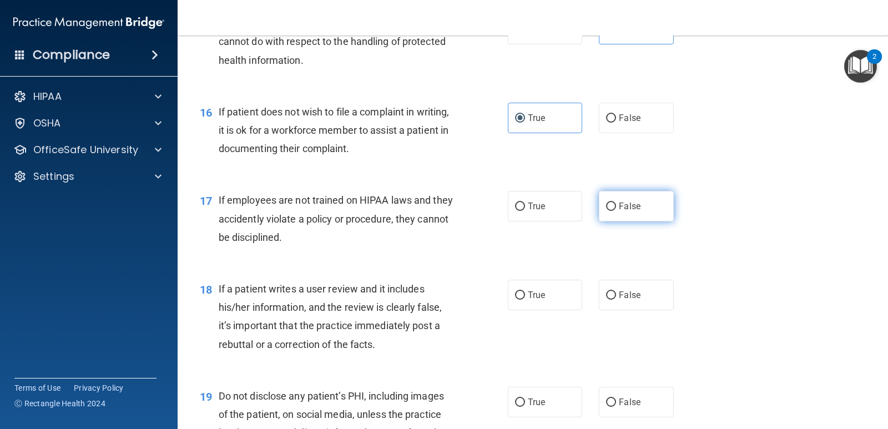
click at [617, 218] on label "False" at bounding box center [636, 206] width 74 height 31
click at [616, 211] on input "False" at bounding box center [611, 207] width 10 height 8
radio input "true"
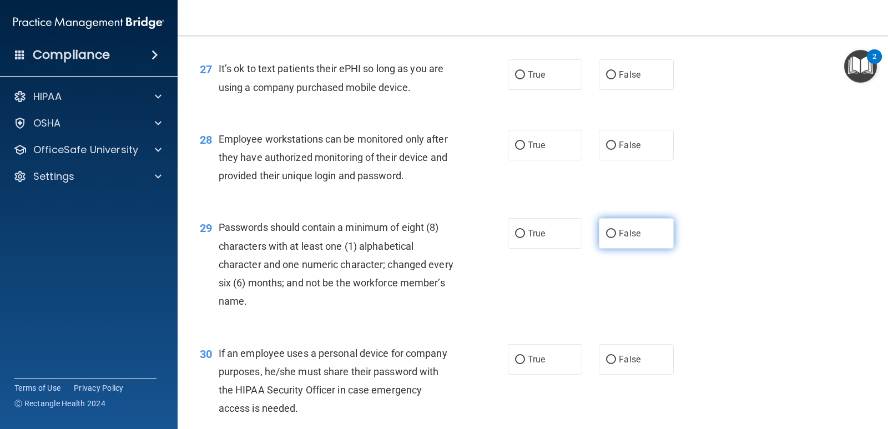
scroll to position [2763, 0]
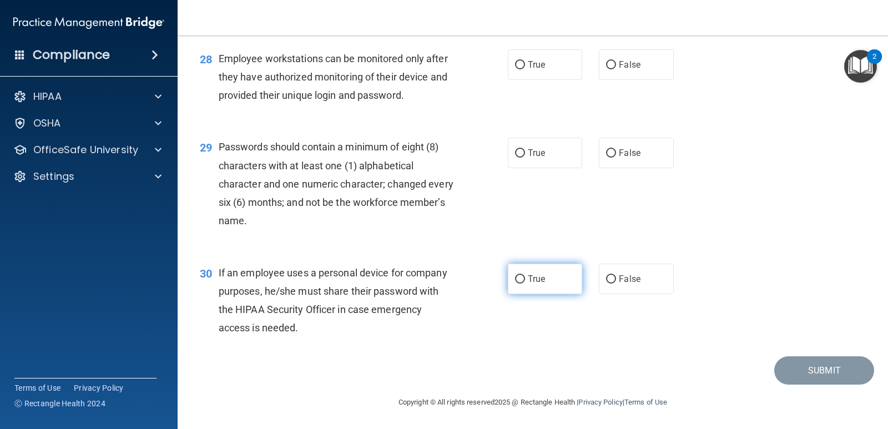
click at [577, 279] on label "True" at bounding box center [545, 279] width 74 height 31
click at [525, 279] on input "True" at bounding box center [520, 279] width 10 height 8
radio input "true"
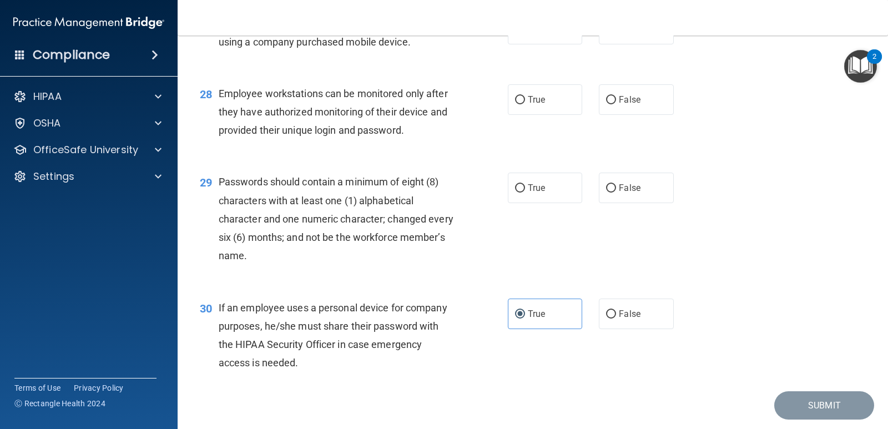
scroll to position [2652, 0]
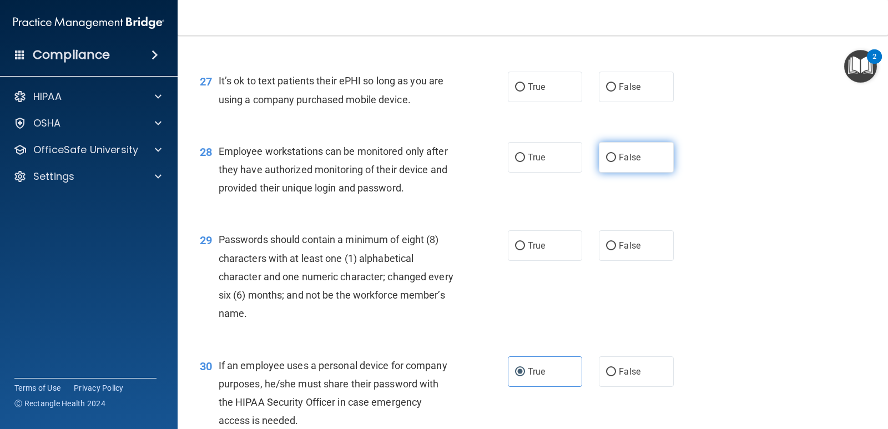
drag, startPoint x: 628, startPoint y: 182, endPoint x: 630, endPoint y: 189, distance: 6.9
click at [628, 173] on label "False" at bounding box center [636, 157] width 74 height 31
click at [616, 162] on input "False" at bounding box center [611, 158] width 10 height 8
radio input "true"
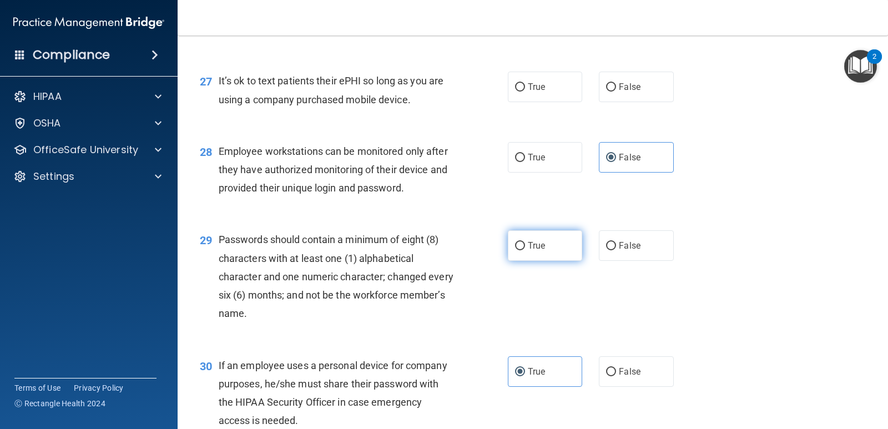
click at [540, 251] on span "True" at bounding box center [536, 245] width 17 height 11
click at [525, 250] on input "True" at bounding box center [520, 246] width 10 height 8
radio input "true"
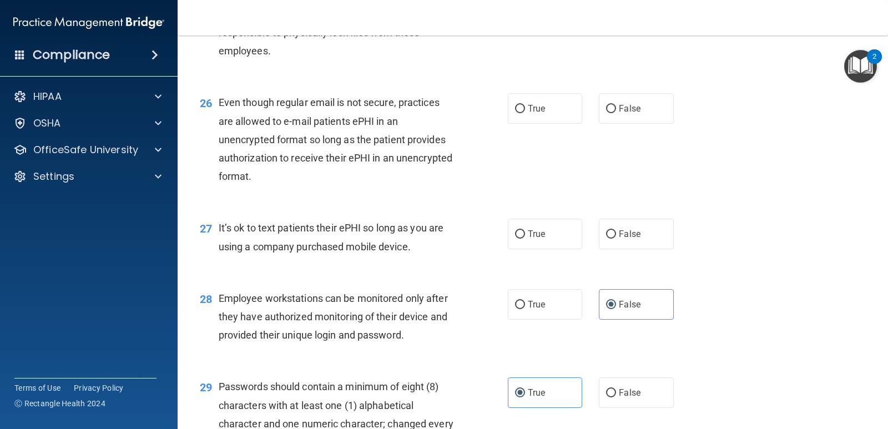
scroll to position [2486, 0]
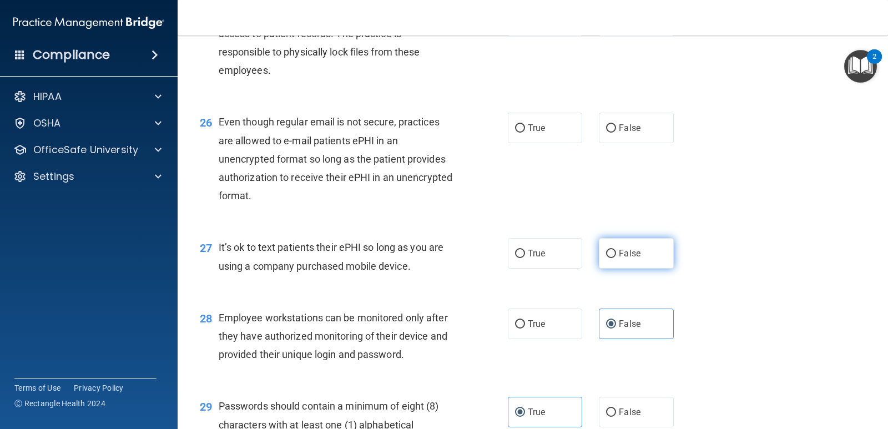
click at [623, 259] on span "False" at bounding box center [630, 253] width 22 height 11
click at [616, 258] on input "False" at bounding box center [611, 254] width 10 height 8
radio input "true"
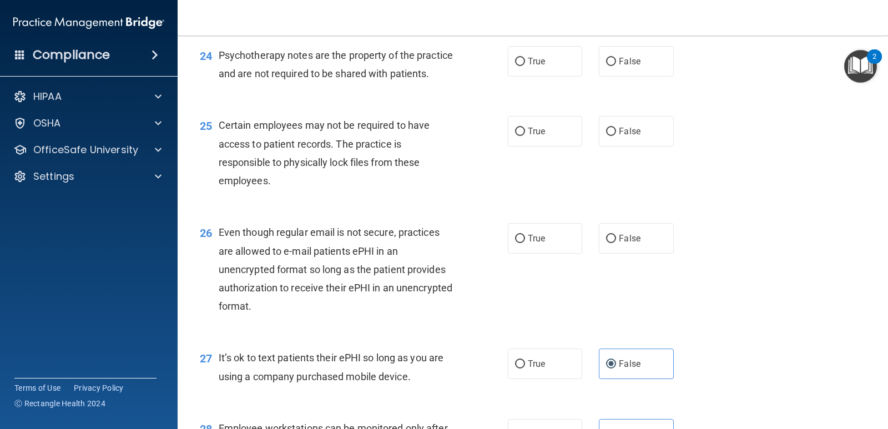
scroll to position [2375, 0]
click at [565, 254] on label "True" at bounding box center [545, 239] width 74 height 31
click at [525, 244] on input "True" at bounding box center [520, 239] width 10 height 8
radio input "true"
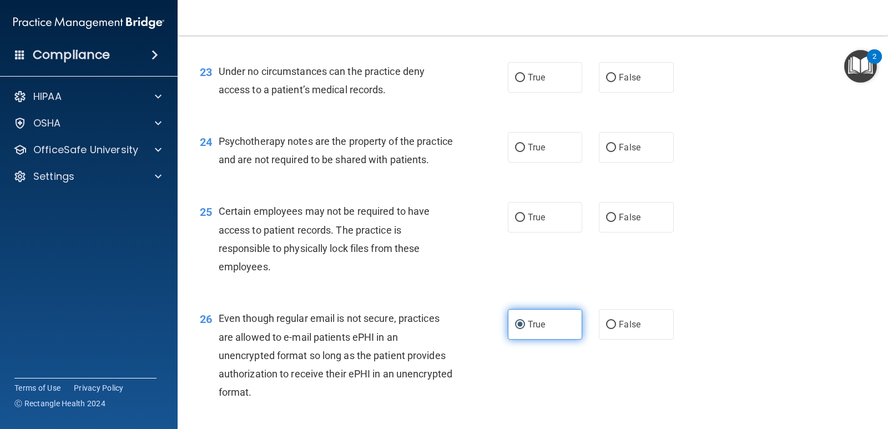
scroll to position [2264, 0]
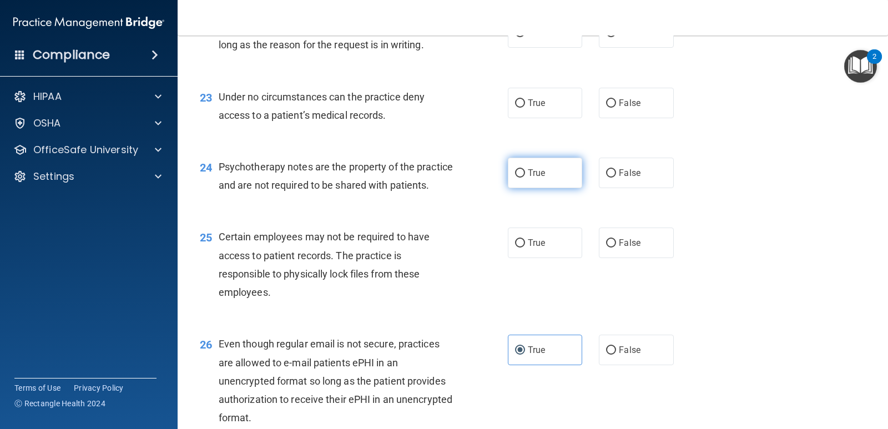
click at [520, 162] on label "True" at bounding box center [545, 173] width 74 height 31
click at [520, 169] on input "True" at bounding box center [520, 173] width 10 height 8
radio input "true"
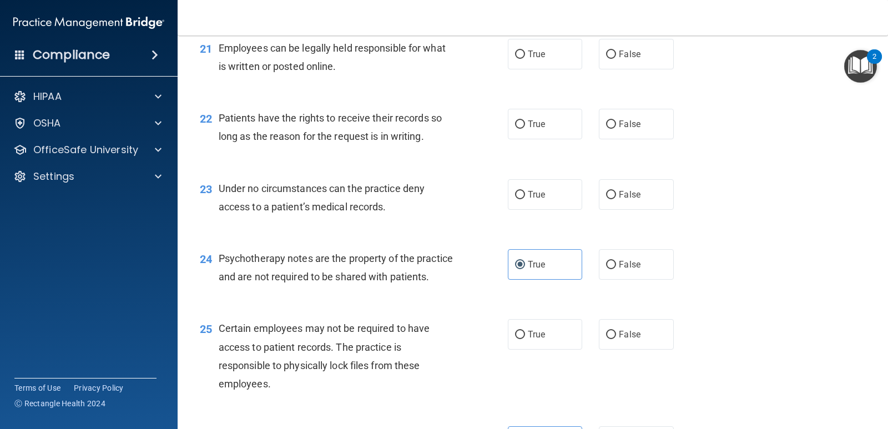
scroll to position [2153, 0]
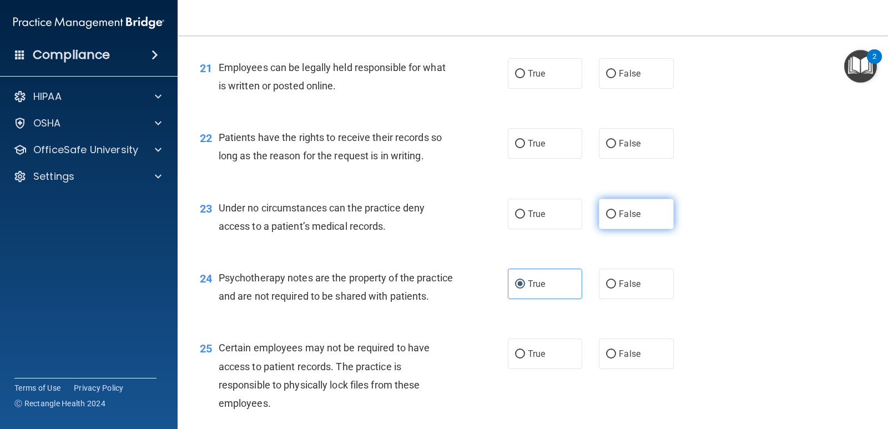
click at [652, 218] on label "False" at bounding box center [636, 214] width 74 height 31
click at [616, 218] on input "False" at bounding box center [611, 214] width 10 height 8
radio input "true"
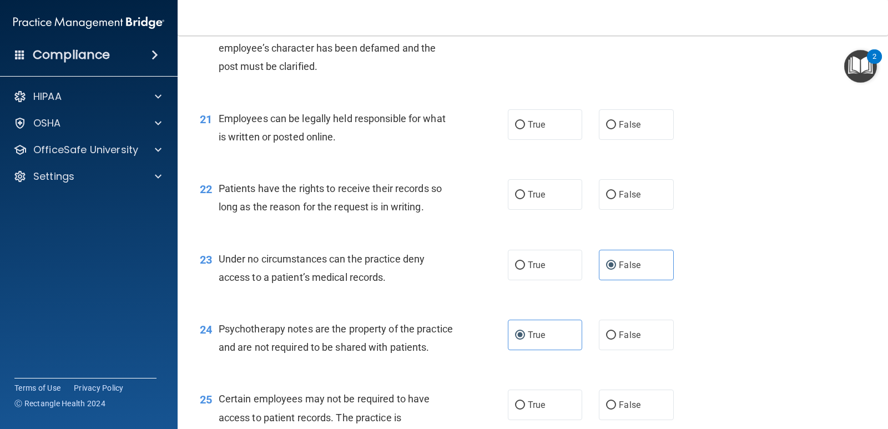
scroll to position [2042, 0]
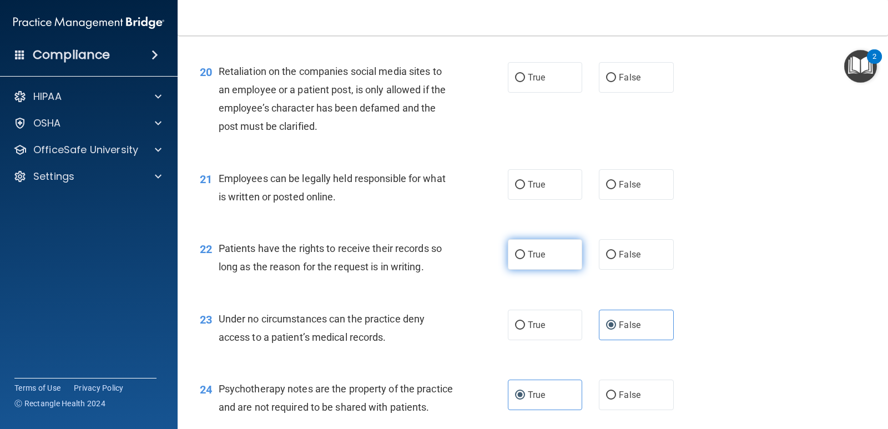
click at [566, 256] on label "True" at bounding box center [545, 254] width 74 height 31
click at [525, 256] on input "True" at bounding box center [520, 255] width 10 height 8
radio input "true"
click at [527, 178] on label "True" at bounding box center [545, 184] width 74 height 31
click at [525, 181] on input "True" at bounding box center [520, 185] width 10 height 8
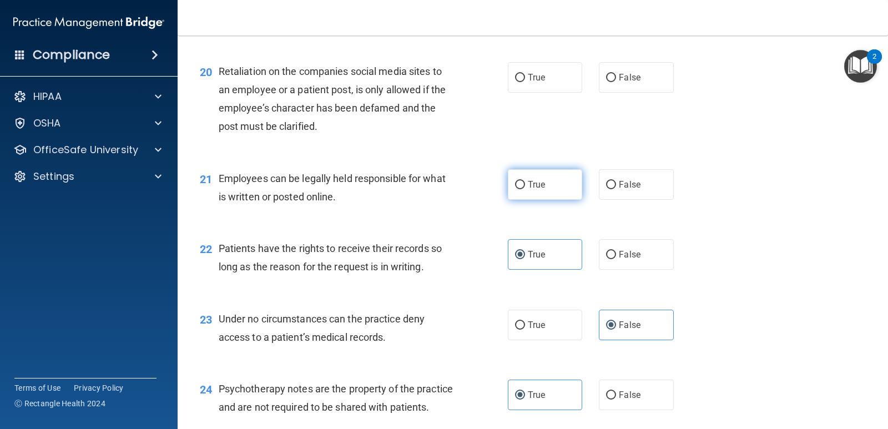
radio input "true"
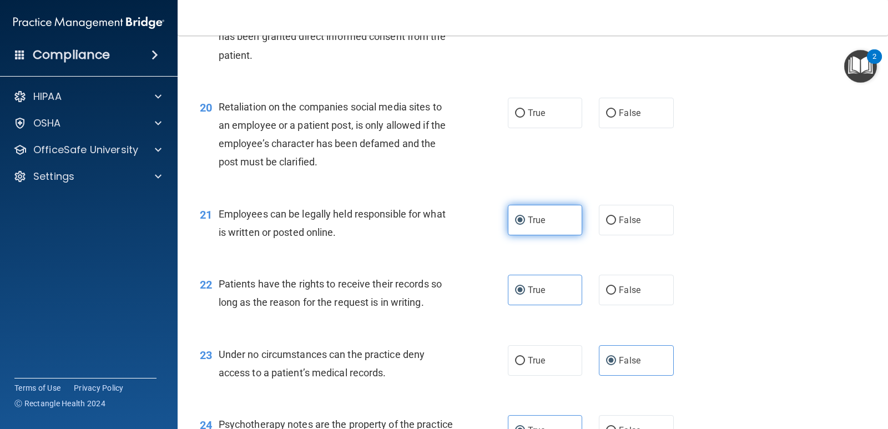
scroll to position [1931, 0]
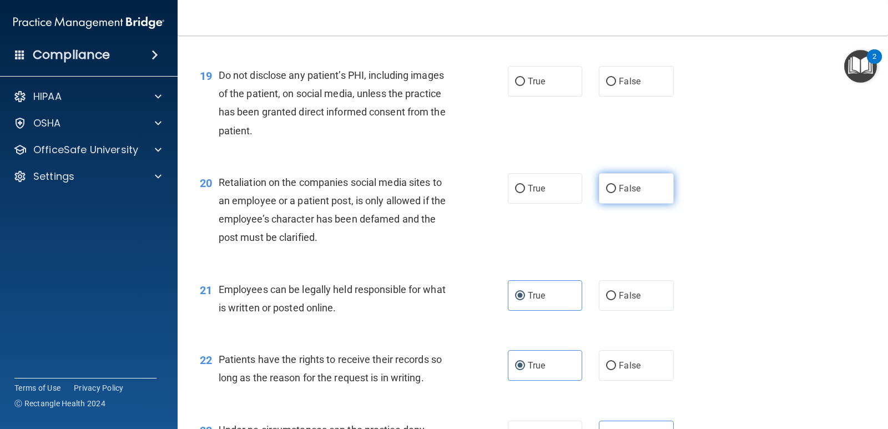
click at [658, 198] on label "False" at bounding box center [636, 188] width 74 height 31
click at [616, 193] on input "False" at bounding box center [611, 189] width 10 height 8
radio input "true"
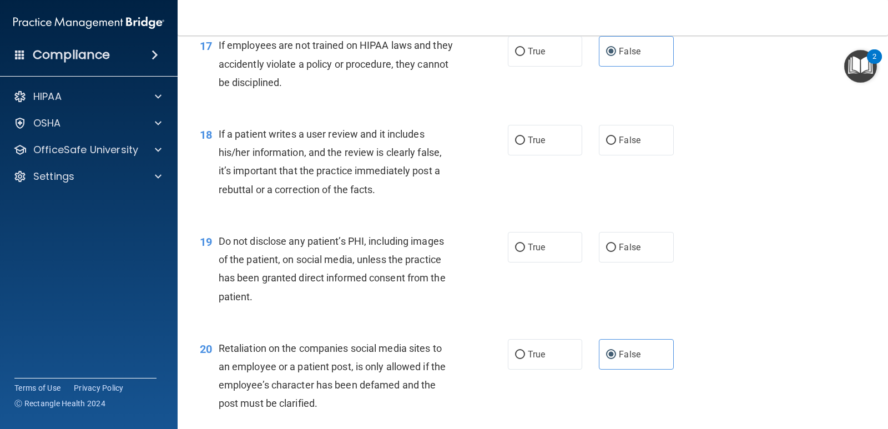
scroll to position [1764, 0]
click at [556, 247] on label "True" at bounding box center [545, 248] width 74 height 31
click at [525, 247] on input "True" at bounding box center [520, 248] width 10 height 8
radio input "true"
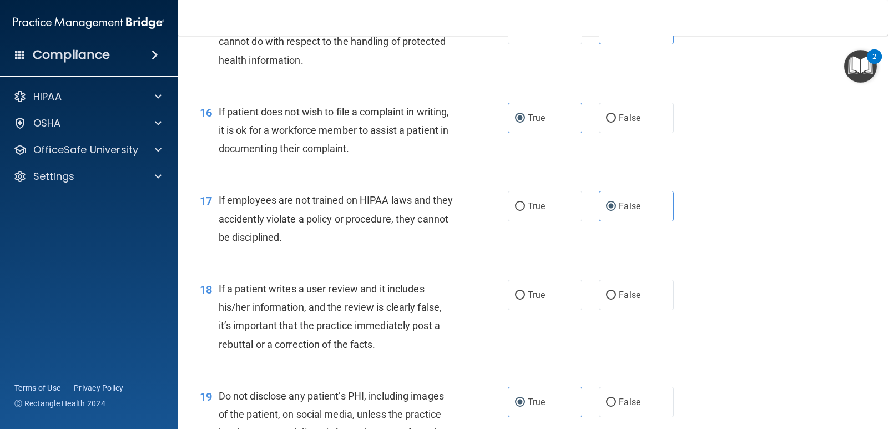
scroll to position [1665, 0]
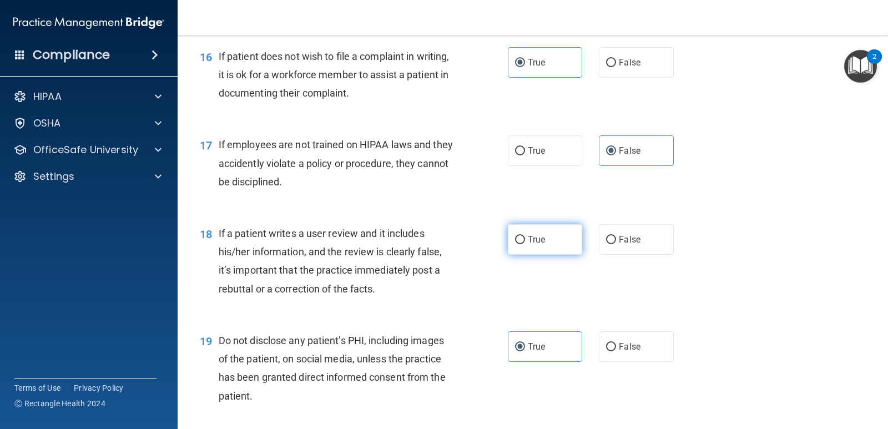
click at [542, 235] on label "True" at bounding box center [545, 239] width 74 height 31
click at [525, 236] on input "True" at bounding box center [520, 240] width 10 height 8
radio input "true"
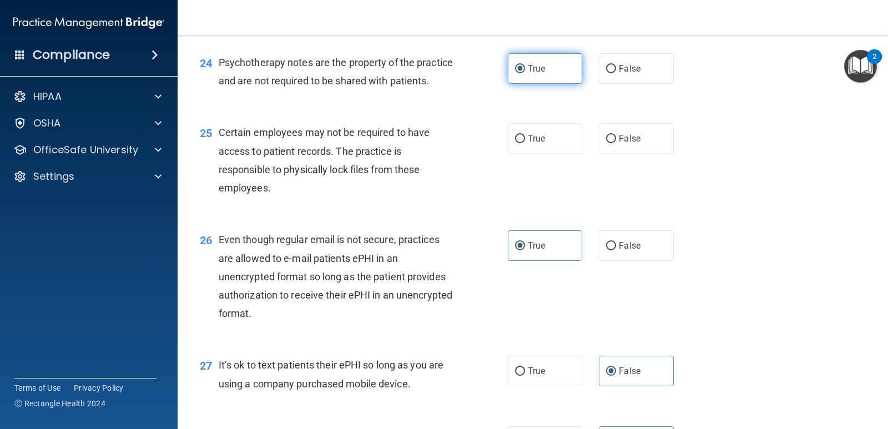
scroll to position [2387, 0]
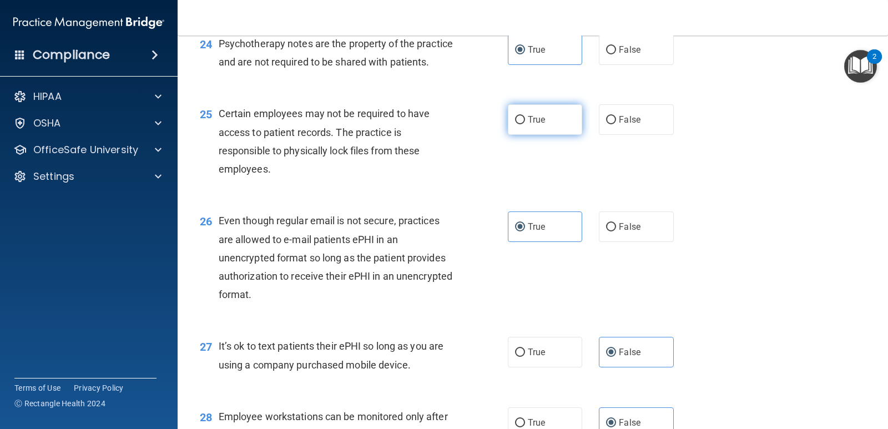
click at [547, 135] on label "True" at bounding box center [545, 119] width 74 height 31
click at [525, 124] on input "True" at bounding box center [520, 120] width 10 height 8
radio input "true"
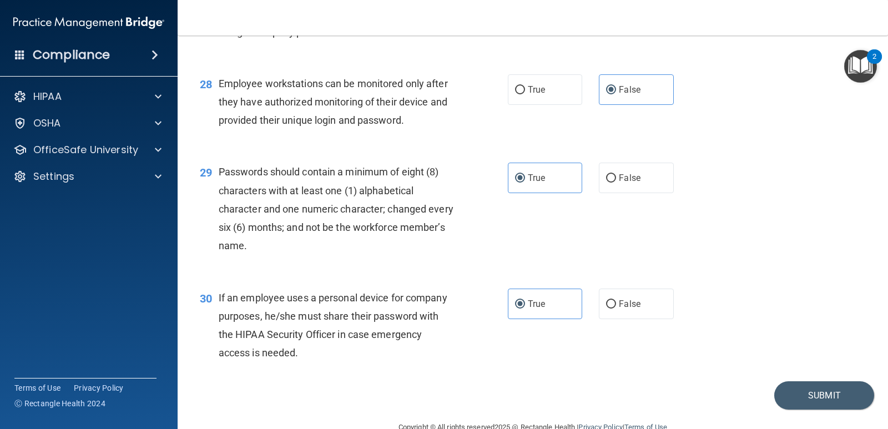
scroll to position [2763, 0]
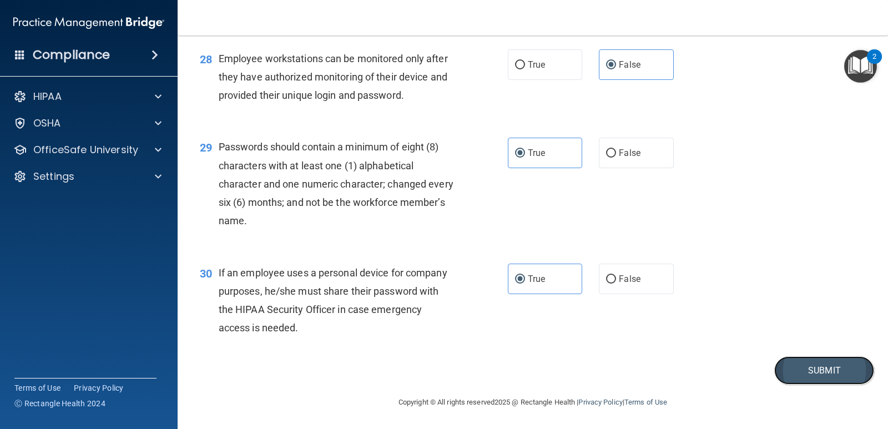
click at [808, 377] on button "Submit" at bounding box center [824, 370] width 100 height 28
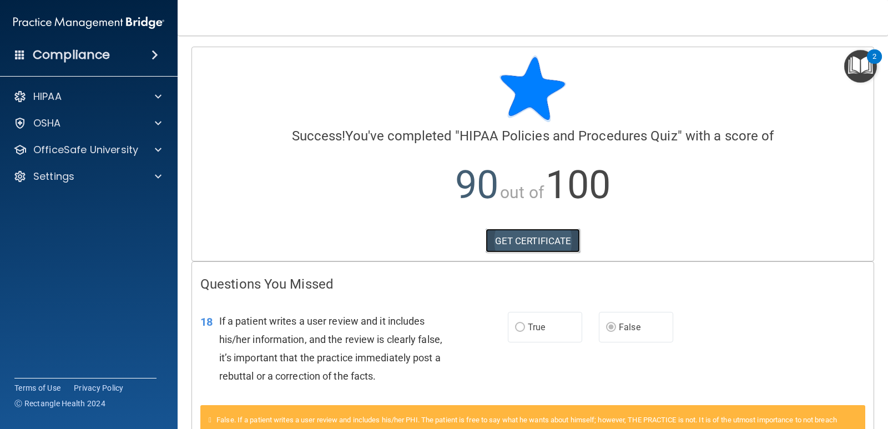
click at [538, 246] on link "GET CERTIFICATE" at bounding box center [533, 241] width 95 height 24
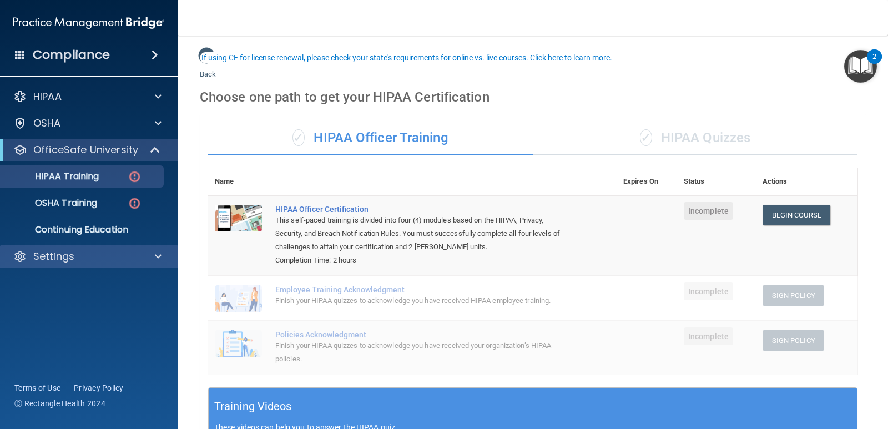
scroll to position [56, 0]
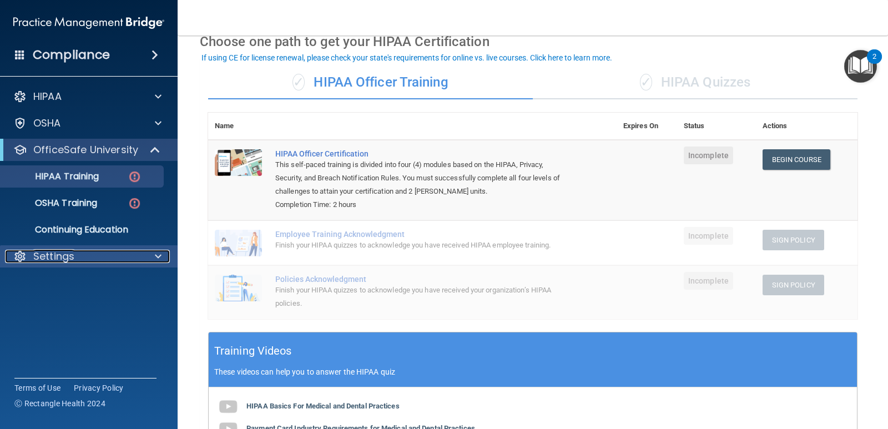
click at [158, 253] on span at bounding box center [158, 256] width 7 height 13
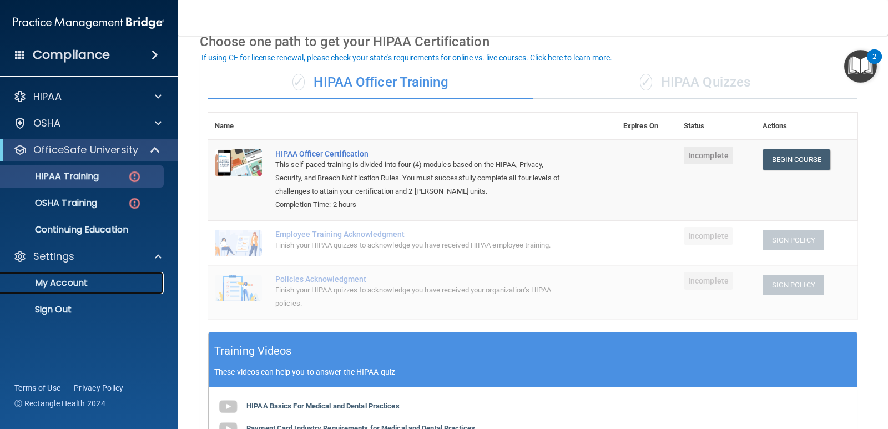
click at [102, 279] on p "My Account" at bounding box center [83, 283] width 152 height 11
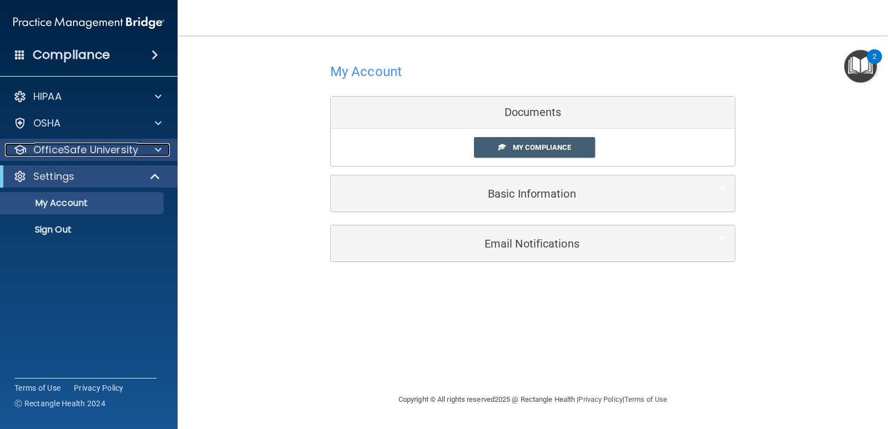
click at [150, 146] on div at bounding box center [157, 149] width 28 height 13
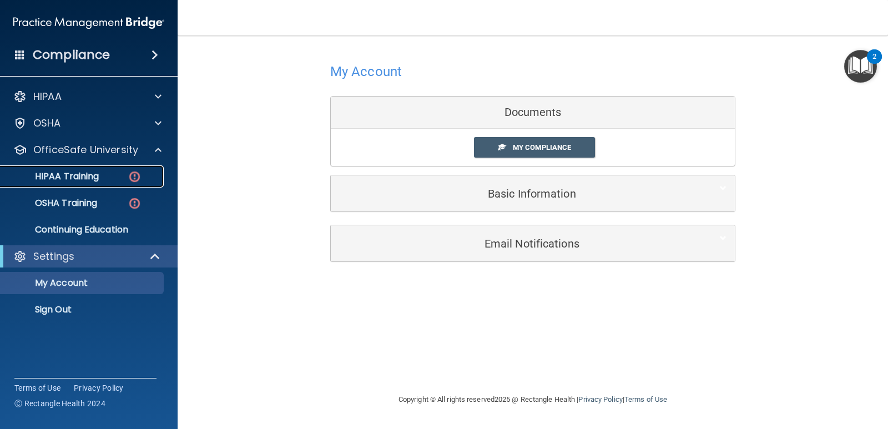
click at [103, 180] on div "HIPAA Training" at bounding box center [83, 176] width 152 height 11
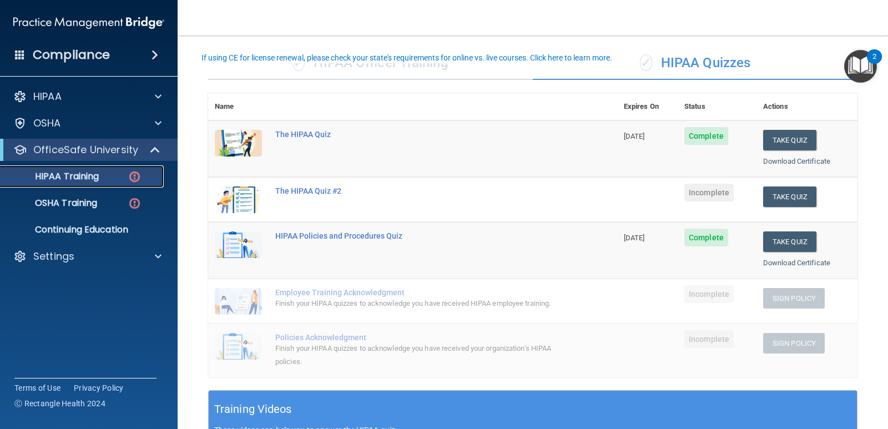
scroll to position [56, 0]
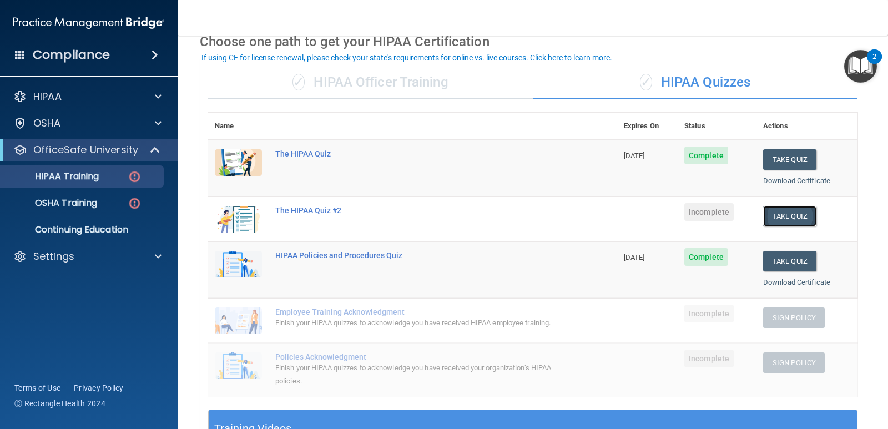
click at [769, 216] on button "Take Quiz" at bounding box center [789, 216] width 53 height 21
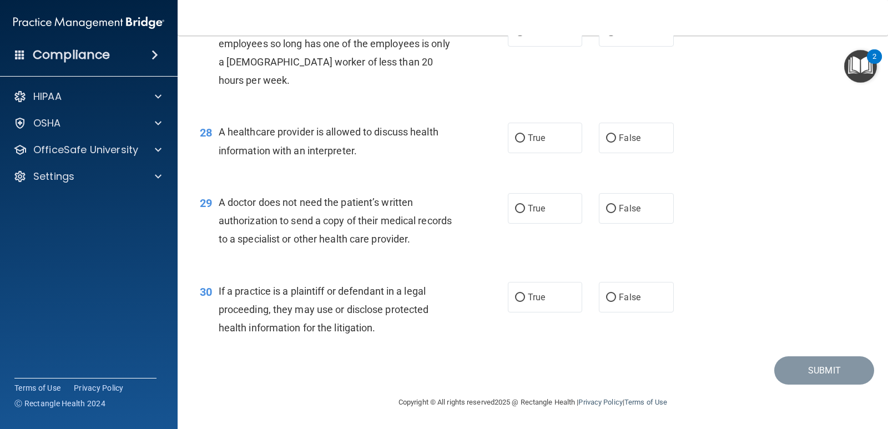
scroll to position [2524, 0]
click at [541, 298] on span "True" at bounding box center [536, 297] width 17 height 11
click at [525, 298] on input "True" at bounding box center [520, 298] width 10 height 8
radio input "true"
click at [553, 210] on label "True" at bounding box center [545, 208] width 74 height 31
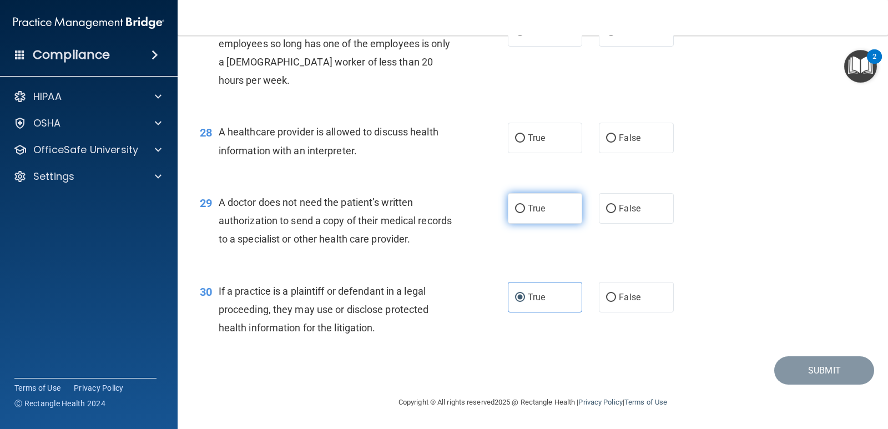
click at [525, 210] on input "True" at bounding box center [520, 209] width 10 height 8
radio input "true"
drag, startPoint x: 602, startPoint y: 83, endPoint x: 611, endPoint y: 88, distance: 9.9
click at [606, 37] on input "False" at bounding box center [611, 32] width 10 height 8
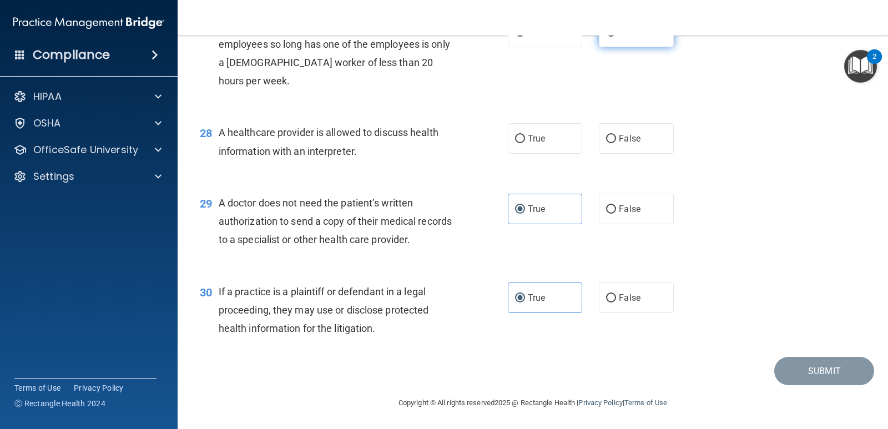
radio input "true"
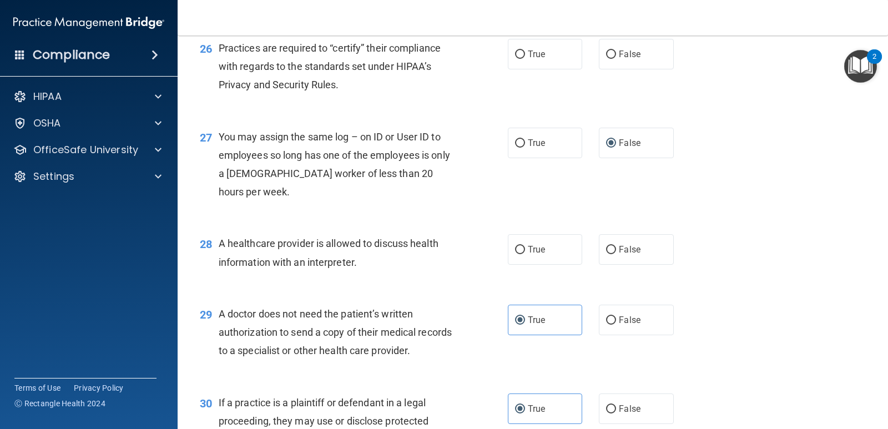
scroll to position [2246, 0]
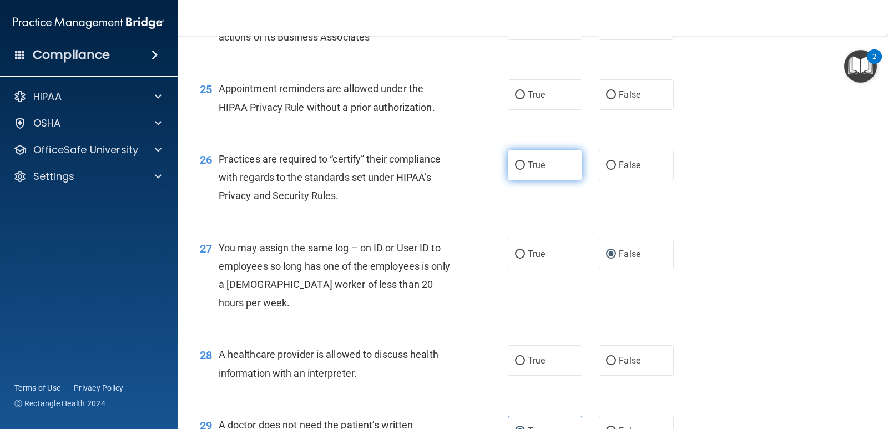
click at [559, 180] on label "True" at bounding box center [545, 165] width 74 height 31
click at [525, 170] on input "True" at bounding box center [520, 166] width 10 height 8
radio input "true"
click at [545, 110] on label "True" at bounding box center [545, 94] width 74 height 31
click at [525, 99] on input "True" at bounding box center [520, 95] width 10 height 8
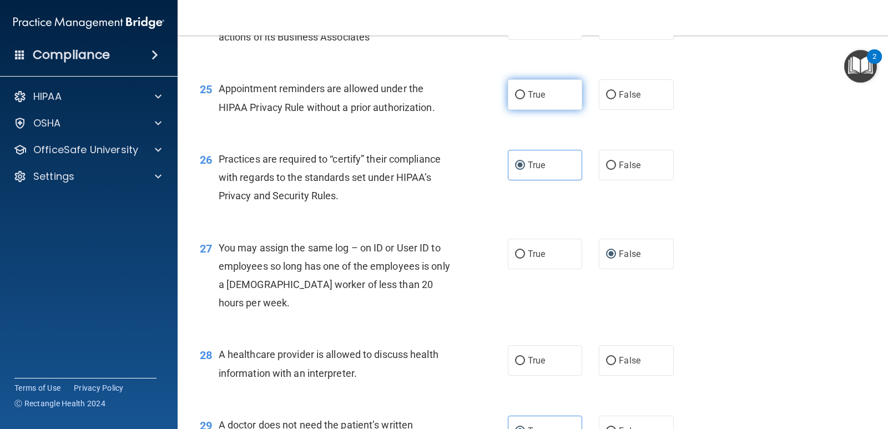
radio input "true"
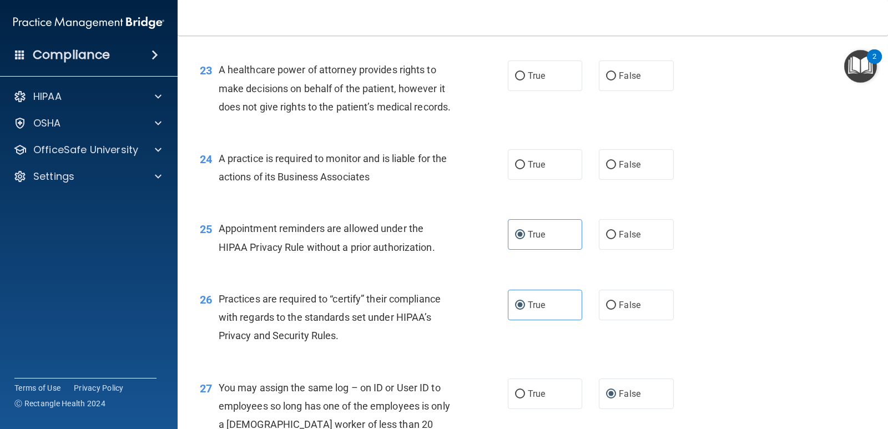
scroll to position [2080, 0]
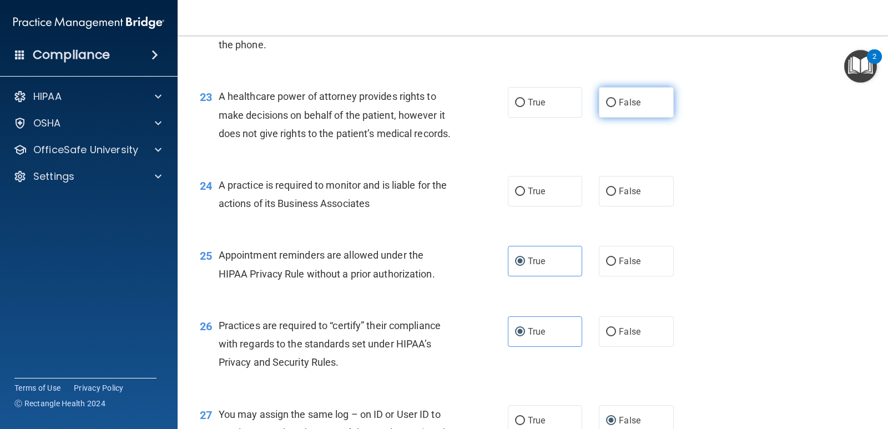
click at [599, 118] on label "False" at bounding box center [636, 102] width 74 height 31
click at [606, 107] on input "False" at bounding box center [611, 103] width 10 height 8
radio input "true"
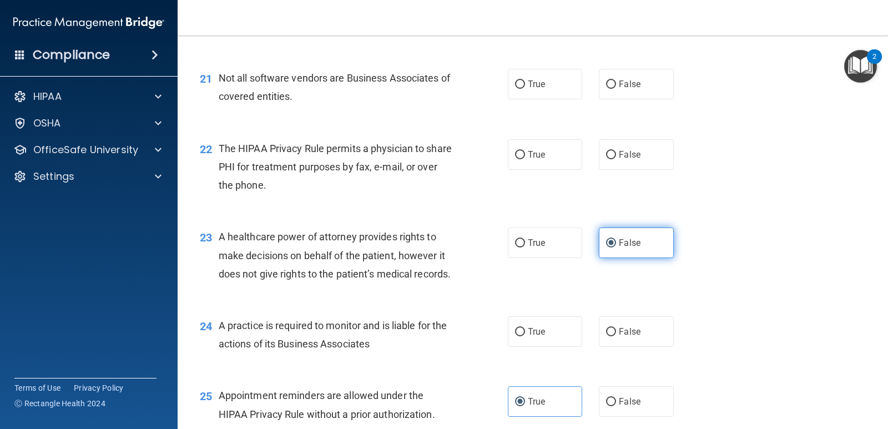
scroll to position [1913, 0]
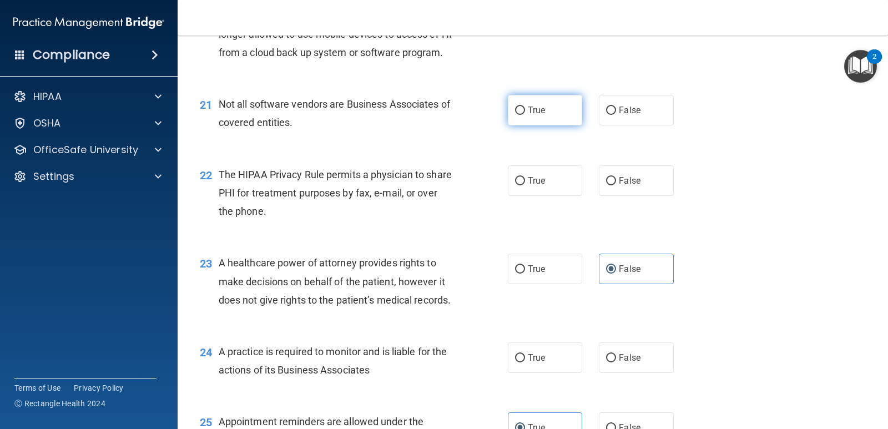
click at [545, 125] on label "True" at bounding box center [545, 110] width 74 height 31
click at [525, 115] on input "True" at bounding box center [520, 111] width 10 height 8
radio input "true"
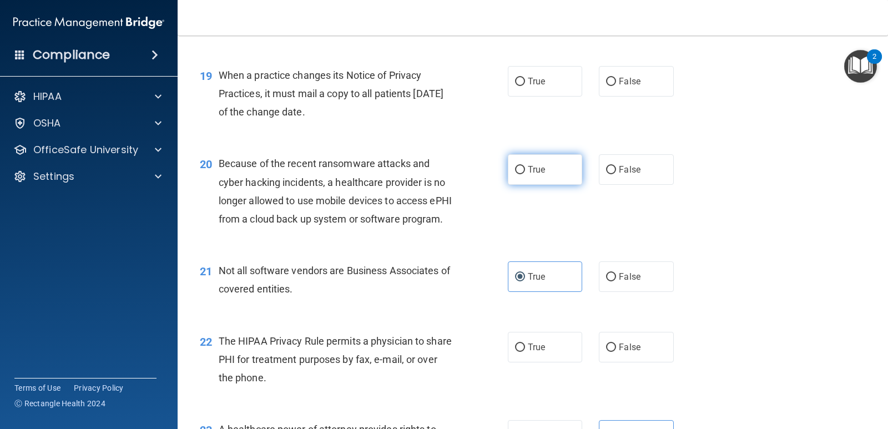
scroll to position [1580, 0]
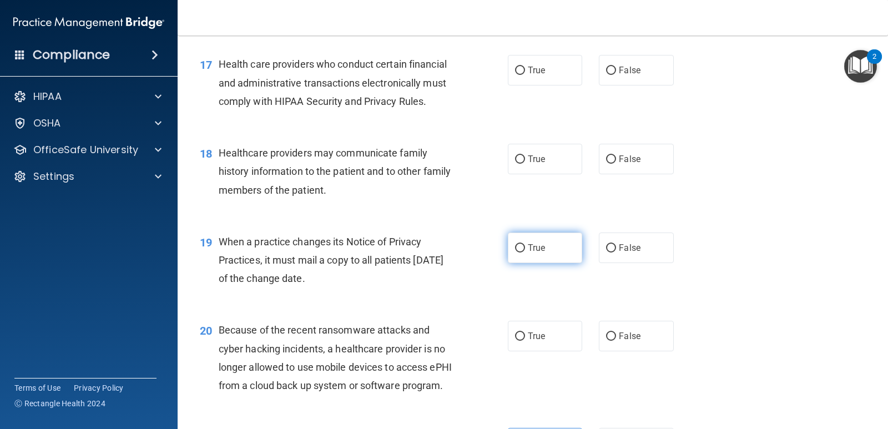
click at [533, 253] on span "True" at bounding box center [536, 248] width 17 height 11
click at [525, 253] on input "True" at bounding box center [520, 248] width 10 height 8
radio input "true"
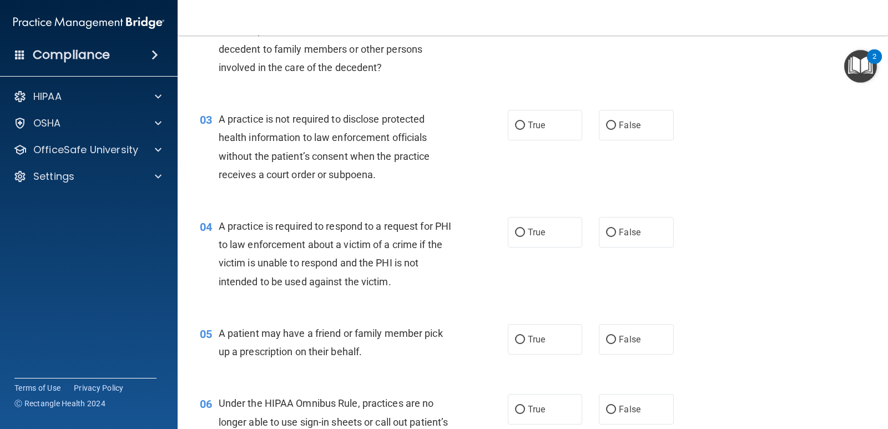
scroll to position [0, 0]
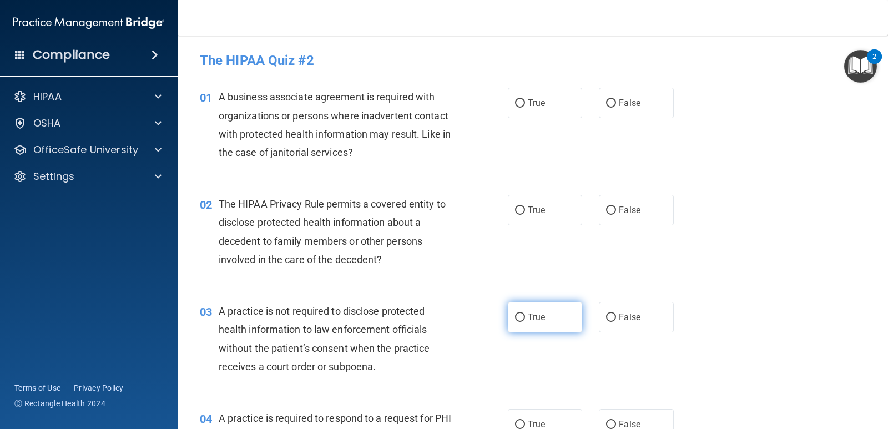
click at [536, 327] on label "True" at bounding box center [545, 317] width 74 height 31
click at [525, 322] on input "True" at bounding box center [520, 318] width 10 height 8
radio input "true"
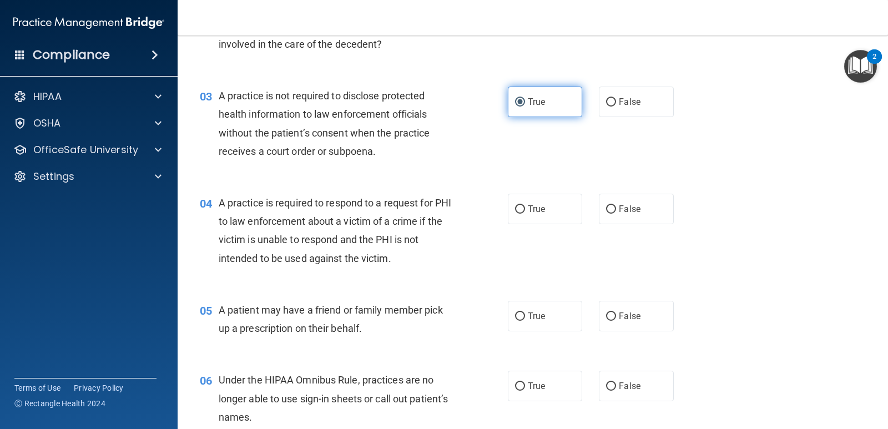
scroll to position [222, 0]
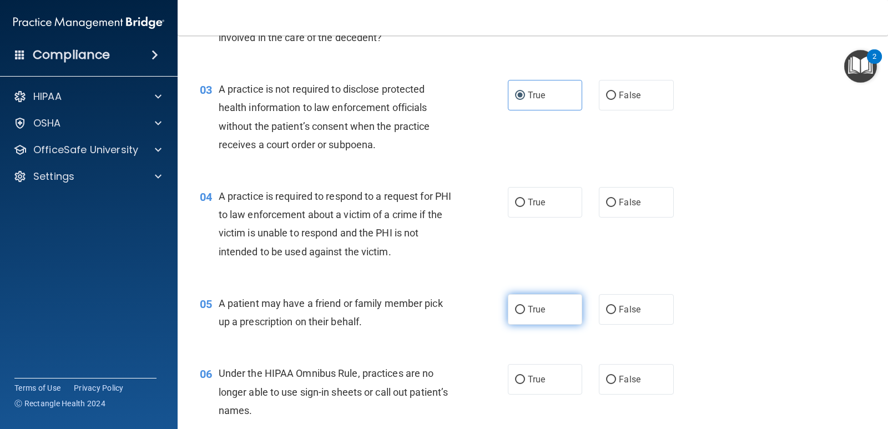
click at [560, 298] on label "True" at bounding box center [545, 309] width 74 height 31
click at [525, 306] on input "True" at bounding box center [520, 310] width 10 height 8
radio input "true"
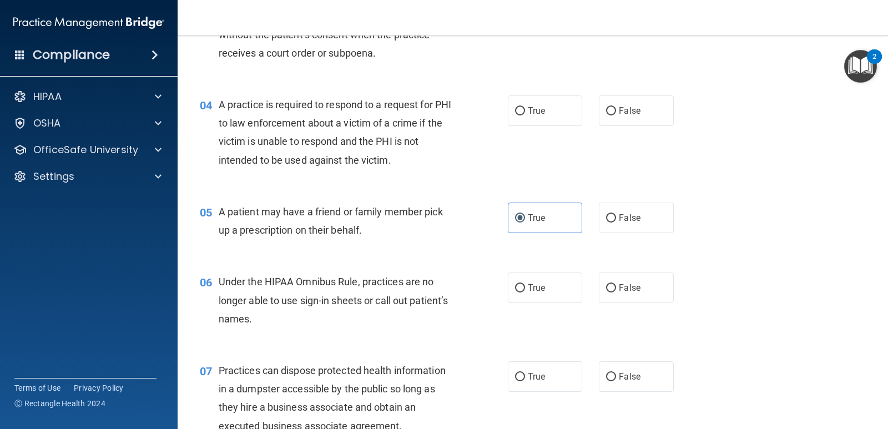
scroll to position [333, 0]
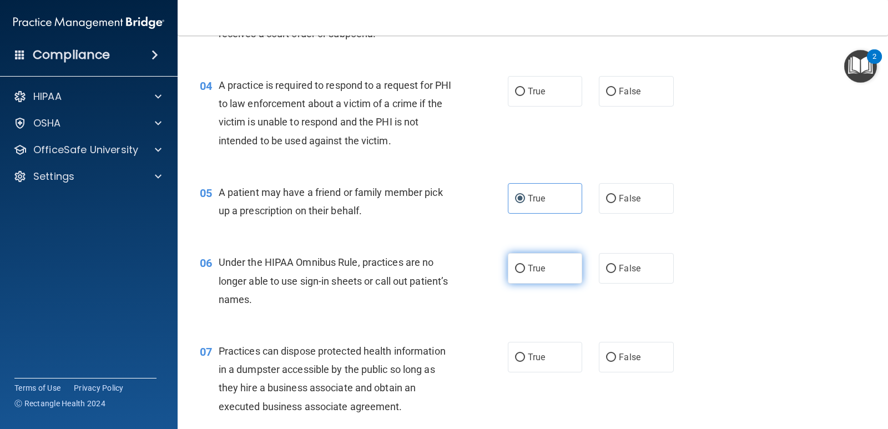
click at [542, 272] on label "True" at bounding box center [545, 268] width 74 height 31
click at [525, 272] on input "True" at bounding box center [520, 269] width 10 height 8
radio input "true"
click at [599, 284] on div "06 Under the HIPAA Omnibus Rule, practices are no longer able to use sign-in sh…" at bounding box center [533, 283] width 683 height 89
click at [600, 277] on label "False" at bounding box center [636, 268] width 74 height 31
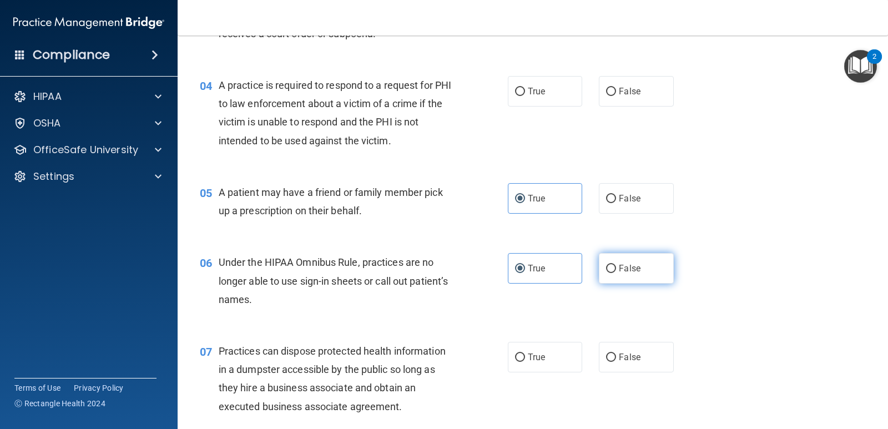
click at [606, 273] on input "False" at bounding box center [611, 269] width 10 height 8
radio input "true"
radio input "false"
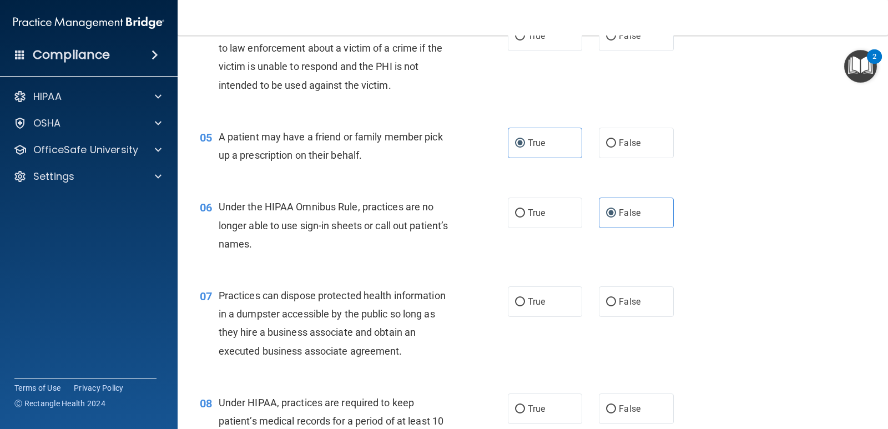
scroll to position [444, 0]
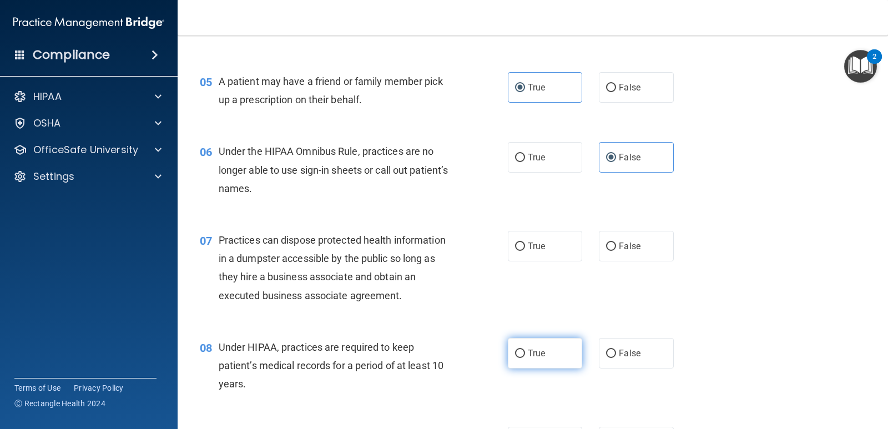
click at [564, 361] on label "True" at bounding box center [545, 353] width 74 height 31
click at [525, 358] on input "True" at bounding box center [520, 354] width 10 height 8
radio input "true"
click at [617, 227] on div "07 Practices can dispose protected health information in a dumpster accessible …" at bounding box center [533, 270] width 683 height 107
click at [617, 236] on label "False" at bounding box center [636, 246] width 74 height 31
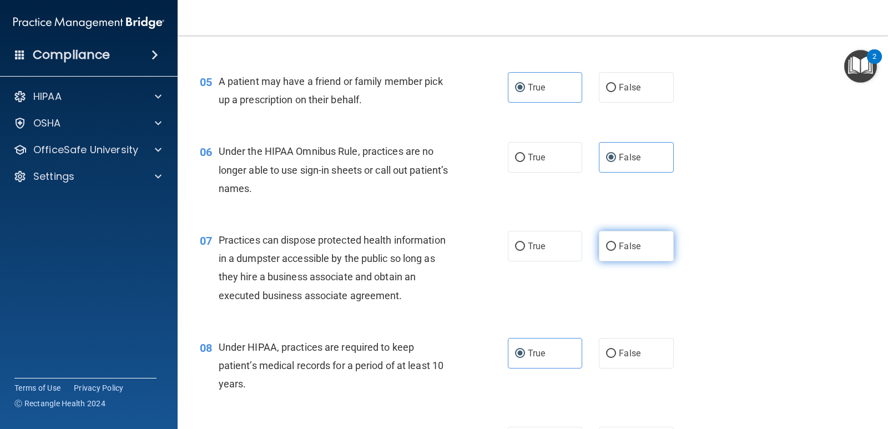
click at [616, 243] on input "False" at bounding box center [611, 247] width 10 height 8
radio input "true"
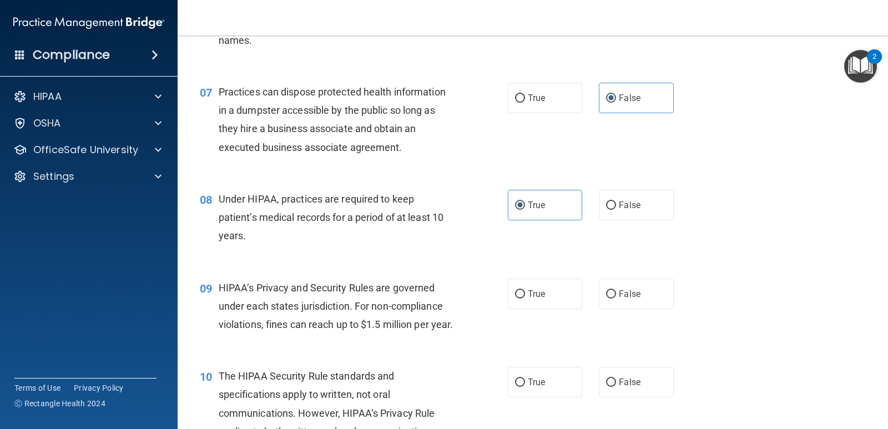
scroll to position [666, 0]
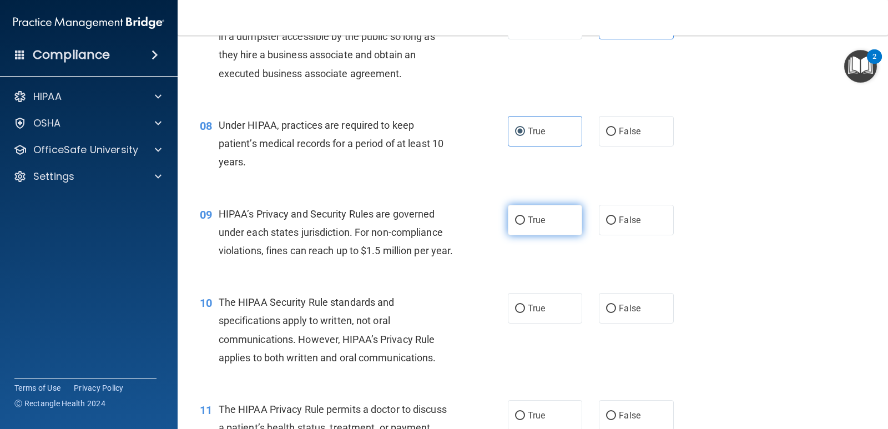
click at [557, 218] on label "True" at bounding box center [545, 220] width 74 height 31
click at [525, 218] on input "True" at bounding box center [520, 221] width 10 height 8
radio input "true"
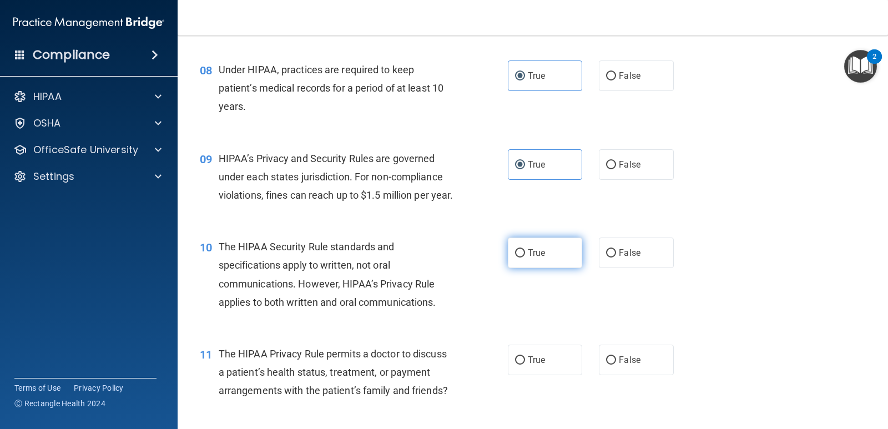
click at [558, 268] on label "True" at bounding box center [545, 253] width 74 height 31
click at [525, 258] on input "True" at bounding box center [520, 253] width 10 height 8
radio input "true"
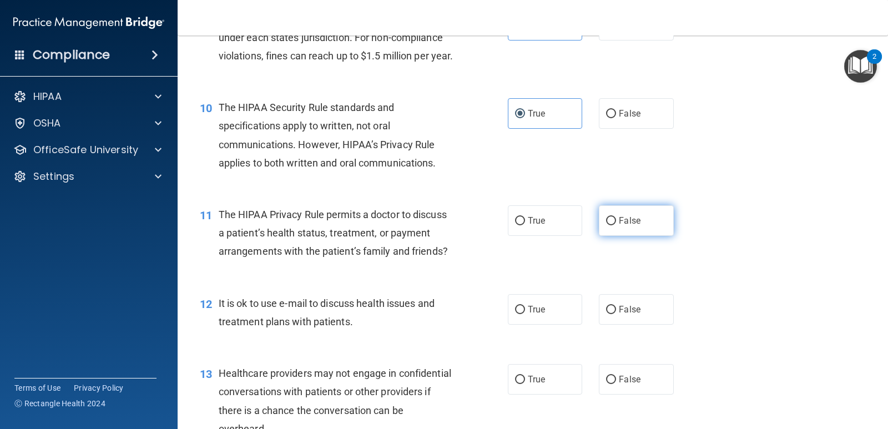
scroll to position [944, 0]
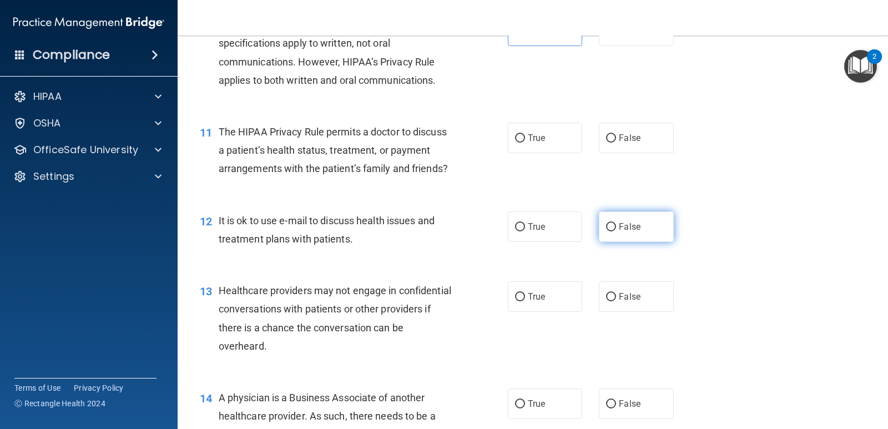
click at [644, 239] on label "False" at bounding box center [636, 227] width 74 height 31
click at [616, 231] on input "False" at bounding box center [611, 227] width 10 height 8
radio input "true"
click at [555, 307] on label "True" at bounding box center [545, 296] width 74 height 31
click at [525, 301] on input "True" at bounding box center [520, 297] width 10 height 8
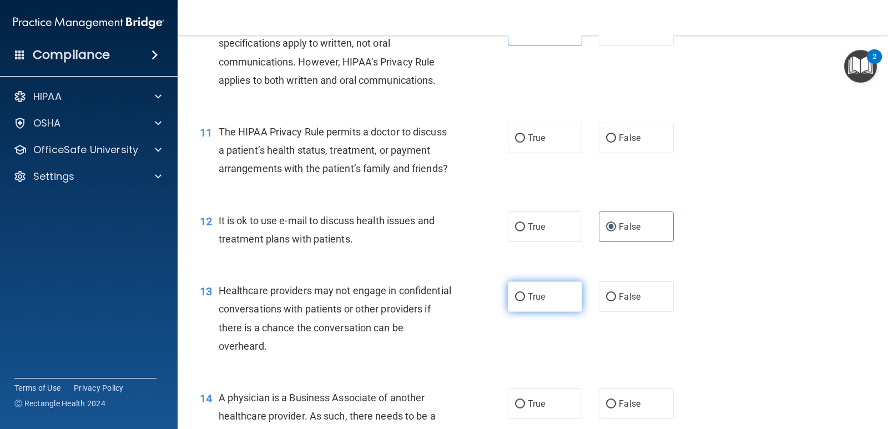
radio input "true"
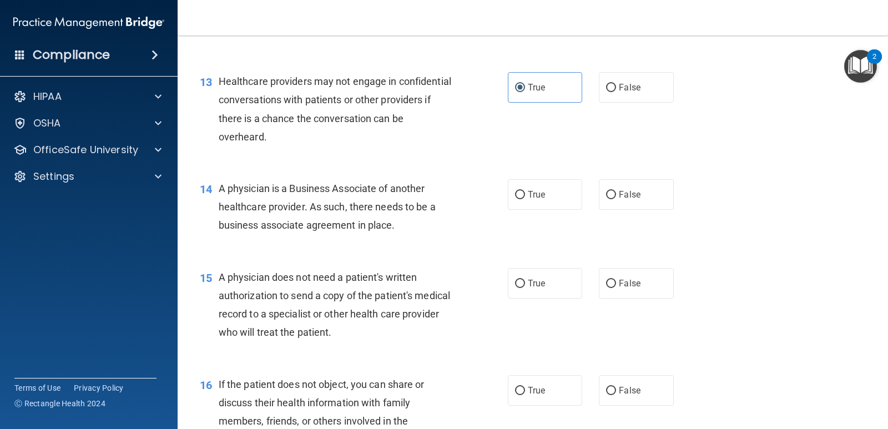
scroll to position [1221, 0]
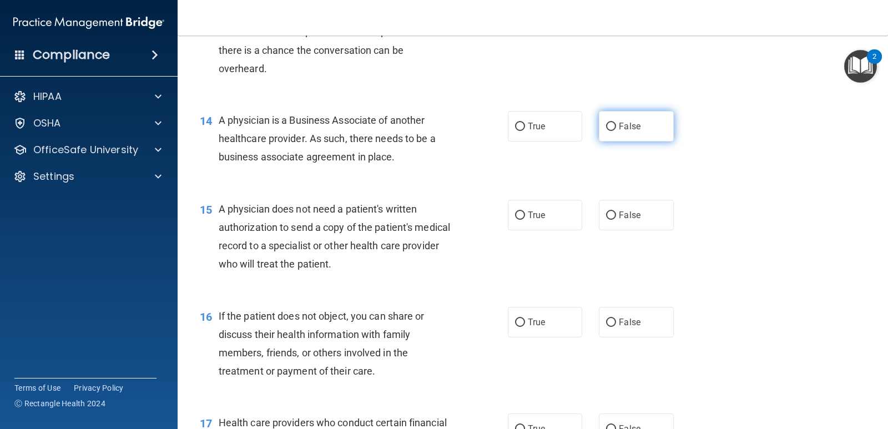
click at [630, 142] on label "False" at bounding box center [636, 126] width 74 height 31
click at [616, 131] on input "False" at bounding box center [611, 127] width 10 height 8
radio input "true"
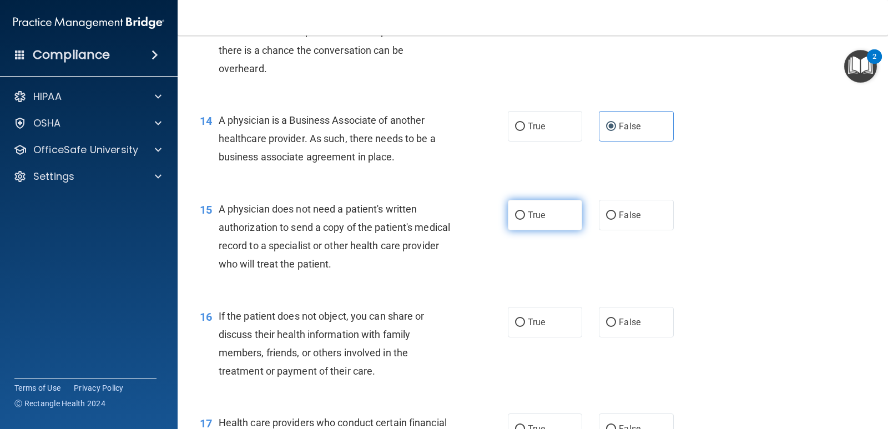
drag, startPoint x: 552, startPoint y: 232, endPoint x: 553, endPoint y: 241, distance: 9.5
click at [551, 230] on label "True" at bounding box center [545, 215] width 74 height 31
click at [525, 220] on input "True" at bounding box center [520, 216] width 10 height 8
radio input "true"
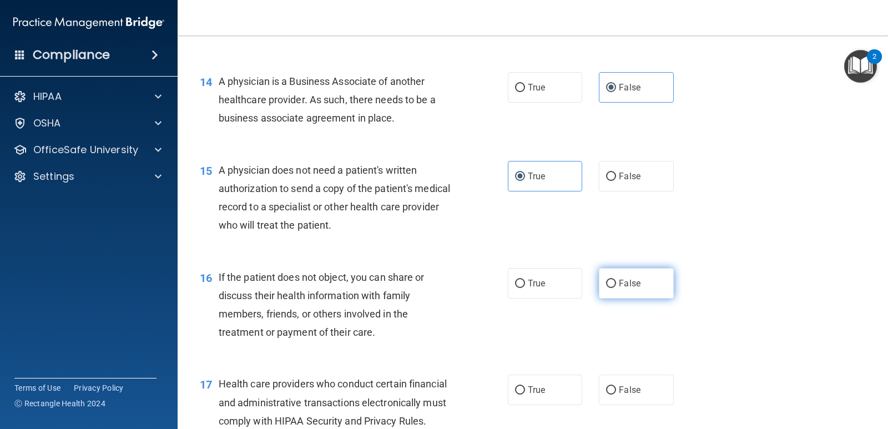
scroll to position [1332, 0]
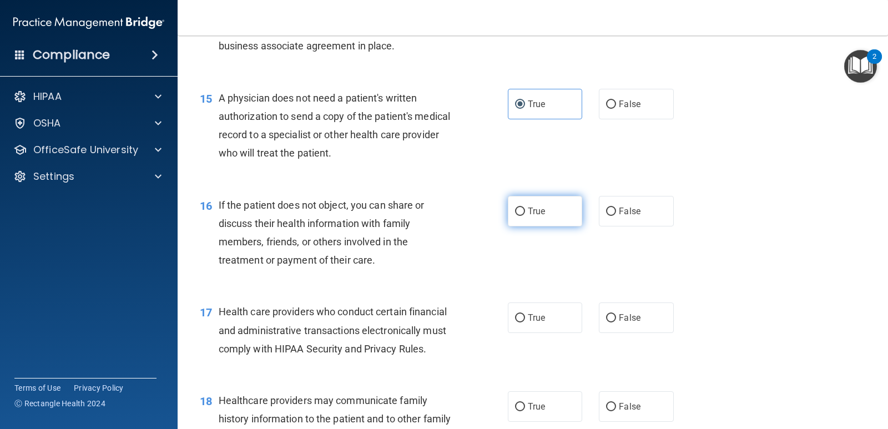
click at [537, 226] on label "True" at bounding box center [545, 211] width 74 height 31
click at [525, 216] on input "True" at bounding box center [520, 212] width 10 height 8
radio input "true"
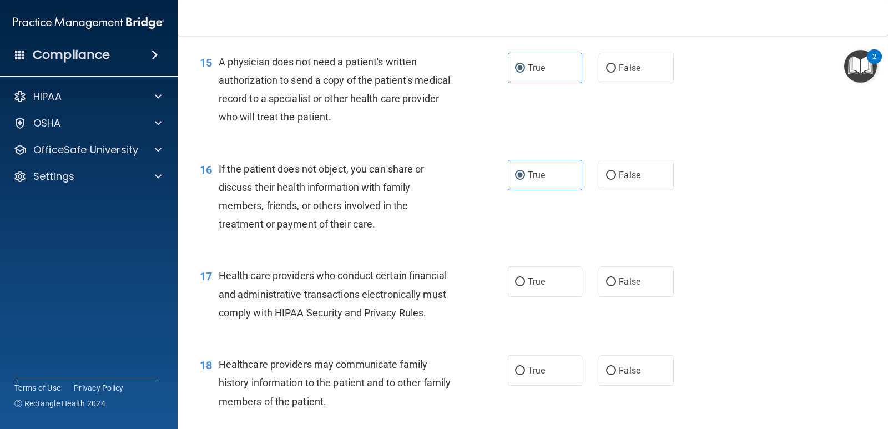
scroll to position [1388, 0]
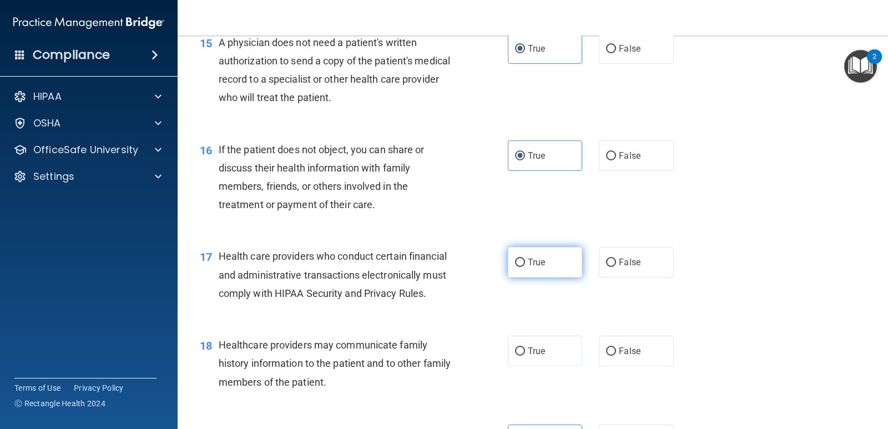
click at [566, 278] on label "True" at bounding box center [545, 262] width 74 height 31
click at [525, 267] on input "True" at bounding box center [520, 263] width 10 height 8
radio input "true"
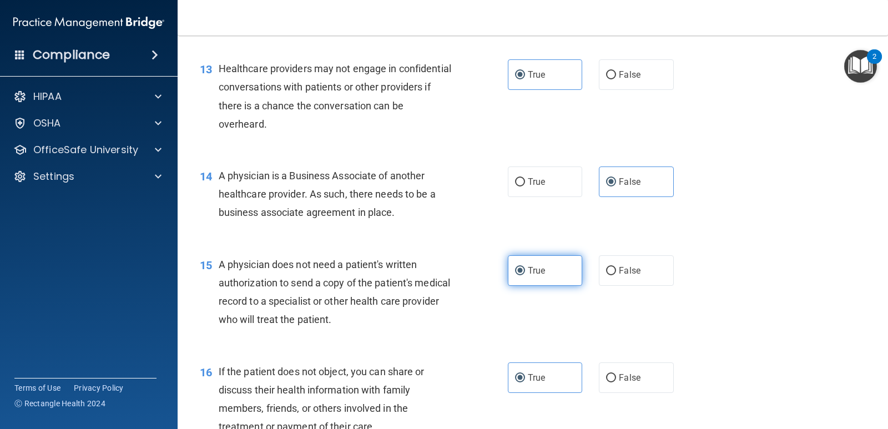
scroll to position [1443, 0]
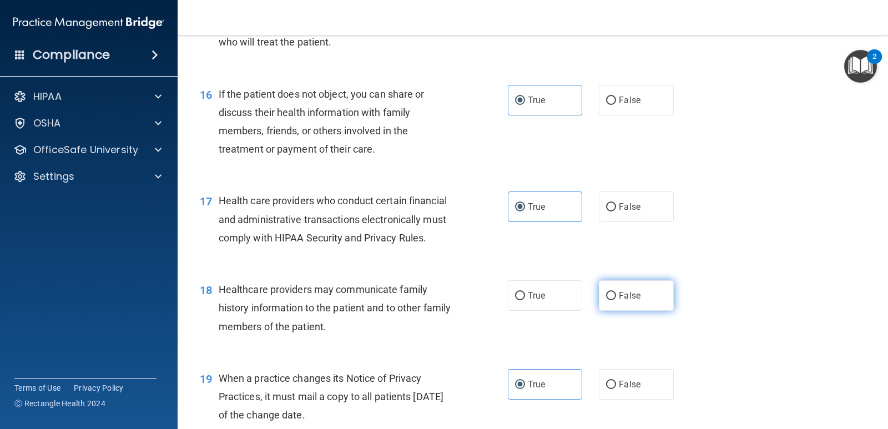
drag, startPoint x: 613, startPoint y: 318, endPoint x: 618, endPoint y: 309, distance: 10.5
click at [616, 311] on label "False" at bounding box center [636, 295] width 74 height 31
click at [616, 300] on input "False" at bounding box center [611, 296] width 10 height 8
radio input "true"
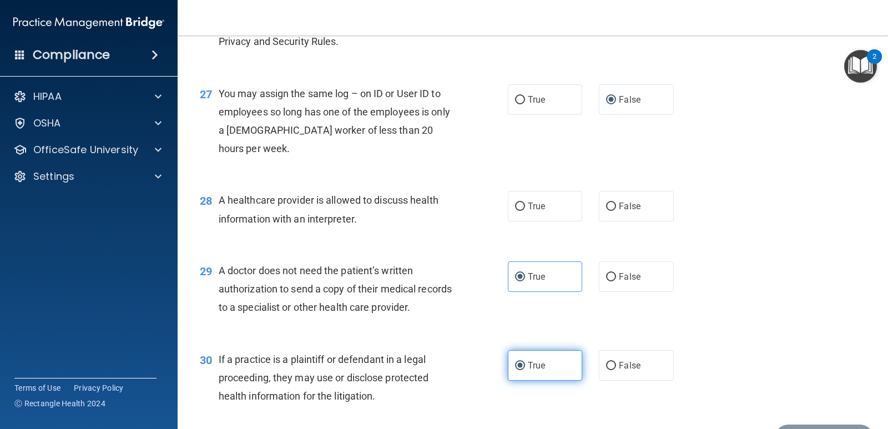
scroll to position [2524, 0]
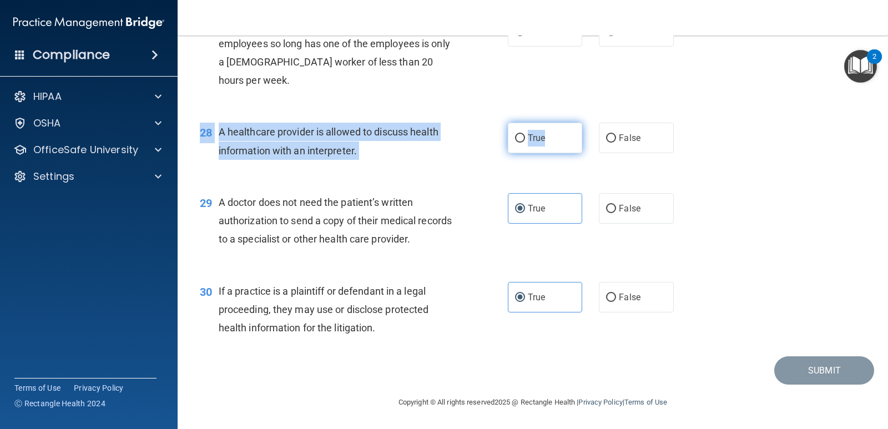
drag, startPoint x: 552, startPoint y: 123, endPoint x: 550, endPoint y: 131, distance: 8.6
click at [553, 126] on div "28 A healthcare provider is allowed to discuss health information with an inter…" at bounding box center [533, 144] width 683 height 70
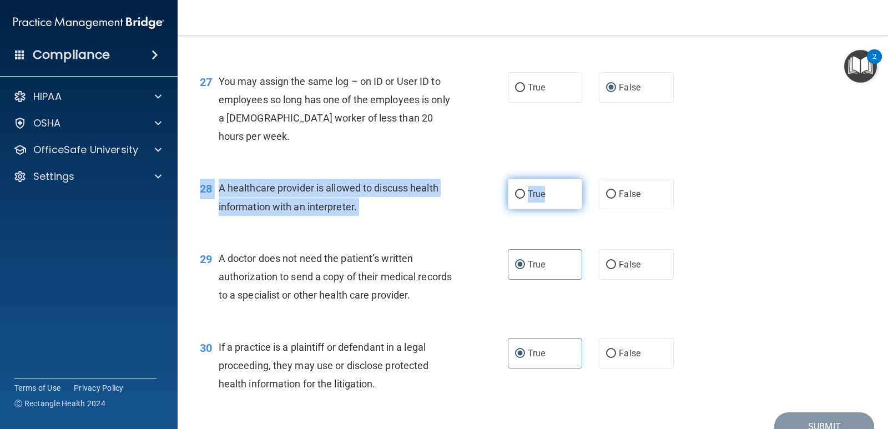
click at [563, 209] on label "True" at bounding box center [545, 194] width 74 height 31
click at [525, 199] on input "True" at bounding box center [520, 194] width 10 height 8
radio input "true"
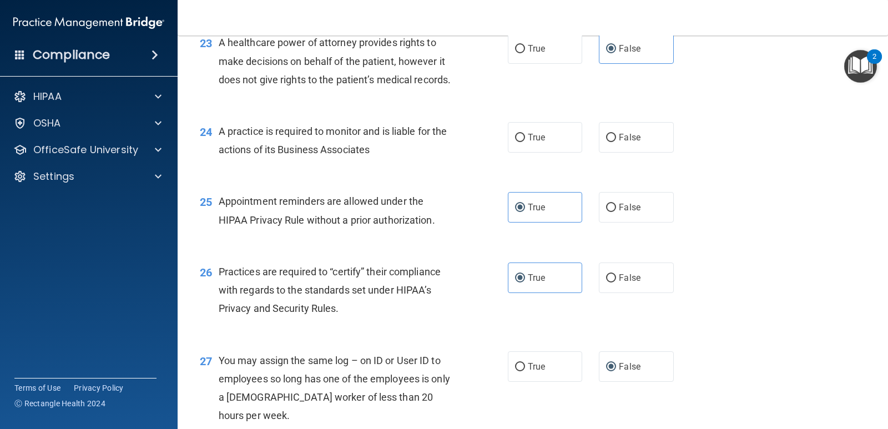
scroll to position [2080, 0]
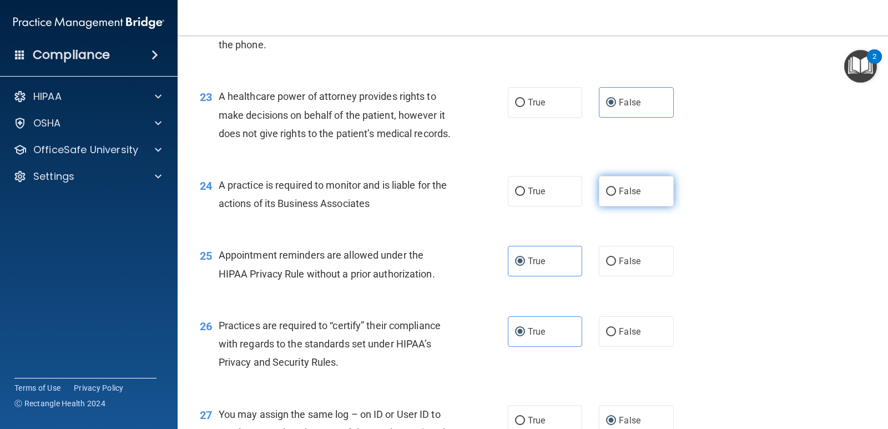
click at [613, 207] on label "False" at bounding box center [636, 191] width 74 height 31
click at [613, 196] on input "False" at bounding box center [611, 192] width 10 height 8
radio input "true"
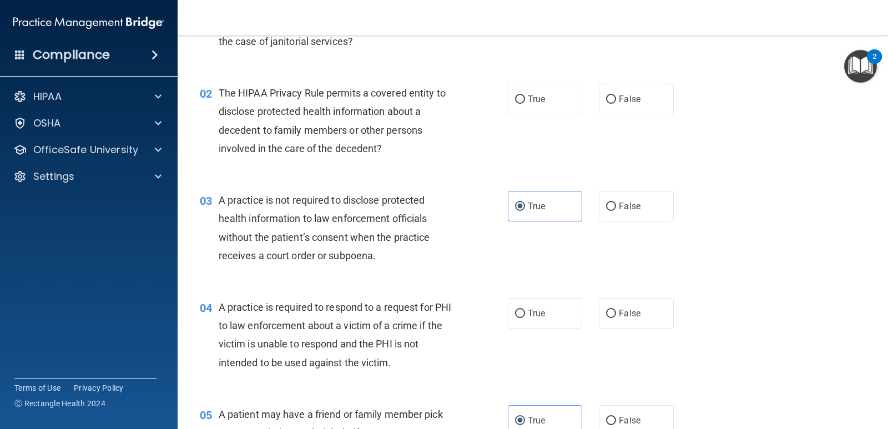
scroll to position [222, 0]
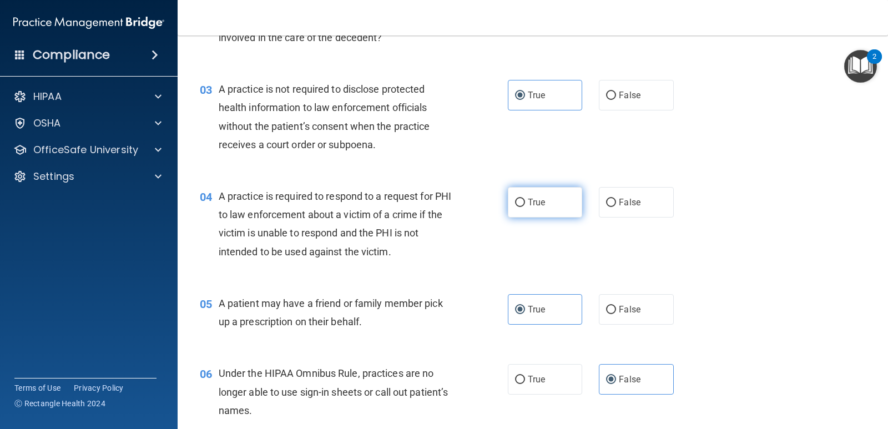
click at [508, 204] on label "True" at bounding box center [545, 202] width 74 height 31
click at [515, 204] on input "True" at bounding box center [520, 203] width 10 height 8
radio input "true"
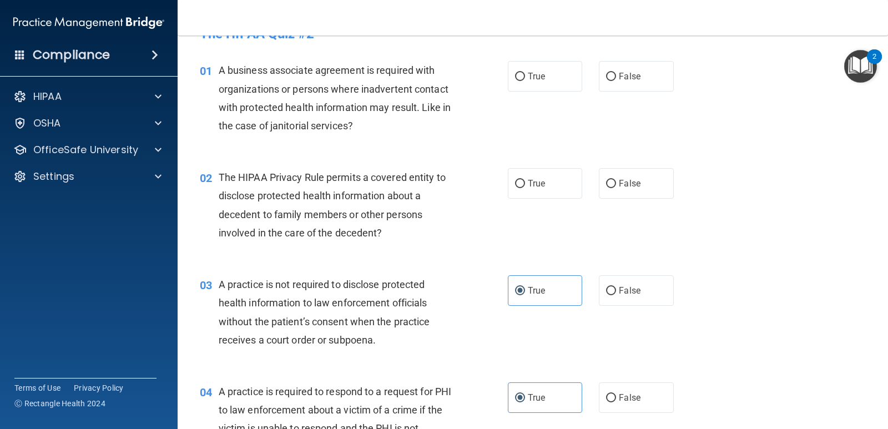
scroll to position [0, 0]
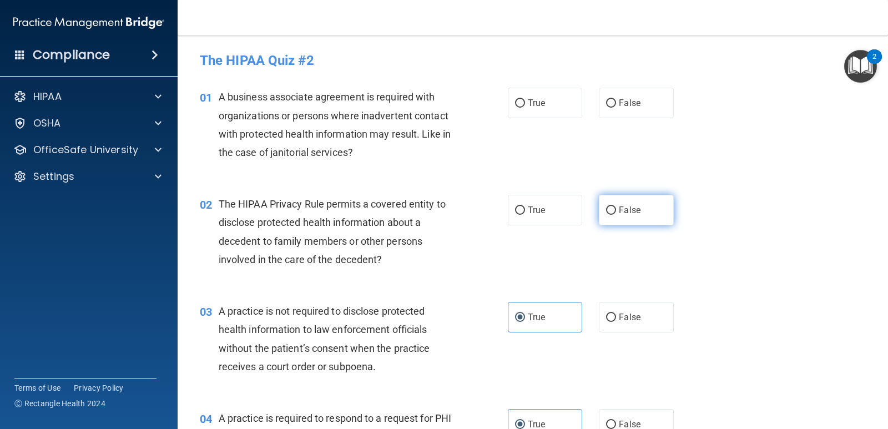
click at [609, 218] on label "False" at bounding box center [636, 210] width 74 height 31
click at [609, 215] on input "False" at bounding box center [611, 211] width 10 height 8
radio input "true"
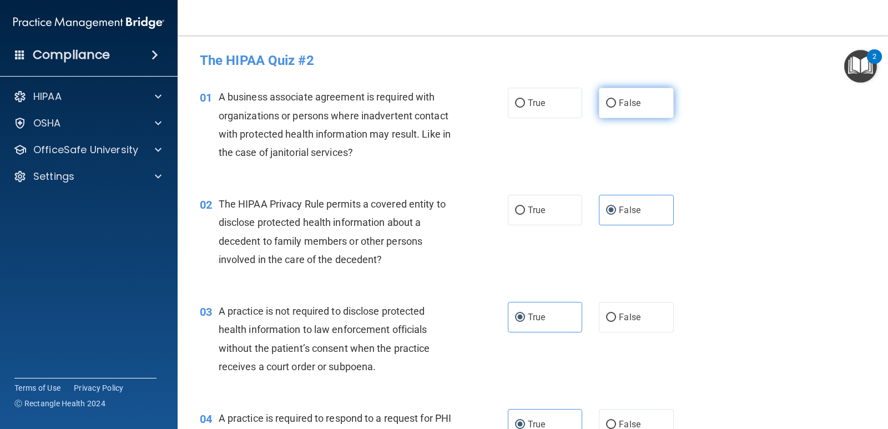
click at [645, 95] on label "False" at bounding box center [636, 103] width 74 height 31
click at [616, 99] on input "False" at bounding box center [611, 103] width 10 height 8
radio input "true"
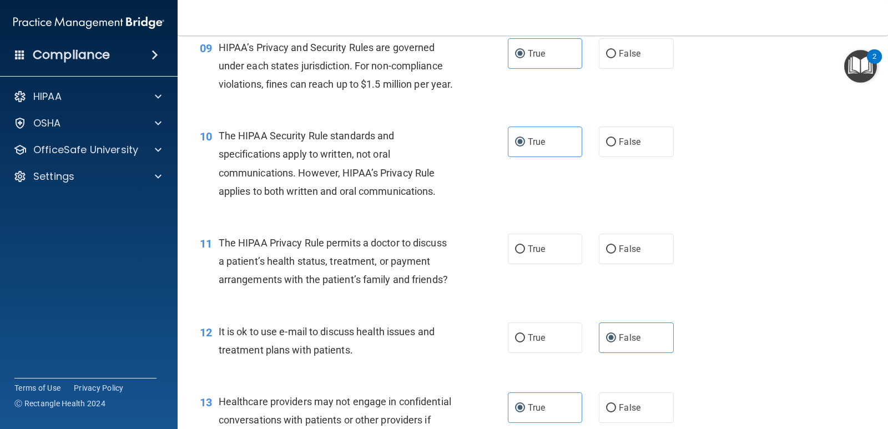
scroll to position [888, 0]
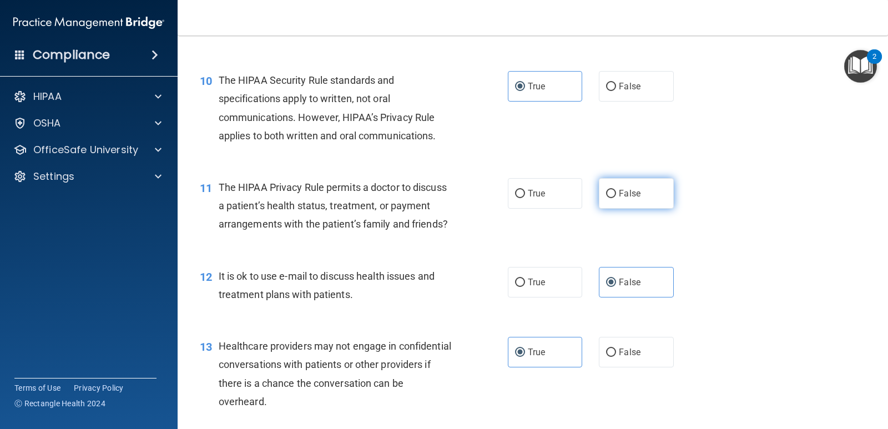
click at [599, 209] on label "False" at bounding box center [636, 193] width 74 height 31
click at [606, 198] on input "False" at bounding box center [611, 194] width 10 height 8
radio input "true"
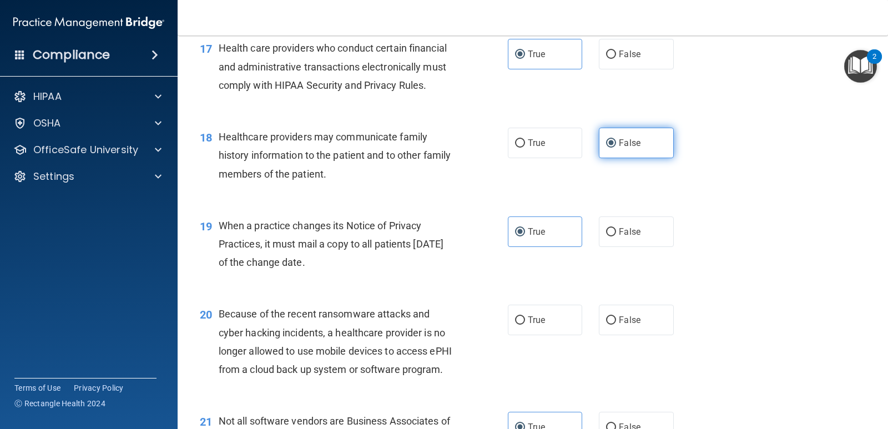
scroll to position [1721, 0]
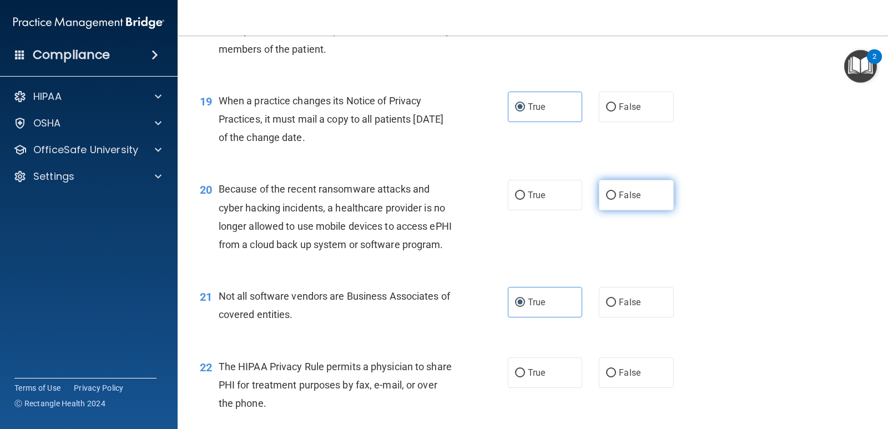
click at [601, 210] on label "False" at bounding box center [636, 195] width 74 height 31
click at [606, 200] on input "False" at bounding box center [611, 196] width 10 height 8
radio input "true"
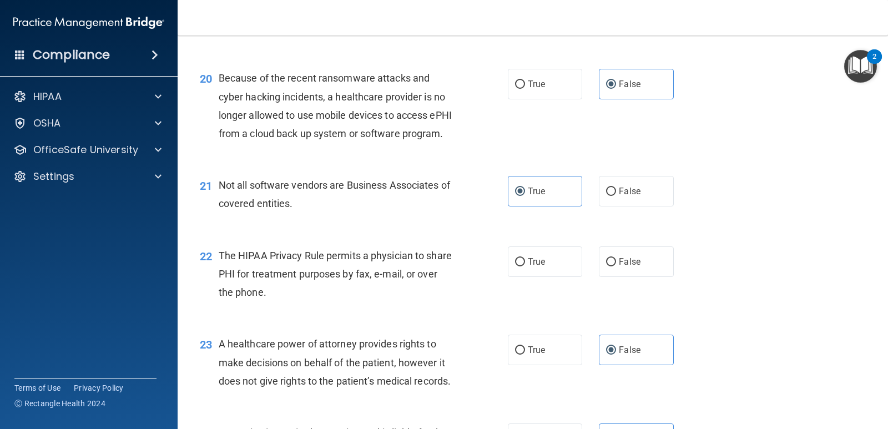
scroll to position [1887, 0]
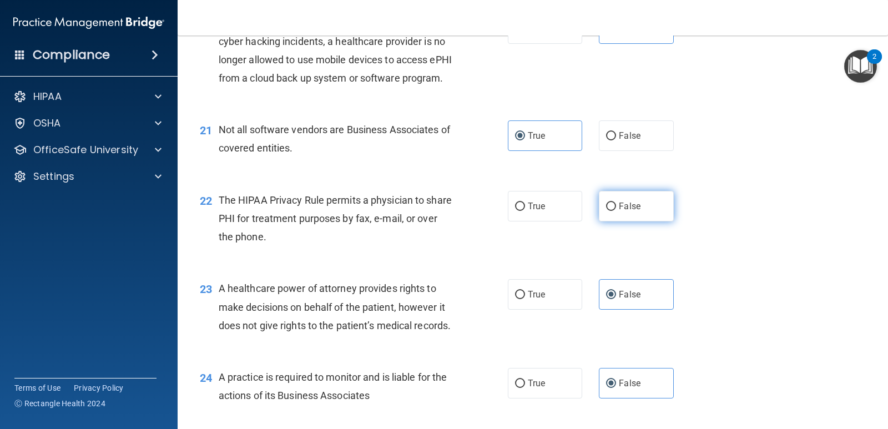
click at [614, 221] on label "False" at bounding box center [636, 206] width 74 height 31
click at [614, 211] on input "False" at bounding box center [611, 207] width 10 height 8
radio input "true"
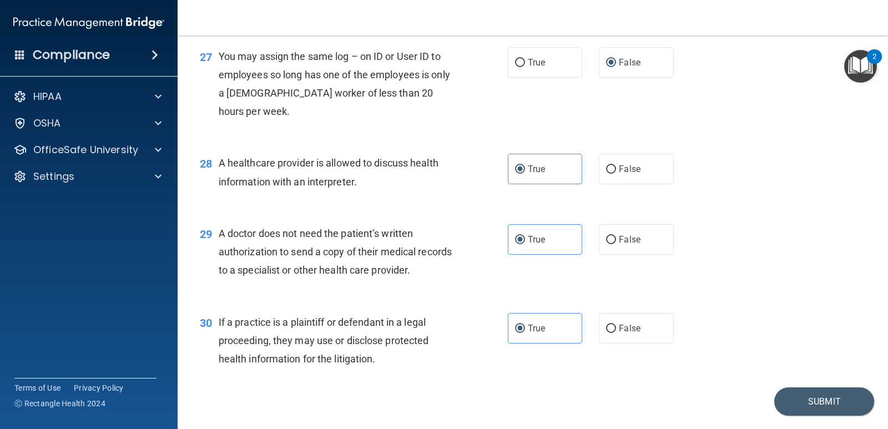
scroll to position [2524, 0]
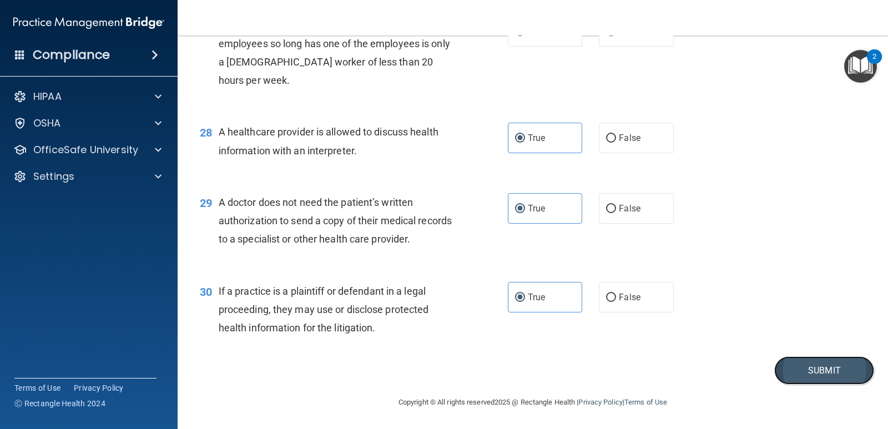
click at [839, 375] on button "Submit" at bounding box center [824, 370] width 100 height 28
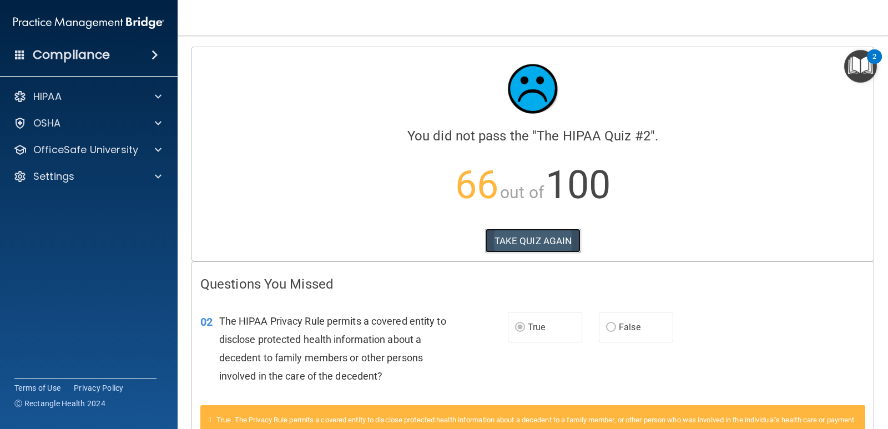
click at [548, 247] on button "TAKE QUIZ AGAIN" at bounding box center [533, 241] width 96 height 24
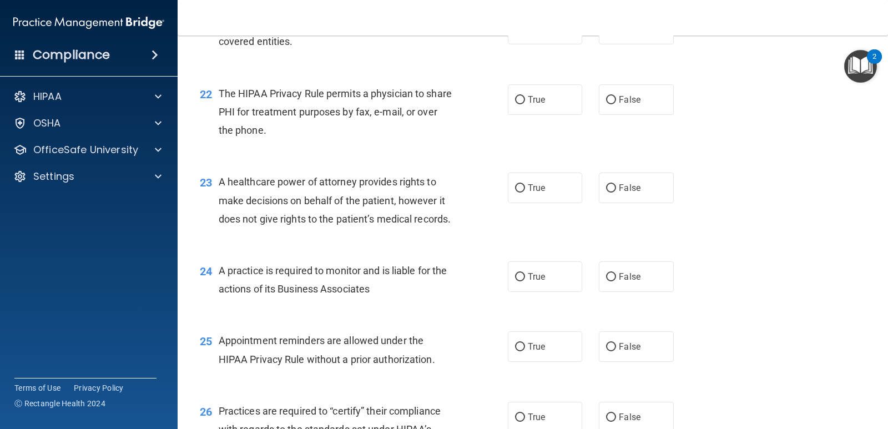
scroll to position [1969, 0]
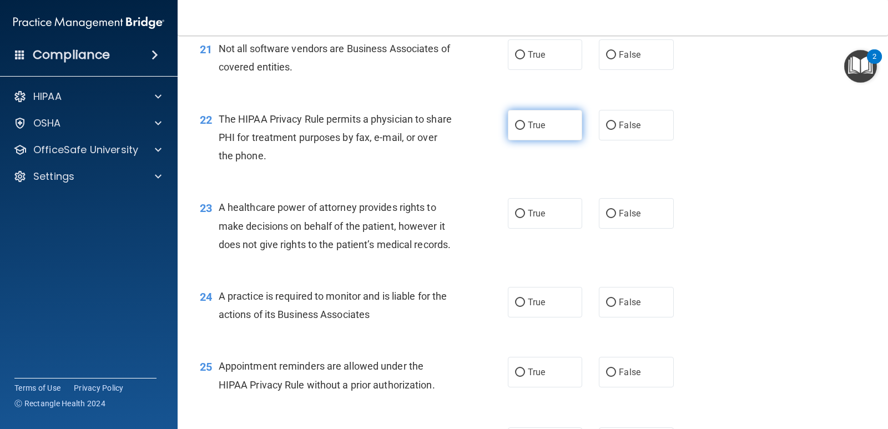
click at [523, 140] on label "True" at bounding box center [545, 125] width 74 height 31
click at [523, 130] on input "True" at bounding box center [520, 126] width 10 height 8
radio input "true"
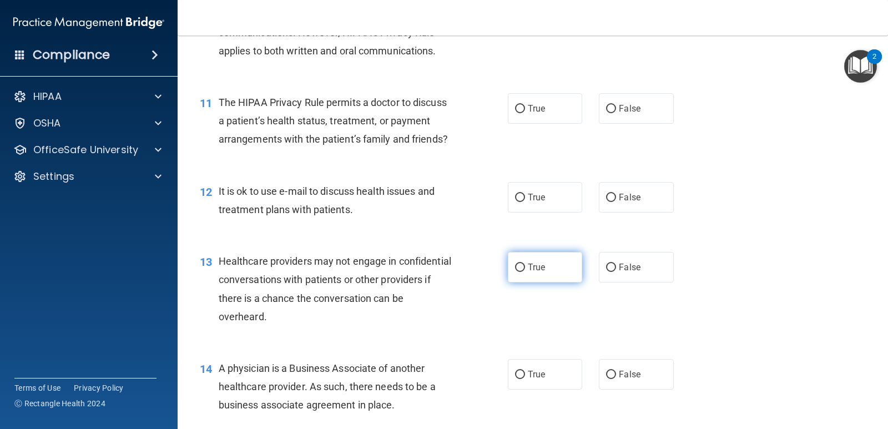
scroll to position [969, 0]
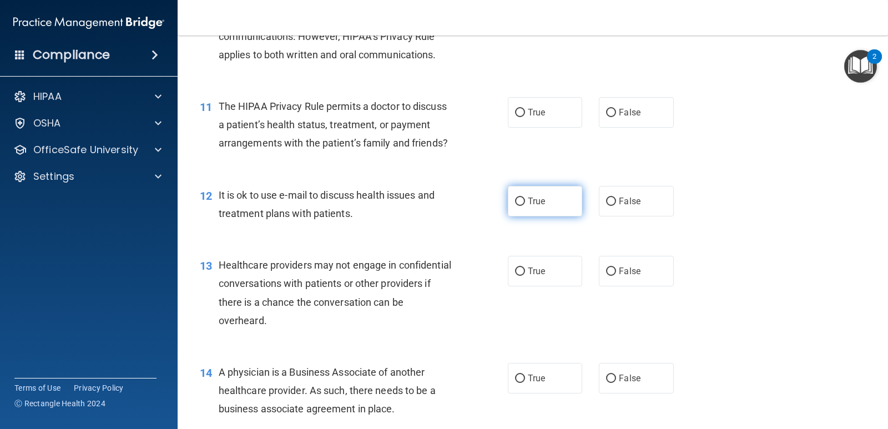
click at [528, 207] on span "True" at bounding box center [536, 201] width 17 height 11
click at [525, 206] on input "True" at bounding box center [520, 202] width 10 height 8
radio input "true"
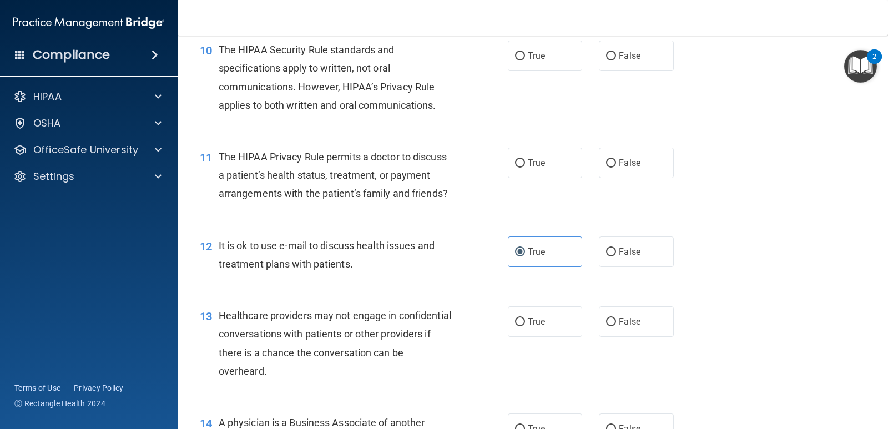
scroll to position [858, 0]
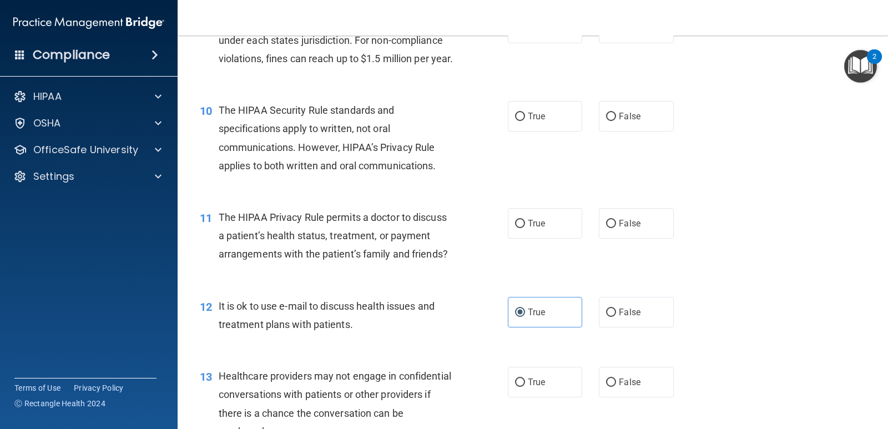
click at [525, 225] on div "11 The HIPAA Privacy Rule permits a doctor to discuss a patient’s health status…" at bounding box center [533, 238] width 683 height 89
click at [528, 229] on span "True" at bounding box center [536, 223] width 17 height 11
click at [525, 228] on input "True" at bounding box center [520, 224] width 10 height 8
radio input "true"
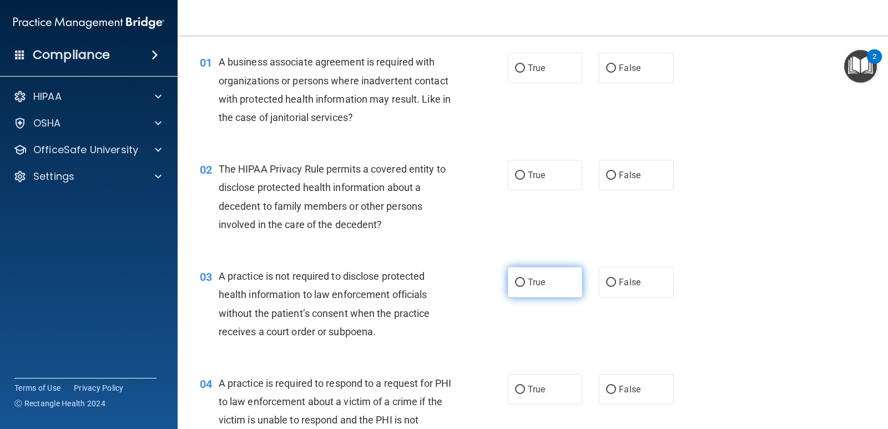
scroll to position [0, 0]
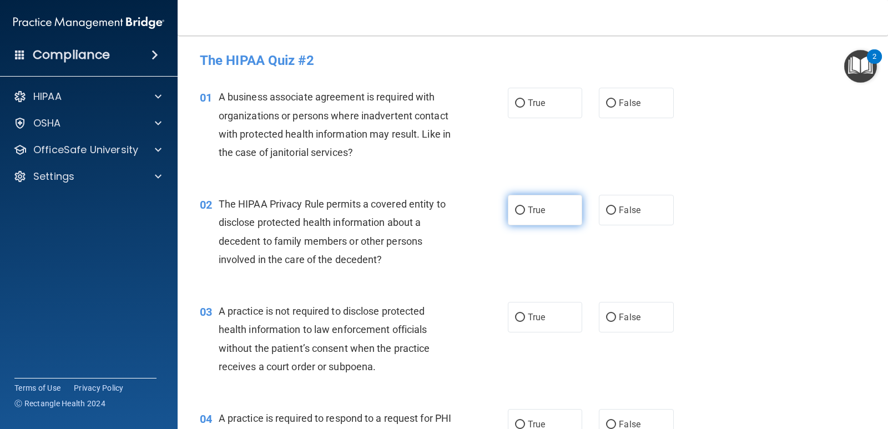
click at [533, 216] on label "True" at bounding box center [545, 210] width 74 height 31
click at [525, 215] on input "True" at bounding box center [520, 211] width 10 height 8
radio input "true"
click at [634, 110] on label "False" at bounding box center [636, 103] width 74 height 31
click at [616, 108] on input "False" at bounding box center [611, 103] width 10 height 8
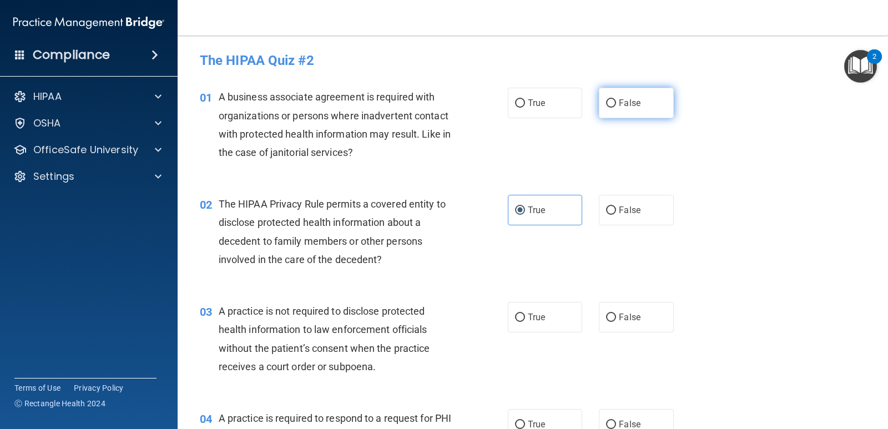
radio input "true"
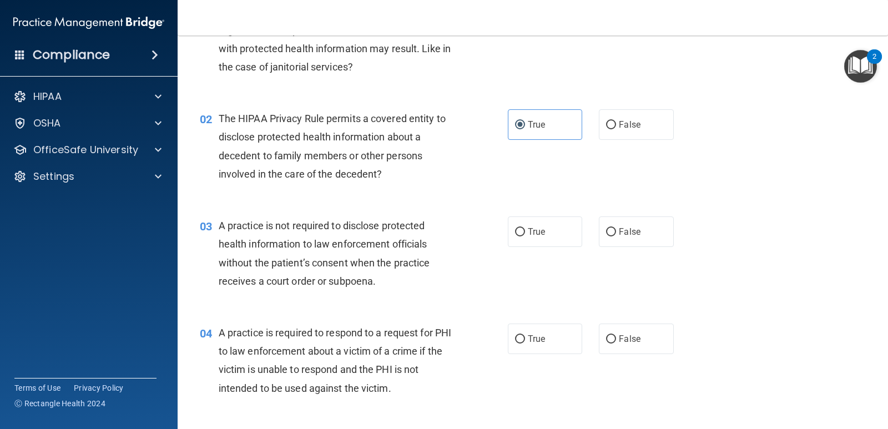
scroll to position [111, 0]
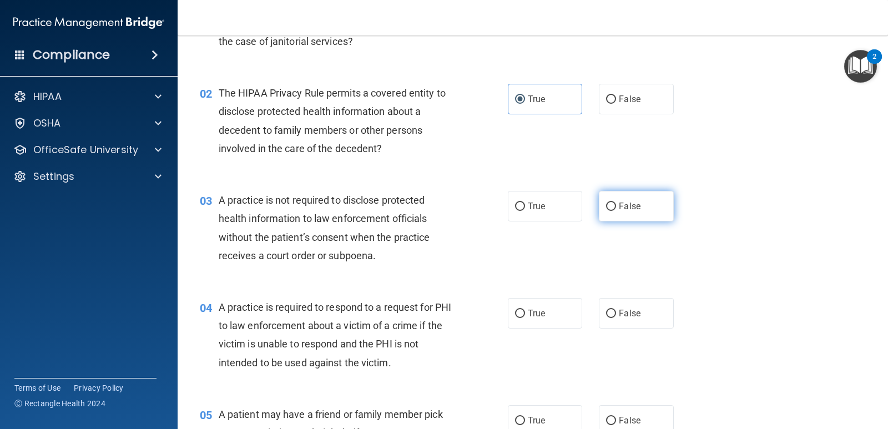
click at [607, 212] on label "False" at bounding box center [636, 206] width 74 height 31
click at [607, 211] on input "False" at bounding box center [611, 207] width 10 height 8
radio input "true"
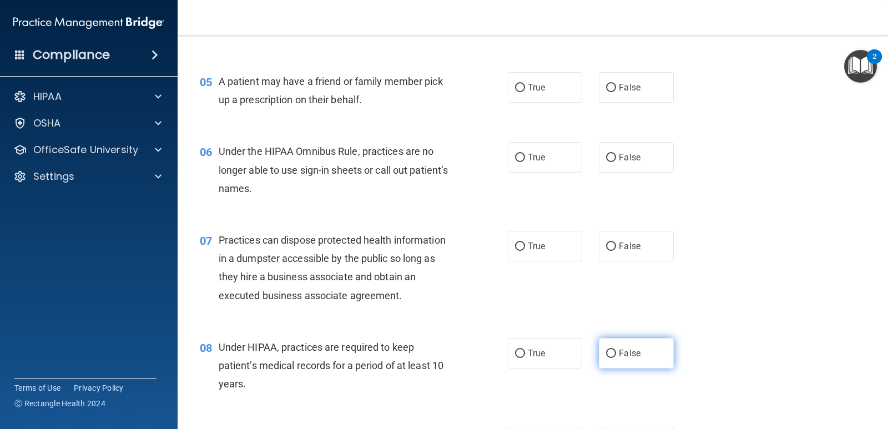
click at [624, 350] on span "False" at bounding box center [630, 353] width 22 height 11
click at [616, 350] on input "False" at bounding box center [611, 354] width 10 height 8
radio input "true"
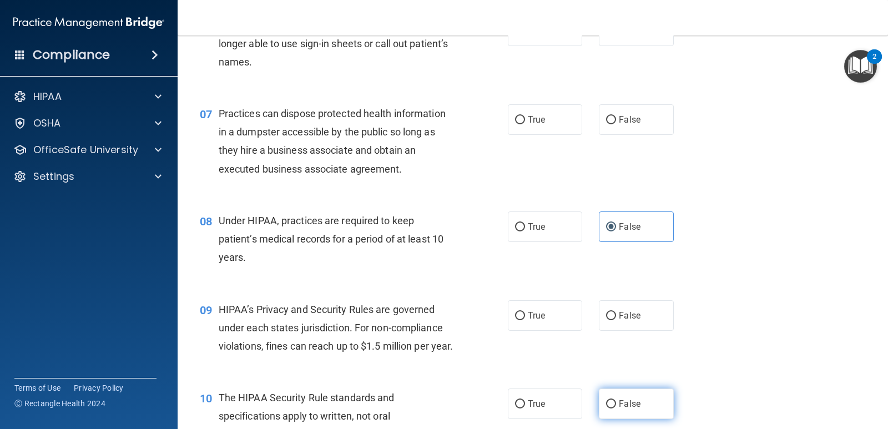
scroll to position [666, 0]
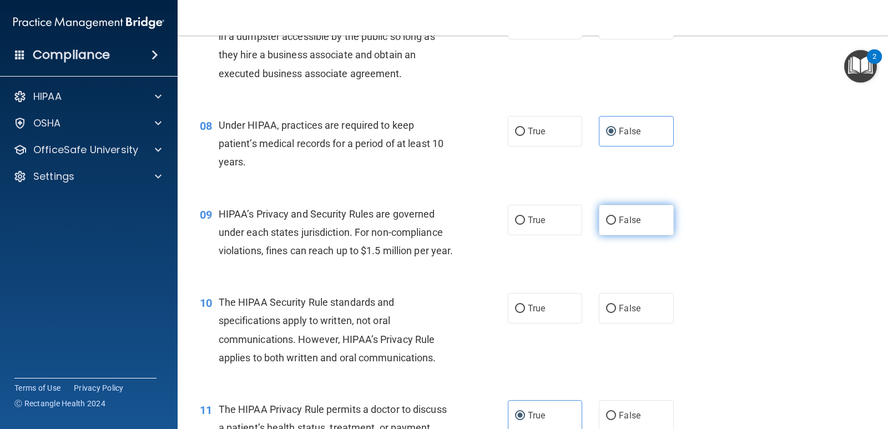
click at [611, 220] on input "False" at bounding box center [611, 221] width 10 height 8
radio input "true"
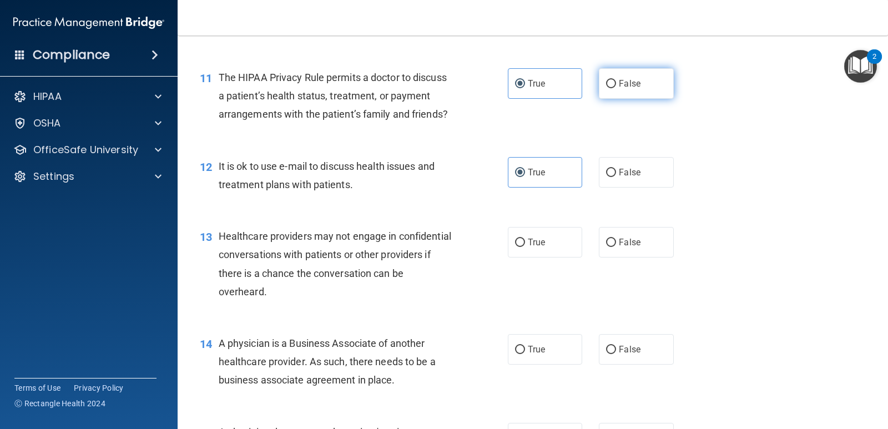
scroll to position [999, 0]
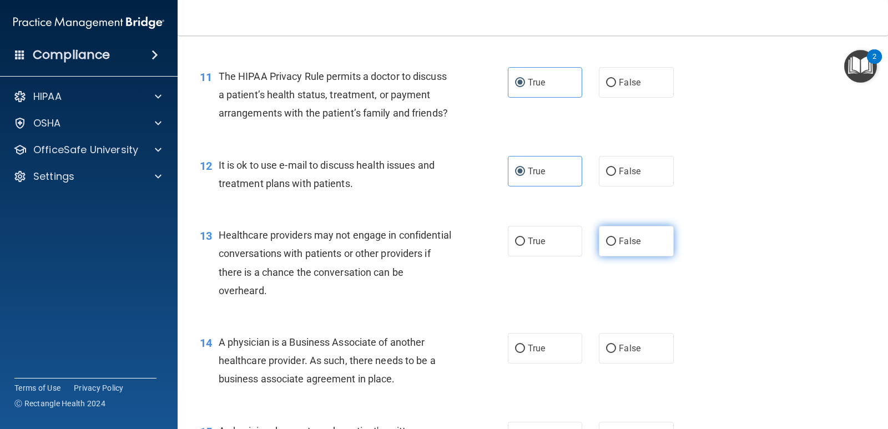
click at [628, 256] on label "False" at bounding box center [636, 241] width 74 height 31
click at [616, 246] on input "False" at bounding box center [611, 242] width 10 height 8
radio input "true"
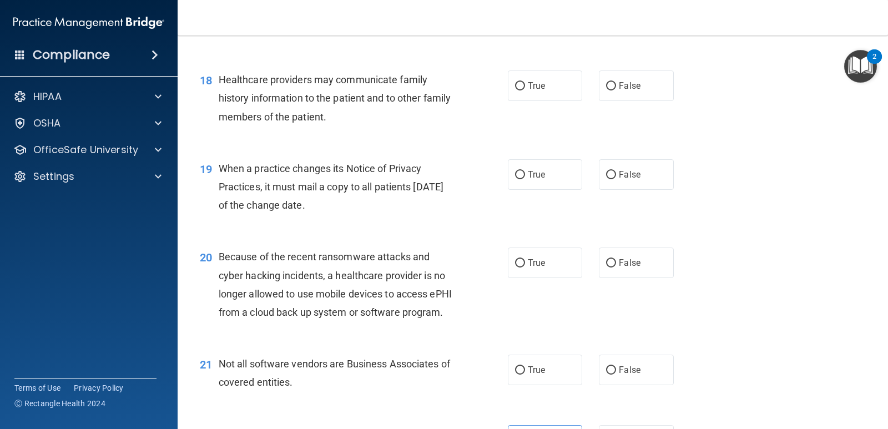
scroll to position [1665, 0]
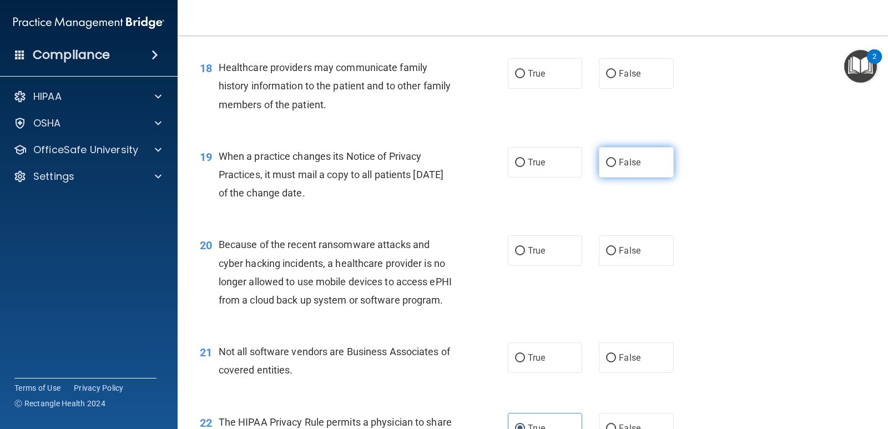
click at [632, 178] on label "False" at bounding box center [636, 162] width 74 height 31
click at [616, 167] on input "False" at bounding box center [611, 163] width 10 height 8
radio input "true"
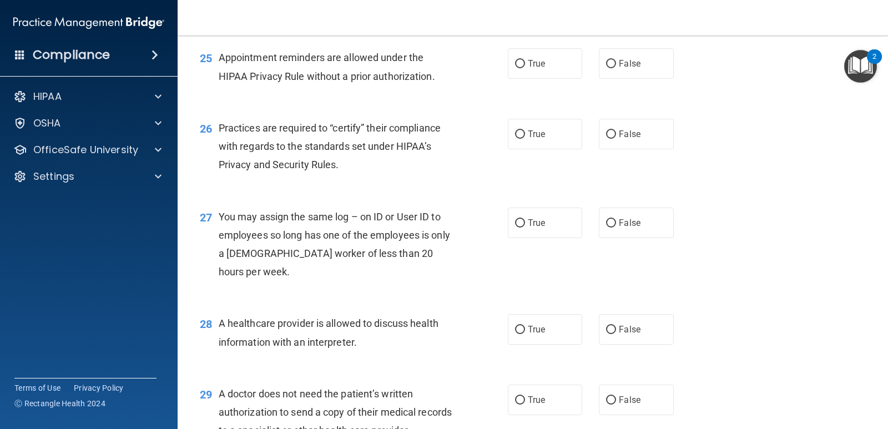
scroll to position [2276, 0]
click at [626, 150] on label "False" at bounding box center [636, 135] width 74 height 31
click at [616, 140] on input "False" at bounding box center [611, 136] width 10 height 8
radio input "true"
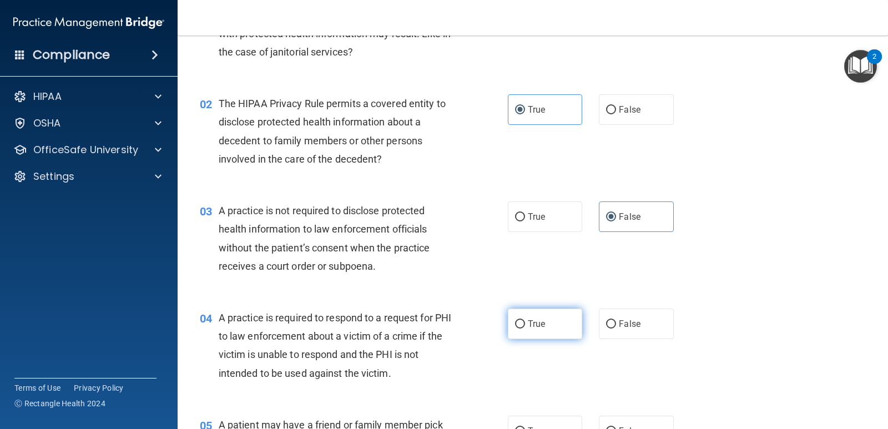
scroll to position [167, 0]
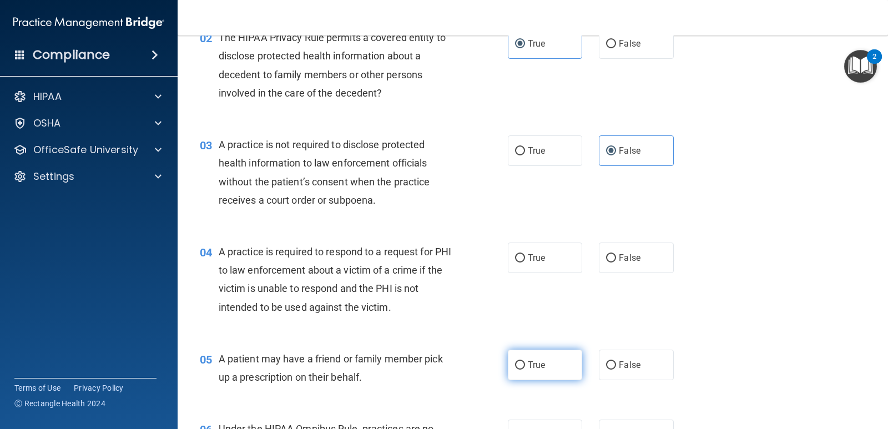
click at [560, 372] on label "True" at bounding box center [545, 365] width 74 height 31
click at [525, 370] on input "True" at bounding box center [520, 365] width 10 height 8
radio input "true"
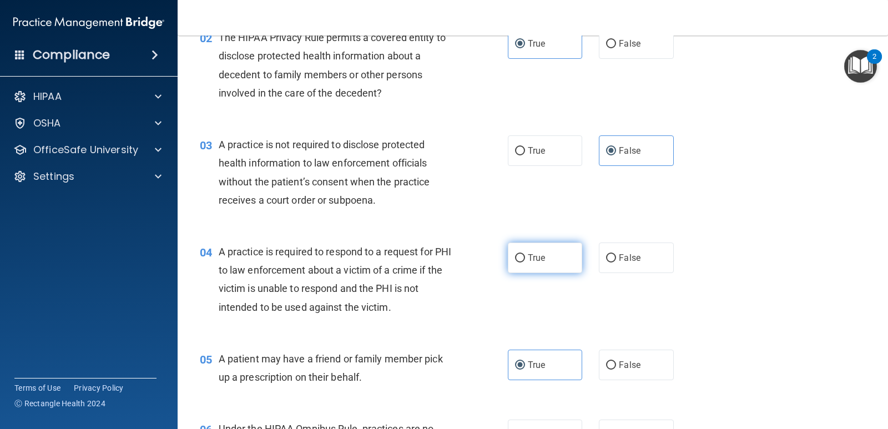
click at [554, 260] on label "True" at bounding box center [545, 258] width 74 height 31
click at [525, 260] on input "True" at bounding box center [520, 258] width 10 height 8
radio input "true"
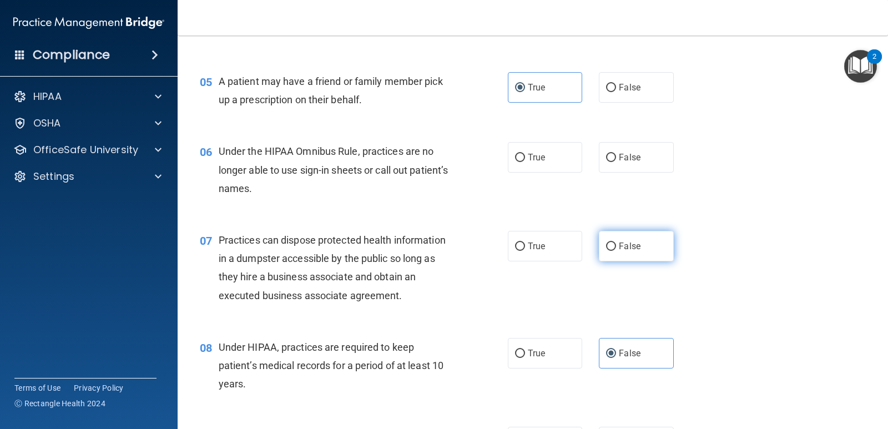
click at [608, 243] on input "False" at bounding box center [611, 247] width 10 height 8
radio input "true"
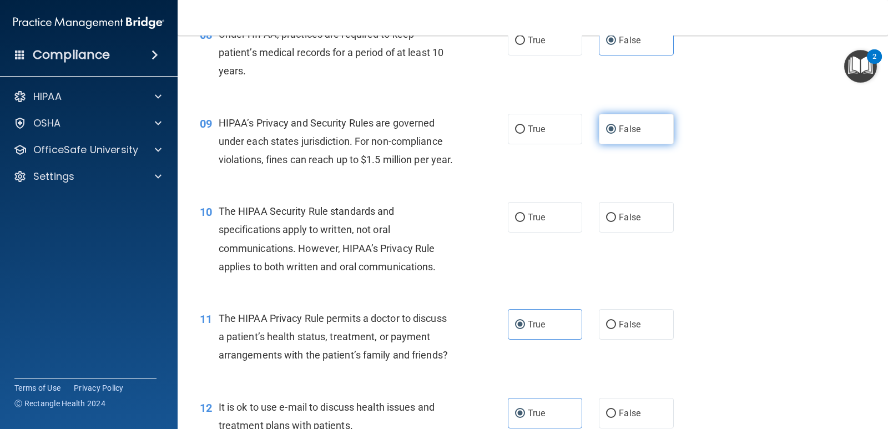
scroll to position [777, 0]
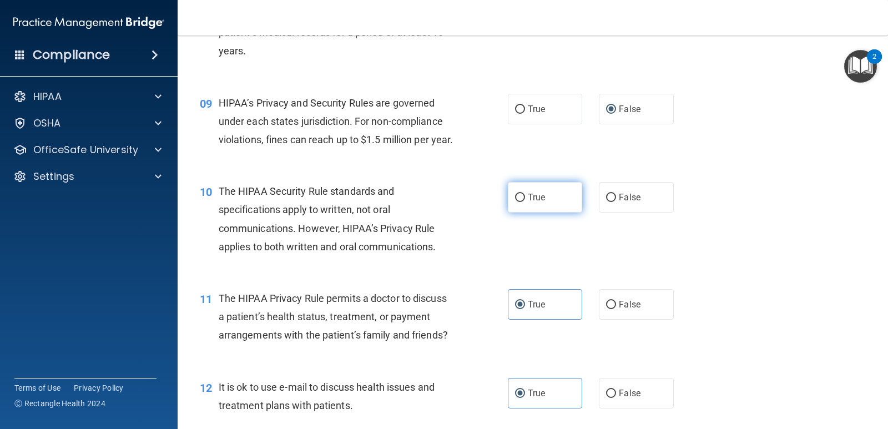
click at [533, 203] on span "True" at bounding box center [536, 197] width 17 height 11
click at [525, 202] on input "True" at bounding box center [520, 198] width 10 height 8
radio input "true"
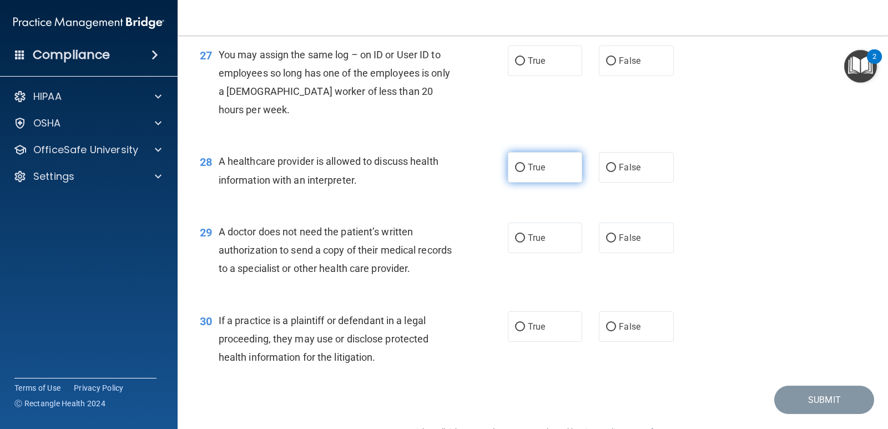
scroll to position [2524, 0]
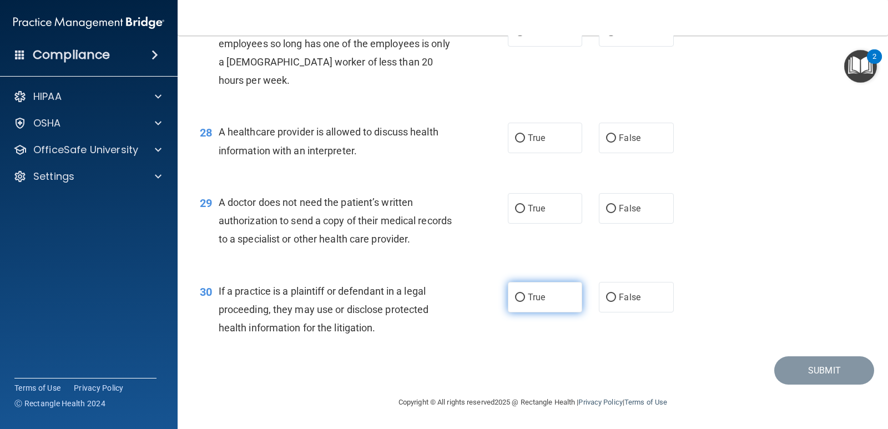
click at [528, 296] on span "True" at bounding box center [536, 297] width 17 height 11
click at [525, 296] on input "True" at bounding box center [520, 298] width 10 height 8
radio input "true"
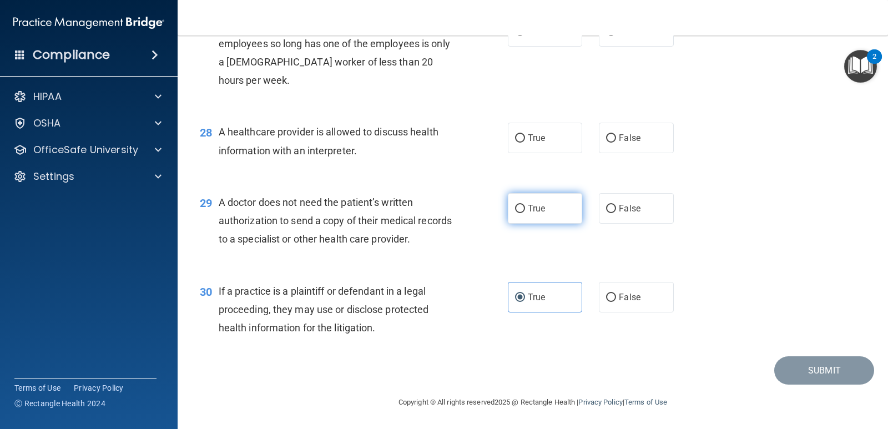
click at [535, 211] on span "True" at bounding box center [536, 208] width 17 height 11
click at [525, 211] on input "True" at bounding box center [520, 209] width 10 height 8
radio input "true"
click at [548, 154] on label "True" at bounding box center [545, 138] width 74 height 31
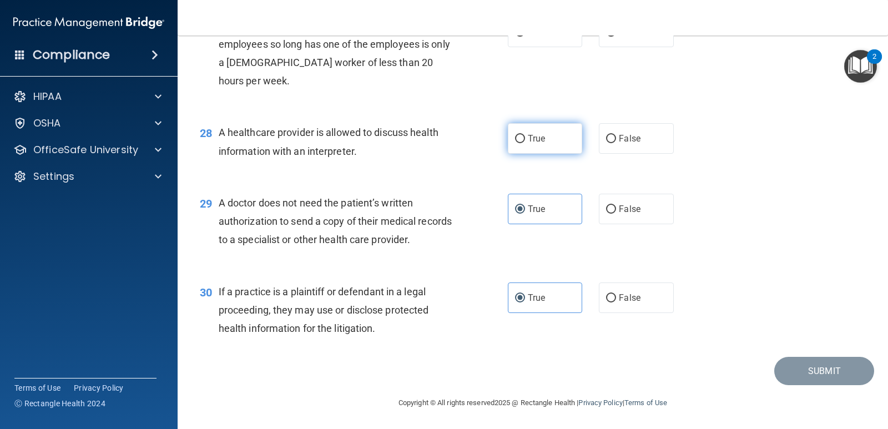
click at [525, 143] on input "True" at bounding box center [520, 139] width 10 height 8
radio input "true"
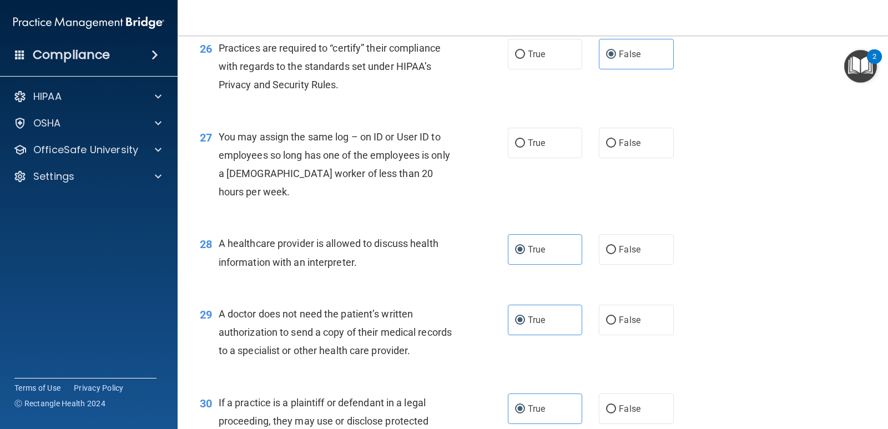
click at [671, 158] on div "True False" at bounding box center [597, 143] width 179 height 31
click at [646, 158] on label "False" at bounding box center [636, 143] width 74 height 31
click at [616, 148] on input "False" at bounding box center [611, 143] width 10 height 8
radio input "true"
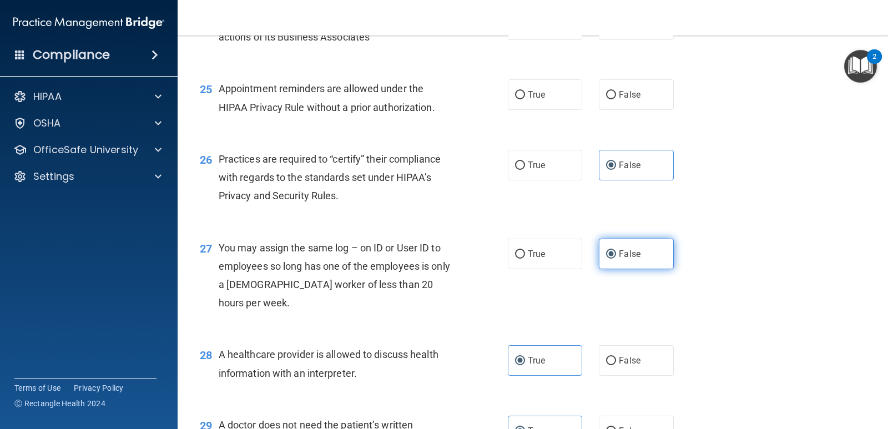
scroll to position [2191, 0]
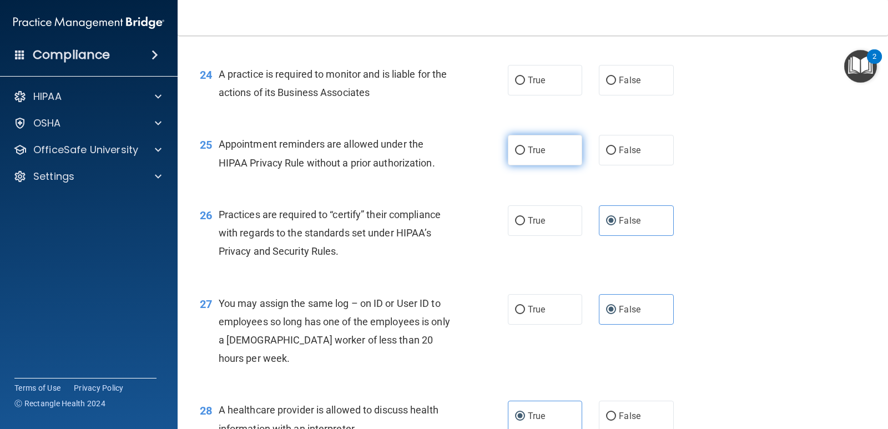
click at [540, 155] on span "True" at bounding box center [536, 150] width 17 height 11
click at [525, 155] on input "True" at bounding box center [520, 151] width 10 height 8
radio input "true"
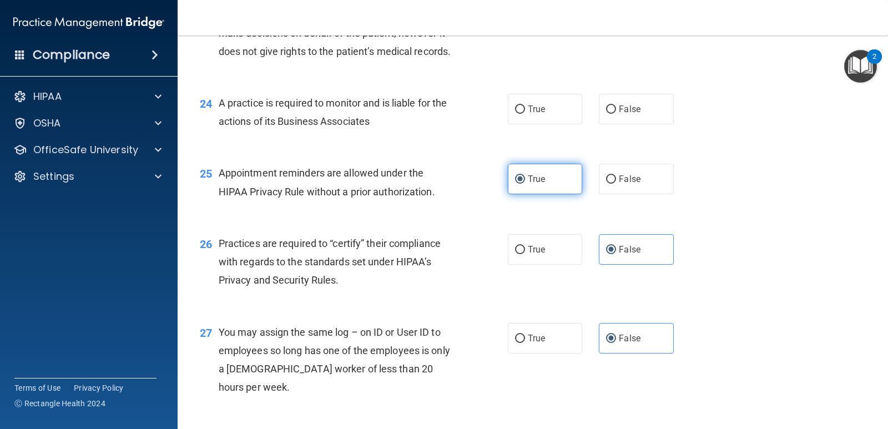
scroll to position [2135, 0]
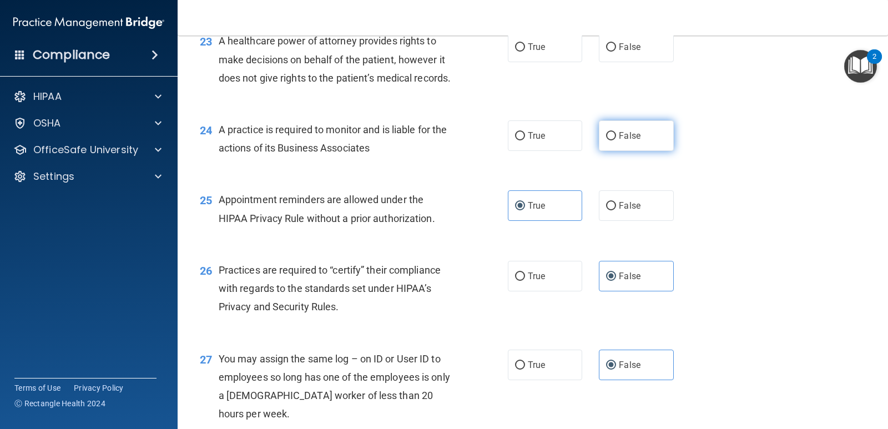
click at [650, 151] on label "False" at bounding box center [636, 135] width 74 height 31
click at [616, 140] on input "False" at bounding box center [611, 136] width 10 height 8
radio input "true"
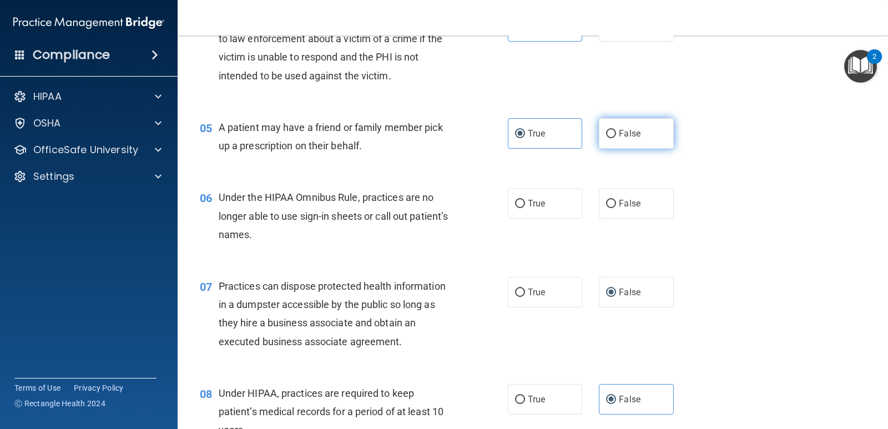
scroll to position [444, 0]
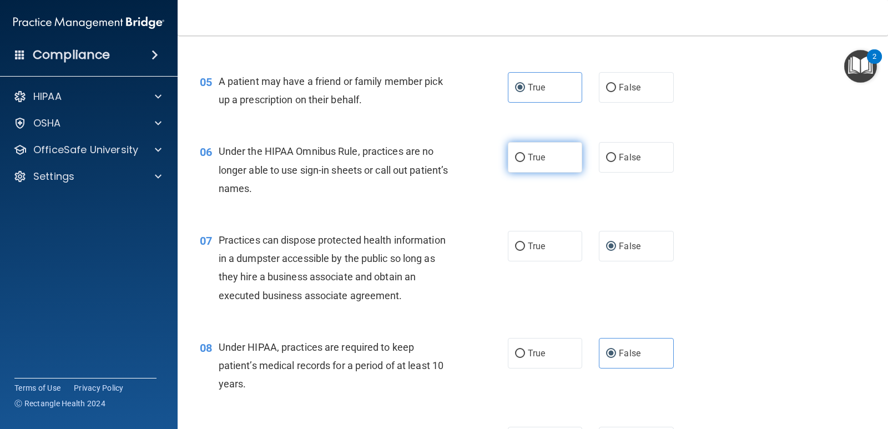
click at [539, 165] on label "True" at bounding box center [545, 157] width 74 height 31
click at [516, 164] on label "True" at bounding box center [545, 157] width 74 height 31
click at [516, 162] on input "True" at bounding box center [520, 158] width 10 height 8
radio input "true"
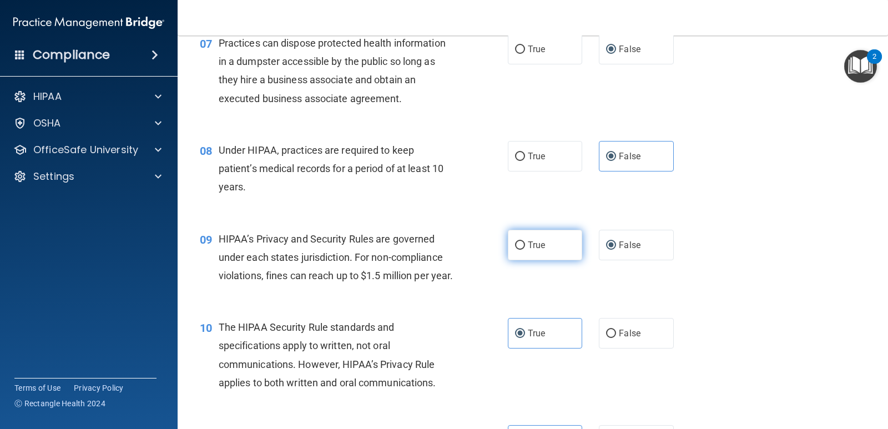
scroll to position [666, 0]
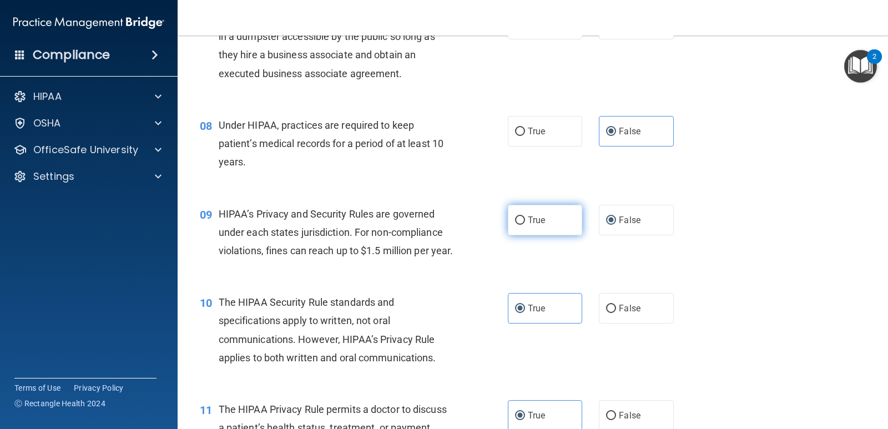
click at [543, 207] on label "True" at bounding box center [545, 220] width 74 height 31
click at [525, 217] on input "True" at bounding box center [520, 221] width 10 height 8
radio input "true"
click at [630, 217] on span "False" at bounding box center [630, 220] width 22 height 11
click at [616, 217] on input "False" at bounding box center [611, 221] width 10 height 8
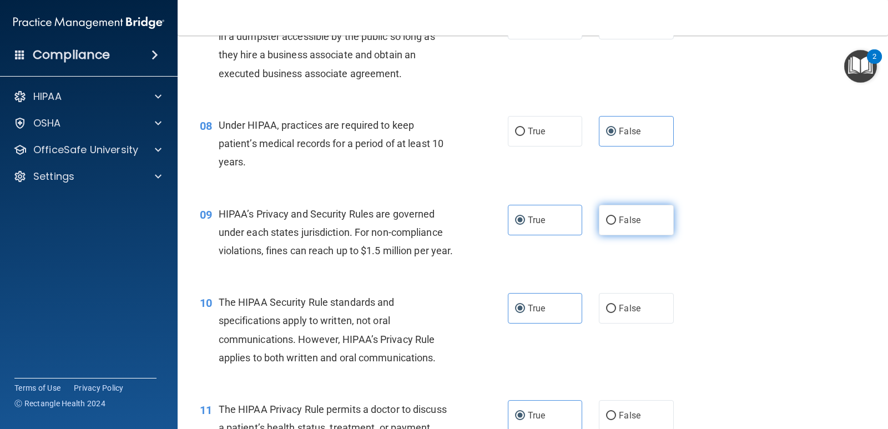
radio input "true"
radio input "false"
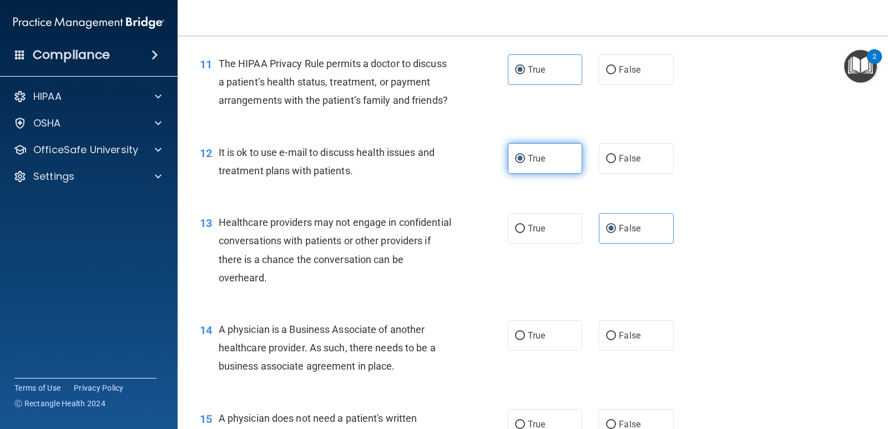
scroll to position [1166, 0]
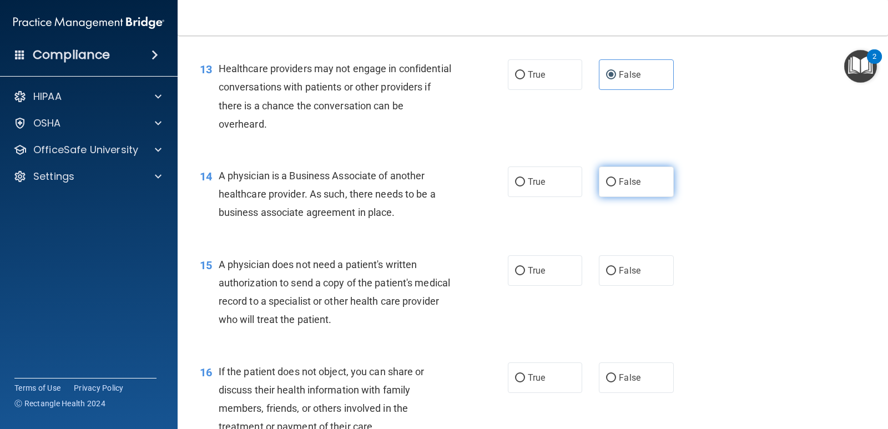
click at [639, 197] on label "False" at bounding box center [636, 182] width 74 height 31
click at [616, 187] on input "False" at bounding box center [611, 182] width 10 height 8
radio input "true"
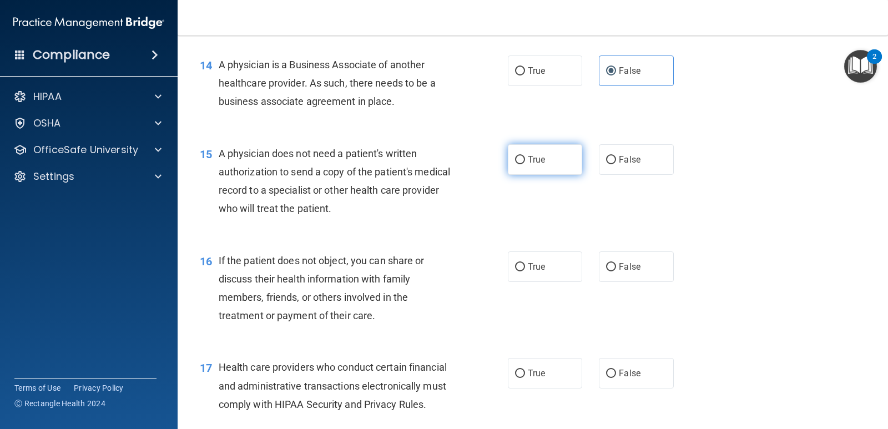
click at [531, 168] on label "True" at bounding box center [545, 159] width 74 height 31
click at [525, 164] on input "True" at bounding box center [520, 160] width 10 height 8
radio input "true"
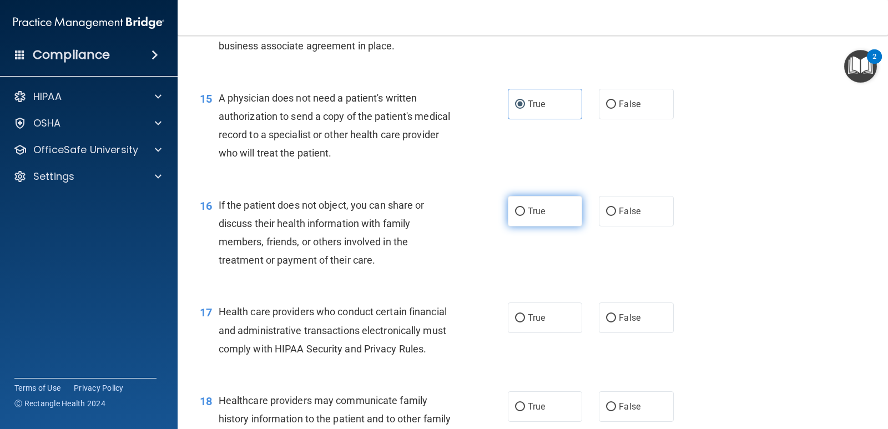
click at [563, 226] on label "True" at bounding box center [545, 211] width 74 height 31
click at [525, 216] on input "True" at bounding box center [520, 212] width 10 height 8
radio input "true"
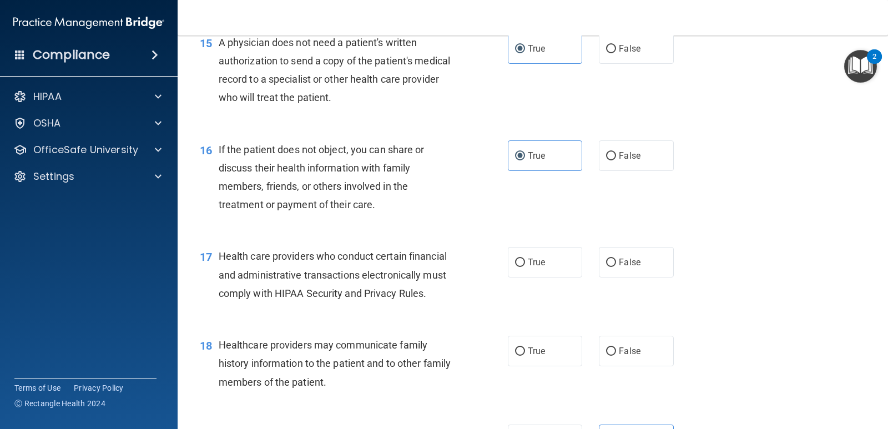
scroll to position [1499, 0]
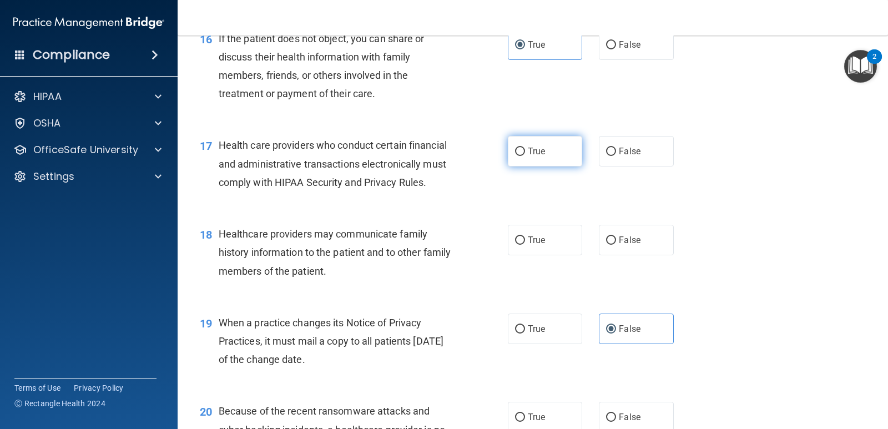
drag, startPoint x: 547, startPoint y: 170, endPoint x: 550, endPoint y: 183, distance: 13.2
click at [547, 167] on label "True" at bounding box center [545, 151] width 74 height 31
click at [525, 156] on input "True" at bounding box center [520, 152] width 10 height 8
radio input "true"
click at [613, 255] on label "False" at bounding box center [636, 240] width 74 height 31
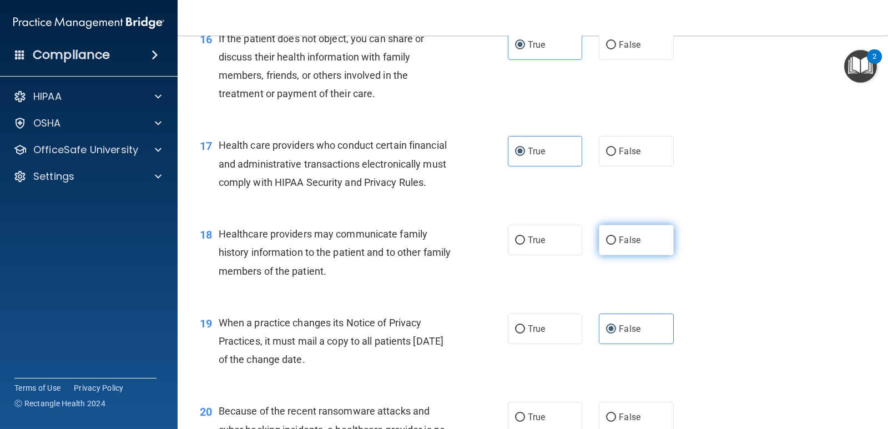
click at [613, 245] on input "False" at bounding box center [611, 240] width 10 height 8
radio input "true"
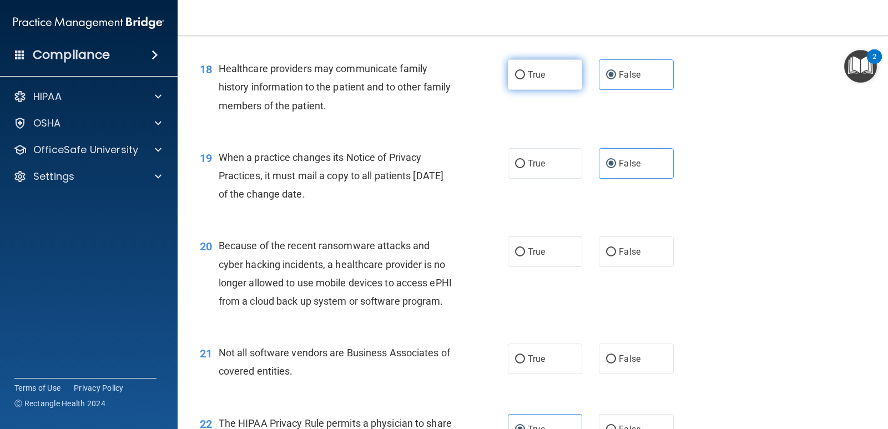
scroll to position [1665, 0]
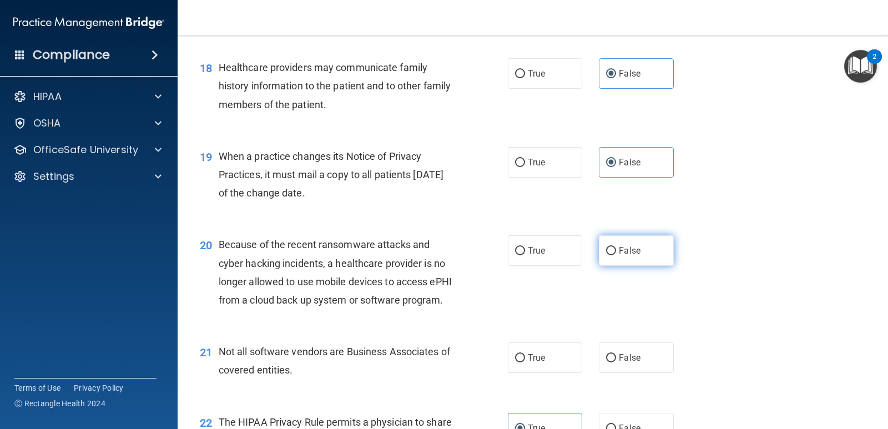
click at [612, 266] on label "False" at bounding box center [636, 250] width 74 height 31
click at [612, 255] on input "False" at bounding box center [611, 251] width 10 height 8
radio input "true"
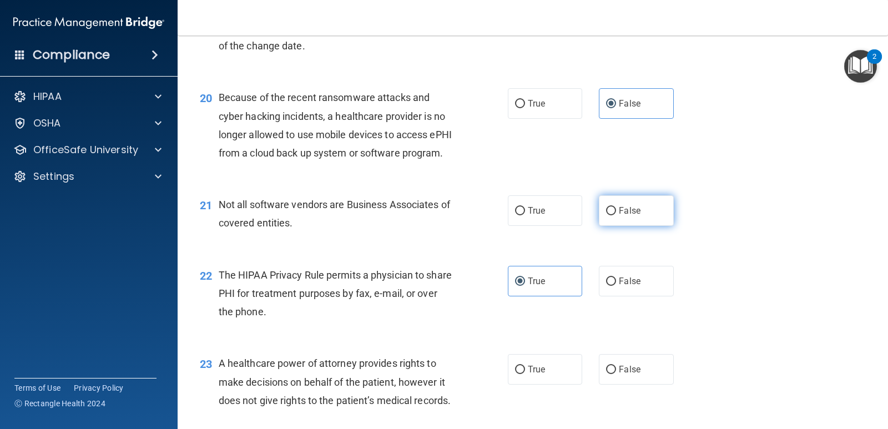
scroll to position [1832, 0]
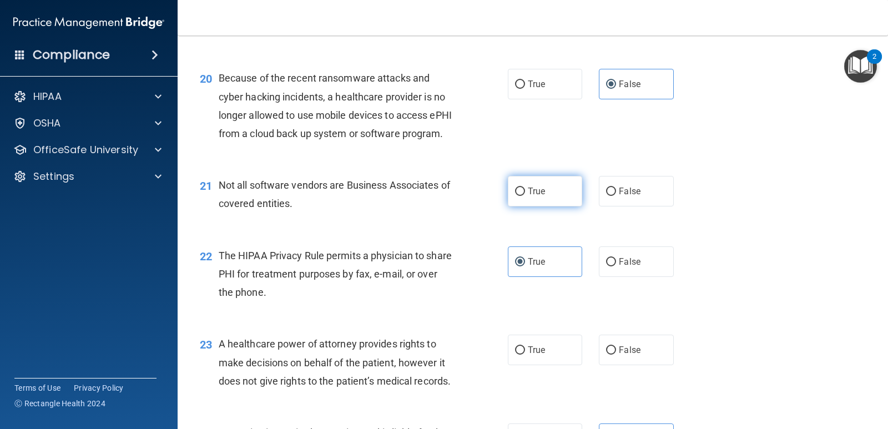
click at [567, 207] on label "True" at bounding box center [545, 191] width 74 height 31
click at [525, 196] on input "True" at bounding box center [520, 192] width 10 height 8
radio input "true"
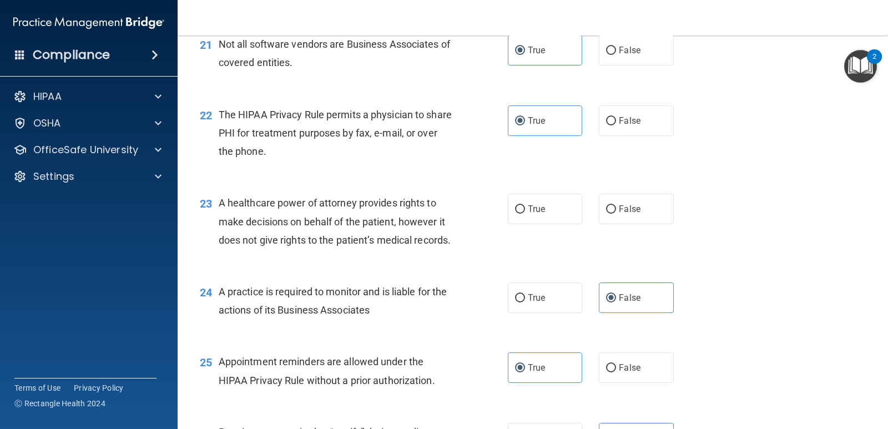
scroll to position [1998, 0]
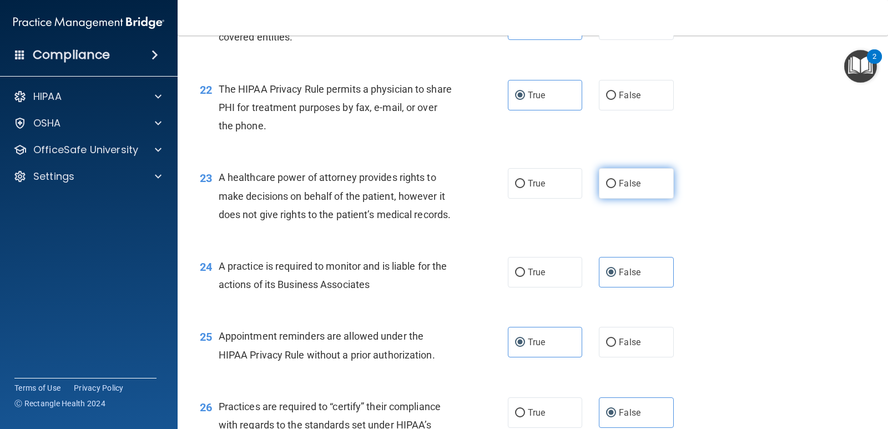
click at [628, 199] on label "False" at bounding box center [636, 183] width 74 height 31
click at [616, 188] on input "False" at bounding box center [611, 184] width 10 height 8
radio input "true"
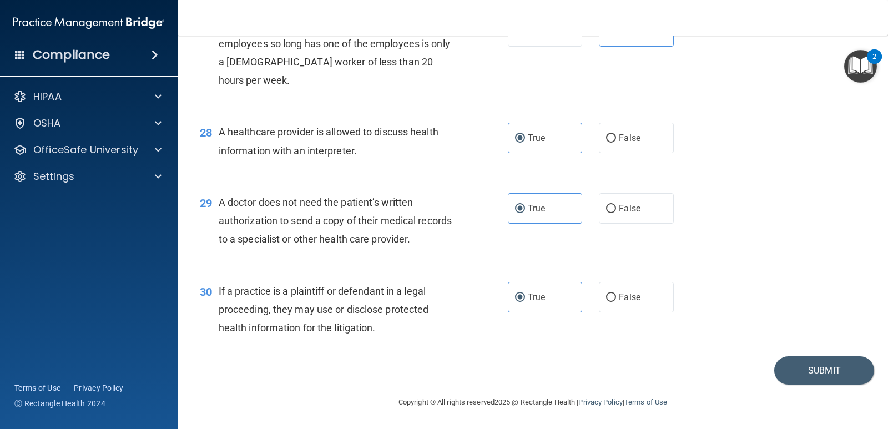
scroll to position [2524, 0]
drag, startPoint x: 815, startPoint y: 365, endPoint x: 794, endPoint y: 368, distance: 20.7
click at [814, 365] on button "Submit" at bounding box center [824, 370] width 100 height 28
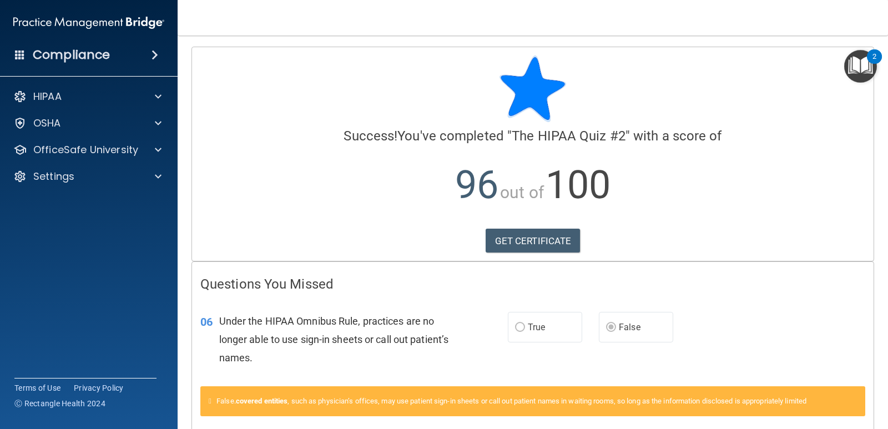
scroll to position [53, 0]
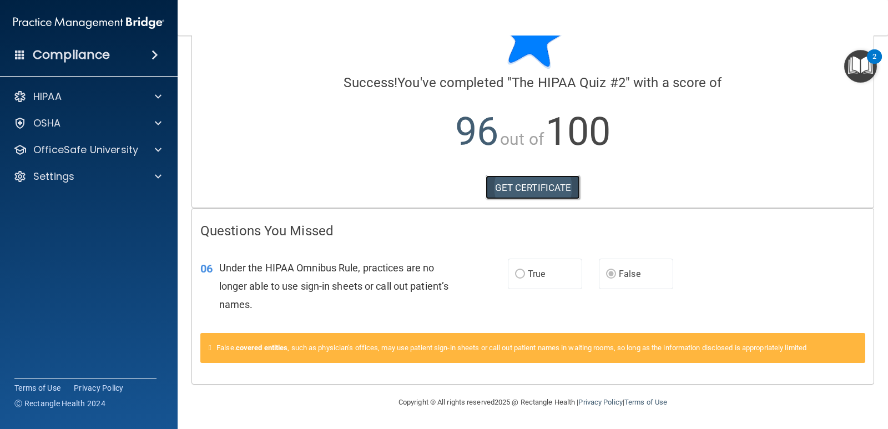
click at [521, 182] on link "GET CERTIFICATE" at bounding box center [533, 187] width 95 height 24
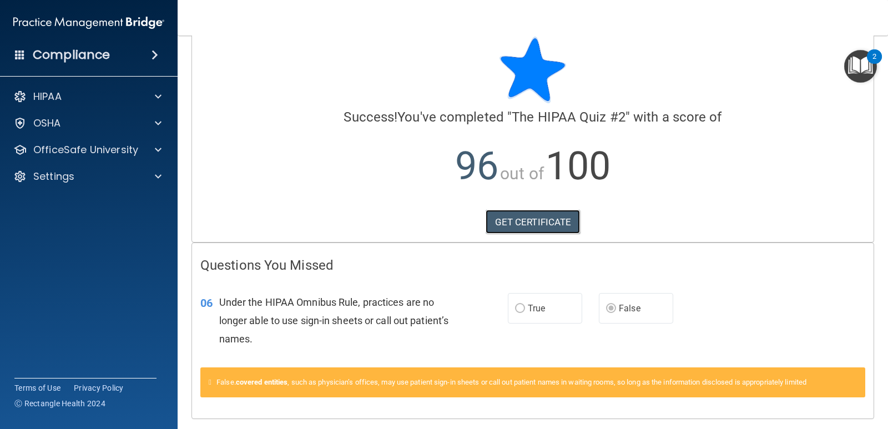
scroll to position [0, 0]
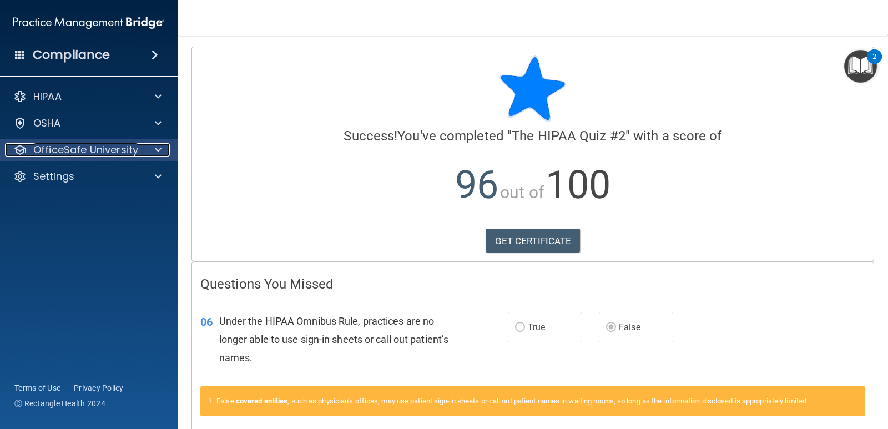
click at [122, 154] on p "OfficeSafe University" at bounding box center [85, 149] width 105 height 13
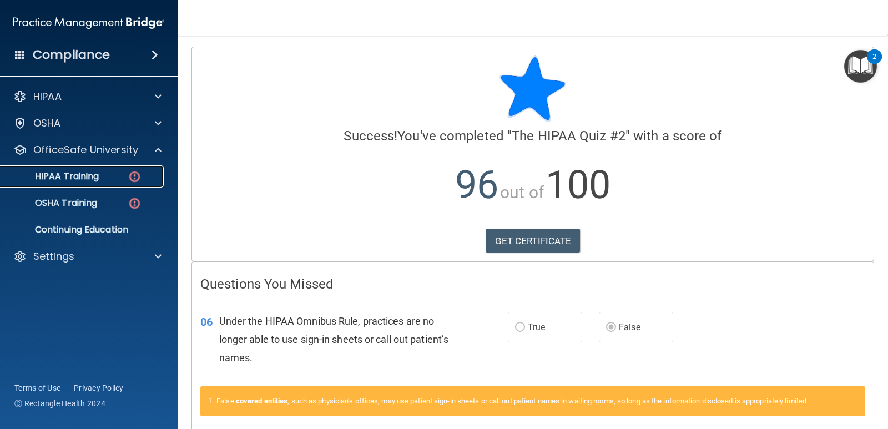
click at [113, 181] on div "HIPAA Training" at bounding box center [83, 176] width 152 height 11
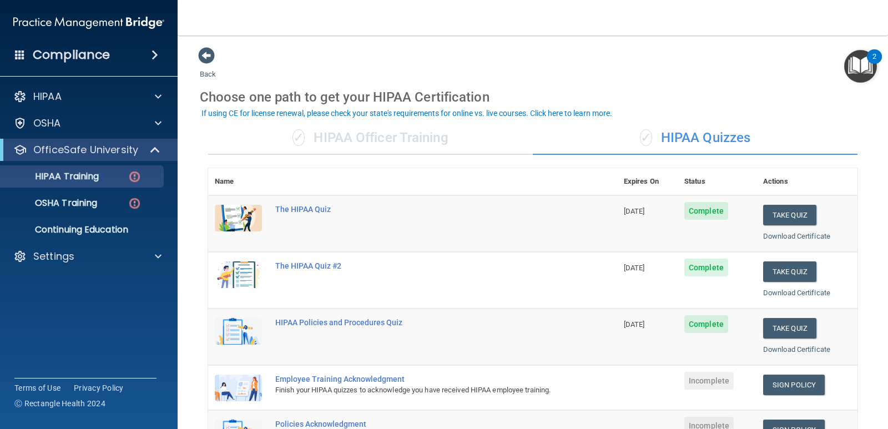
click at [426, 132] on div "✓ HIPAA Officer Training" at bounding box center [370, 138] width 325 height 33
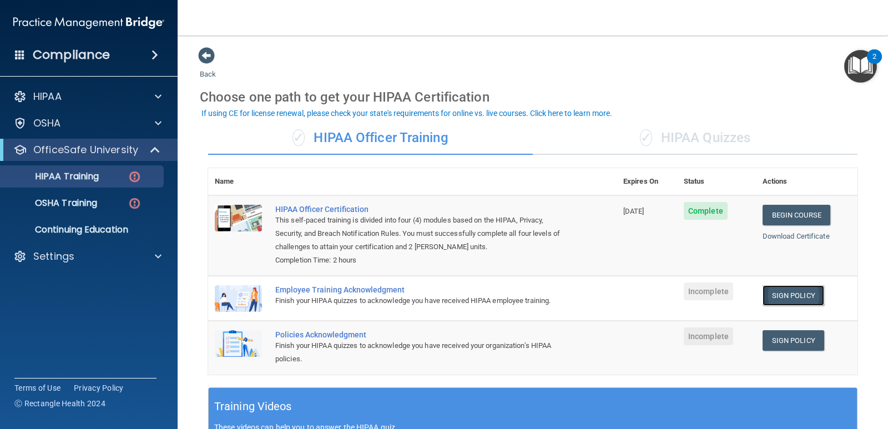
click at [790, 293] on link "Sign Policy" at bounding box center [794, 295] width 62 height 21
click at [108, 192] on ul "HIPAA Training OSHA Training Continuing Education" at bounding box center [89, 201] width 201 height 80
click at [108, 203] on div "OSHA Training" at bounding box center [83, 203] width 152 height 11
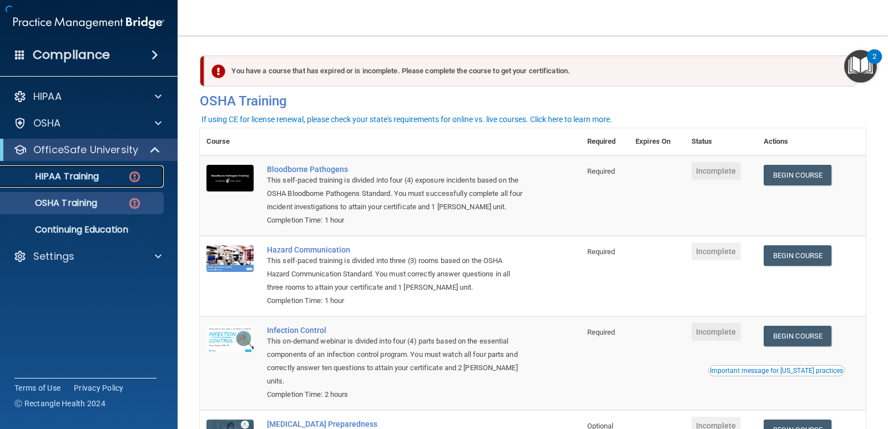
click at [115, 179] on div "HIPAA Training" at bounding box center [83, 176] width 152 height 11
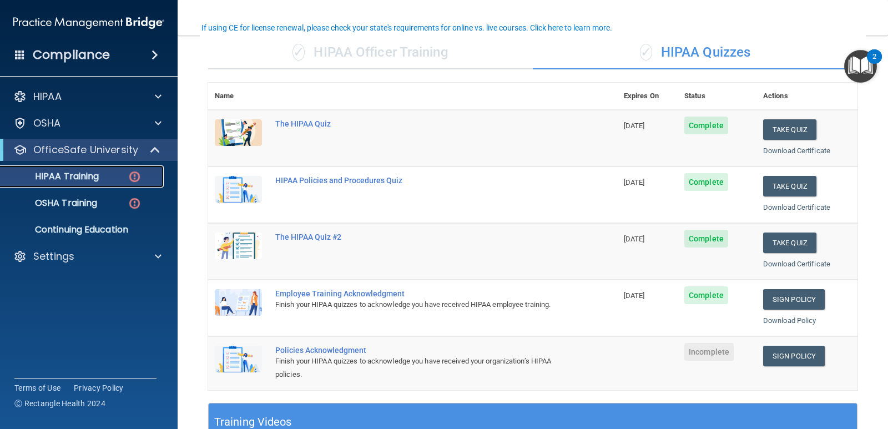
scroll to position [111, 0]
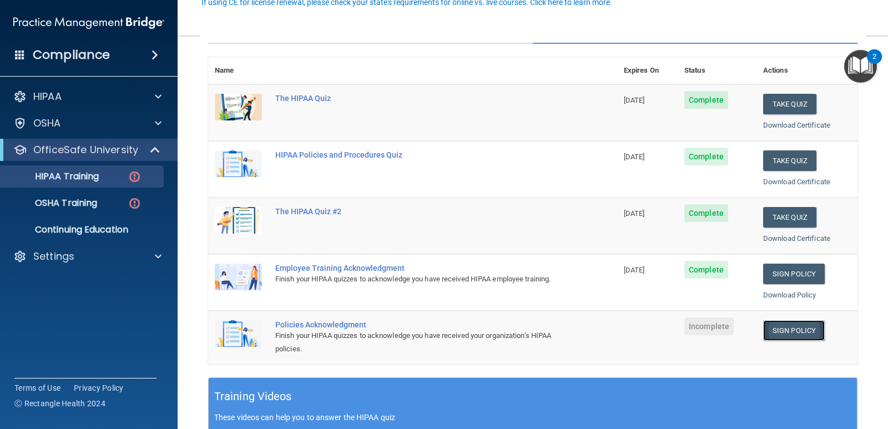
click at [783, 329] on link "Sign Policy" at bounding box center [794, 330] width 62 height 21
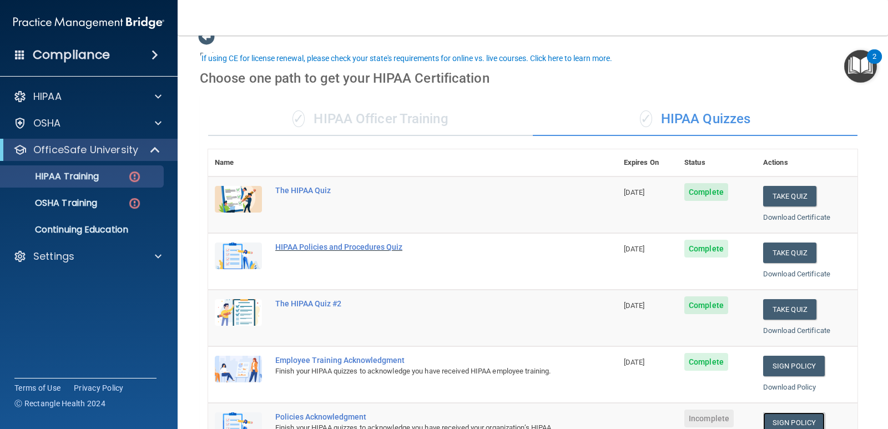
scroll to position [0, 0]
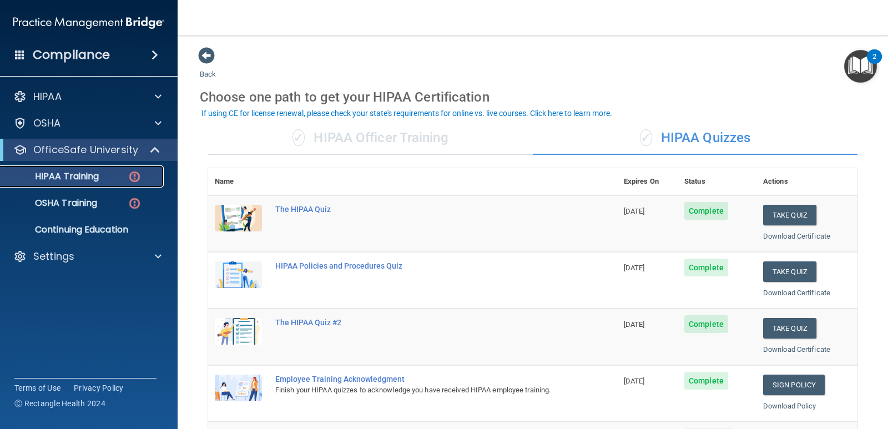
click at [105, 177] on div "HIPAA Training" at bounding box center [83, 176] width 152 height 11
click at [369, 138] on div "✓ HIPAA Officer Training" at bounding box center [370, 138] width 325 height 33
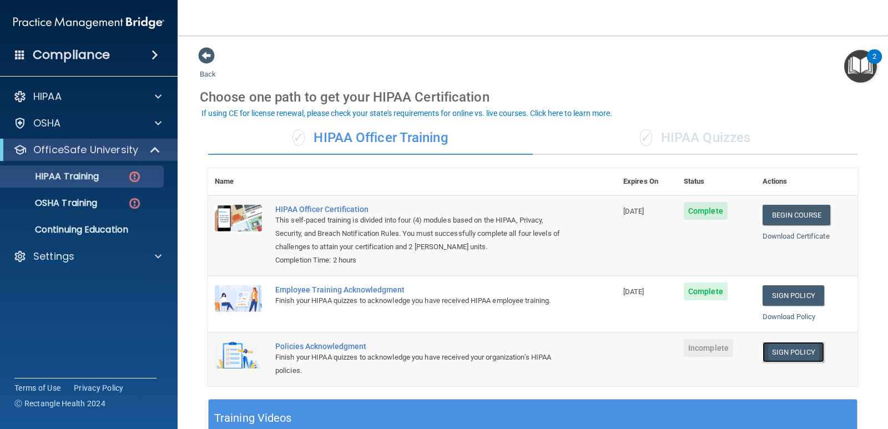
click at [782, 359] on link "Sign Policy" at bounding box center [794, 352] width 62 height 21
click at [128, 203] on img at bounding box center [135, 204] width 14 height 14
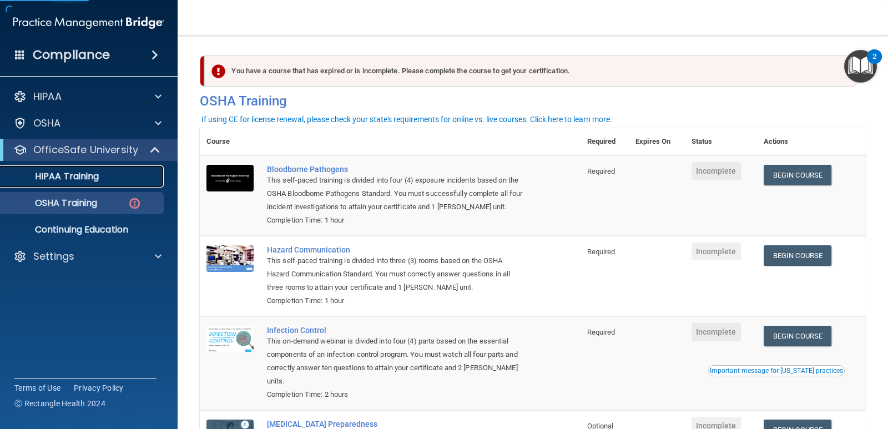
click at [146, 177] on div "HIPAA Training" at bounding box center [83, 176] width 152 height 11
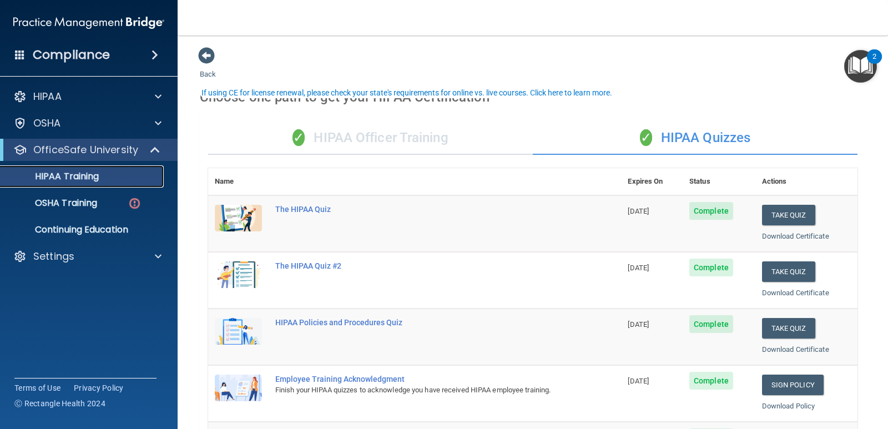
scroll to position [56, 0]
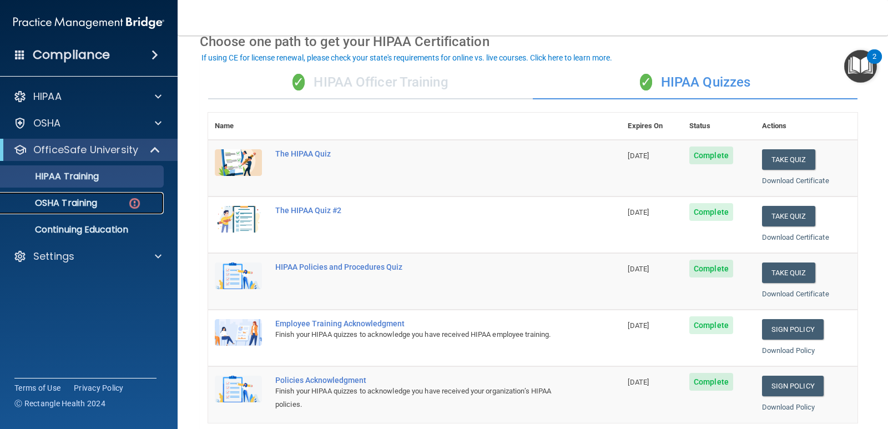
click at [98, 210] on link "OSHA Training" at bounding box center [76, 203] width 175 height 22
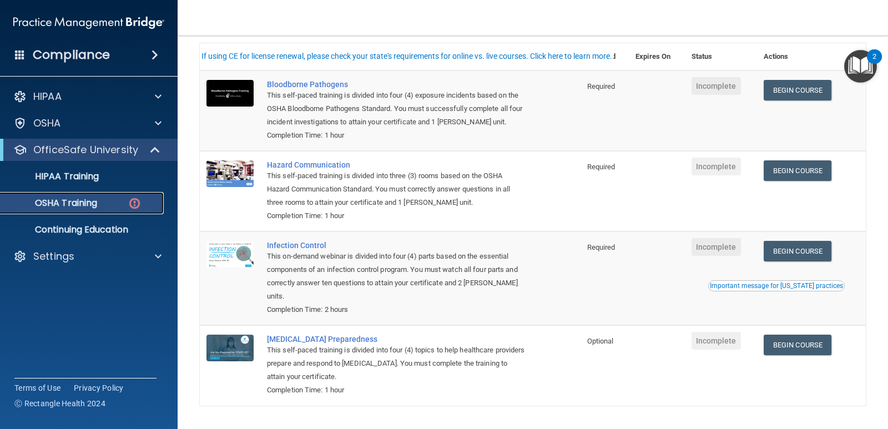
scroll to position [111, 0]
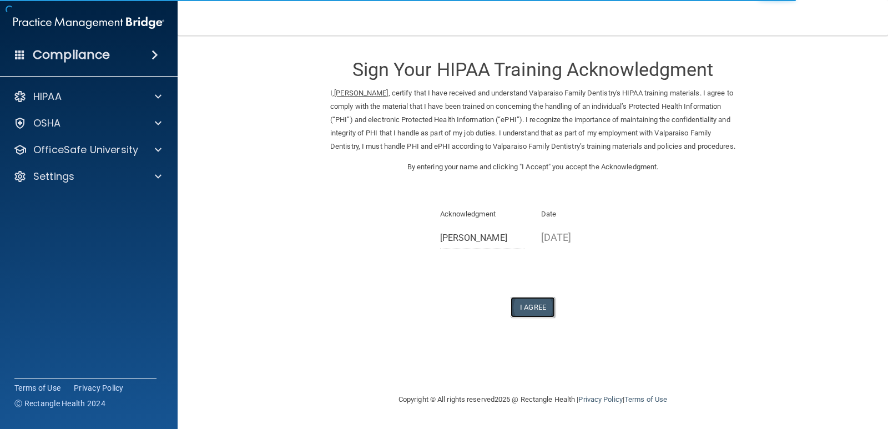
click at [537, 318] on button "I Agree" at bounding box center [533, 307] width 44 height 21
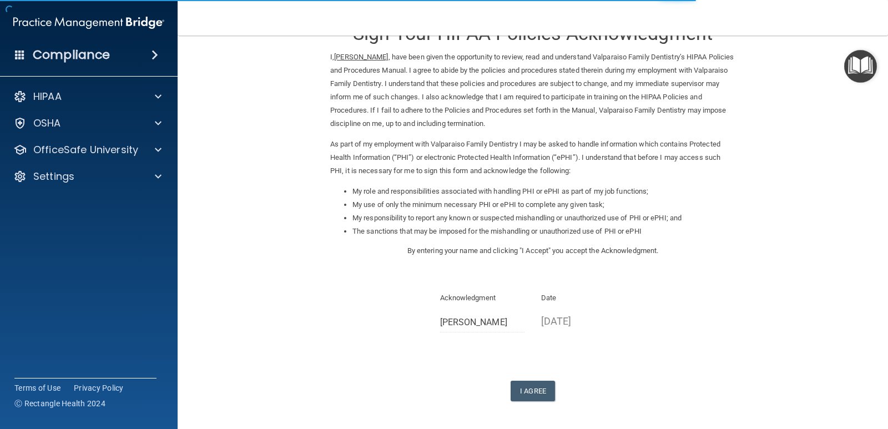
scroll to position [56, 0]
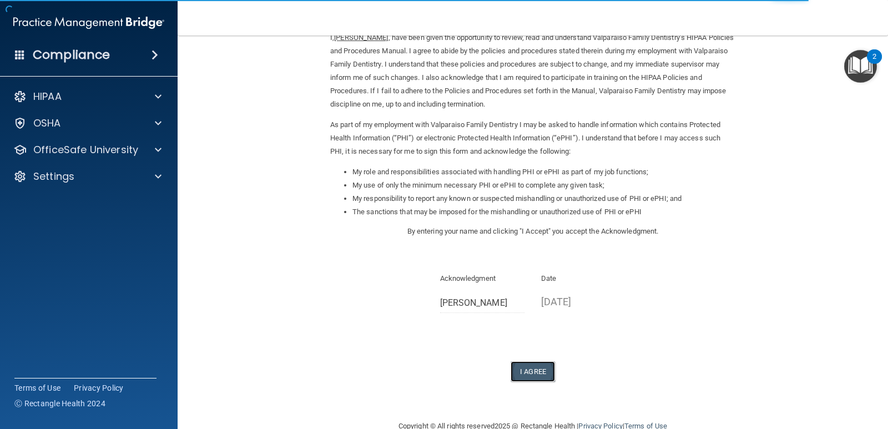
click at [541, 375] on button "I Agree" at bounding box center [533, 371] width 44 height 21
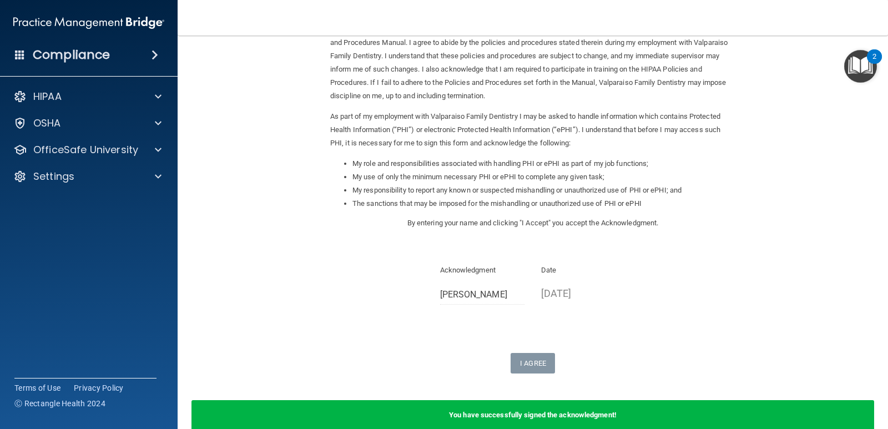
scroll to position [0, 0]
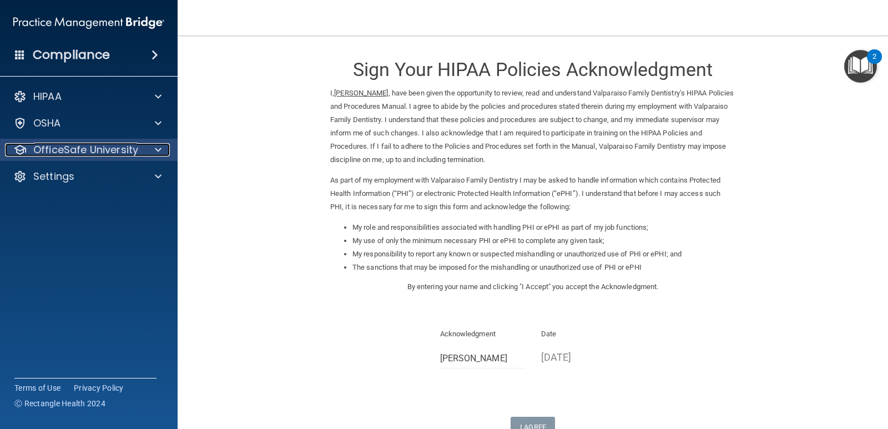
click at [108, 154] on p "OfficeSafe University" at bounding box center [85, 149] width 105 height 13
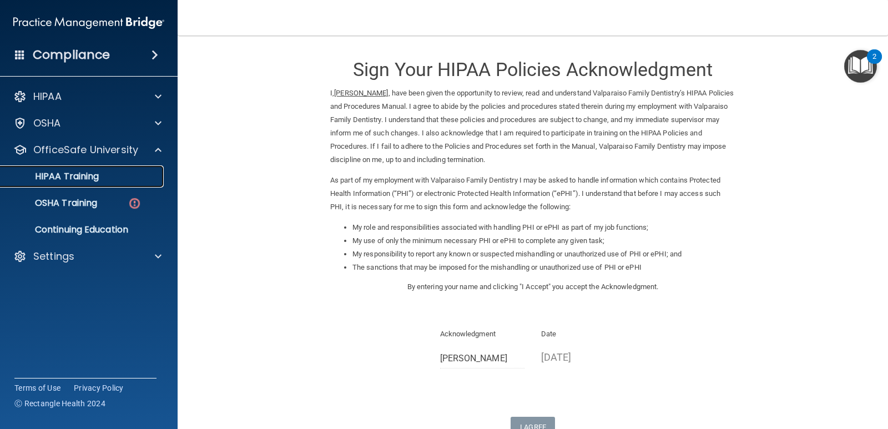
click at [110, 186] on link "HIPAA Training" at bounding box center [76, 176] width 175 height 22
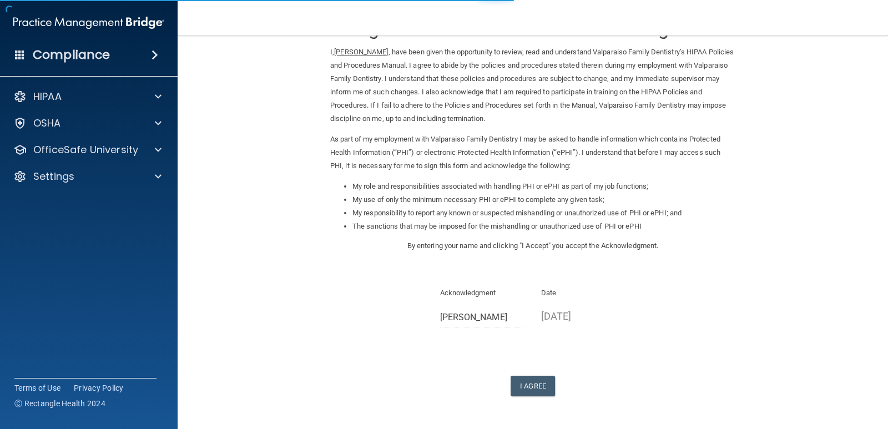
scroll to position [79, 0]
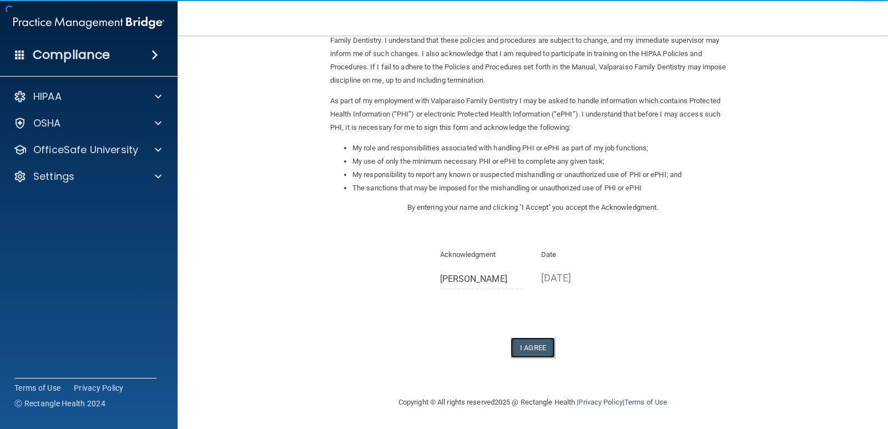
click at [535, 350] on button "I Agree" at bounding box center [533, 348] width 44 height 21
